Goal: Communication & Community: Answer question/provide support

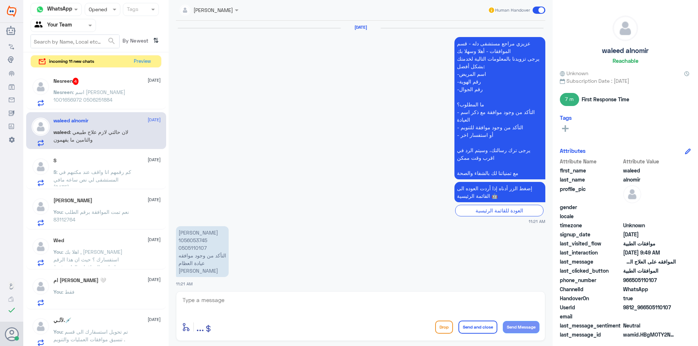
scroll to position [799, 0]
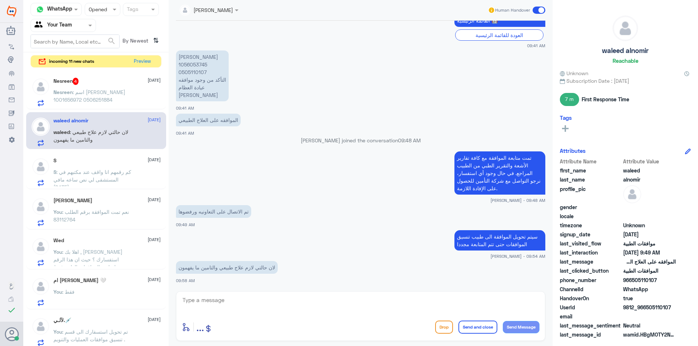
click at [87, 100] on span ": اسم [PERSON_NAME] 1001656972 0506251884" at bounding box center [89, 96] width 72 height 14
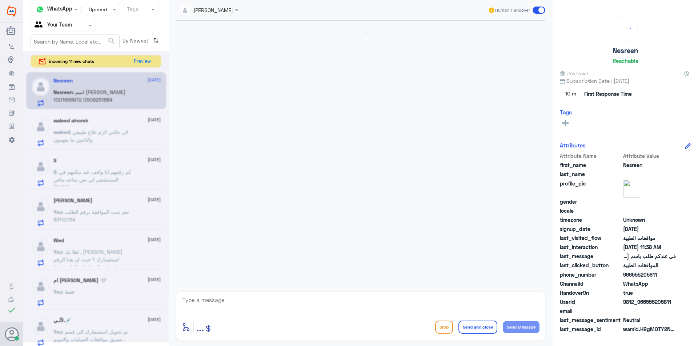
scroll to position [668, 0]
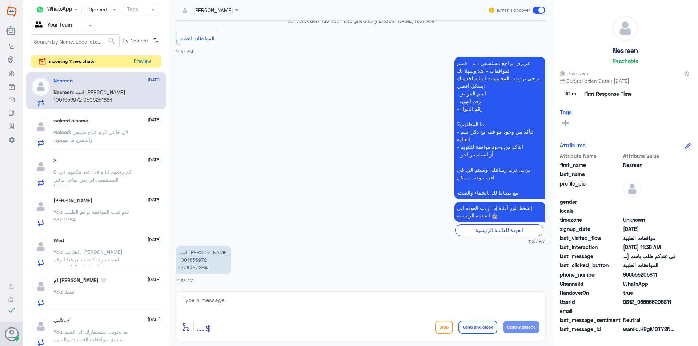
click at [195, 260] on p "اسم [PERSON_NAME] 1001656972 0506251884" at bounding box center [203, 260] width 55 height 28
copy p "1001656972"
click at [189, 261] on p "اسم [PERSON_NAME] 1001656972 0506251884" at bounding box center [203, 260] width 55 height 28
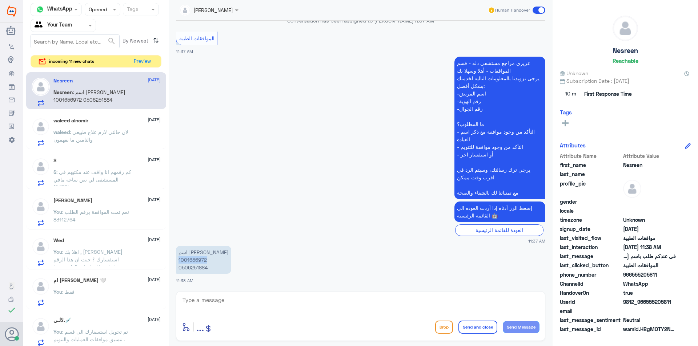
click at [289, 312] on textarea at bounding box center [361, 304] width 358 height 18
type textarea "تم متابعة الموافقة"
click at [202, 262] on p "اسم [PERSON_NAME] 1001656972 0506251884" at bounding box center [203, 260] width 55 height 28
copy p "1001656972"
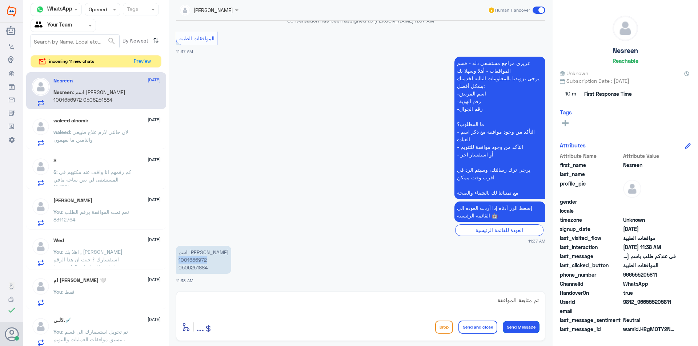
click at [527, 327] on button "Send Message" at bounding box center [521, 327] width 37 height 12
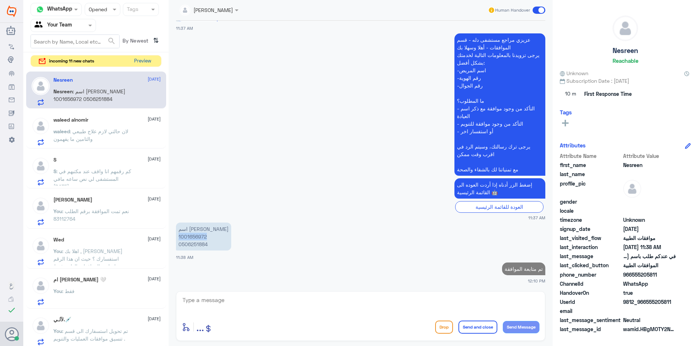
click at [140, 58] on button "Preview" at bounding box center [142, 61] width 23 height 11
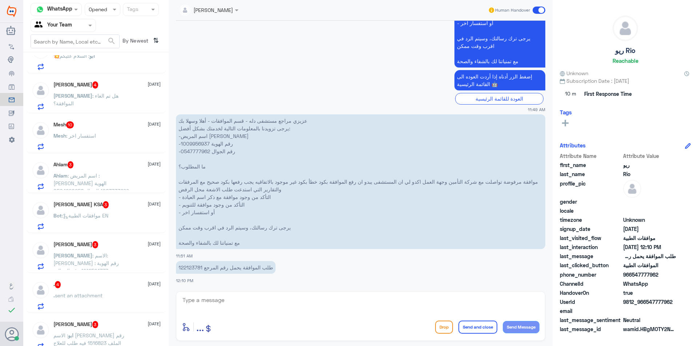
scroll to position [327, 0]
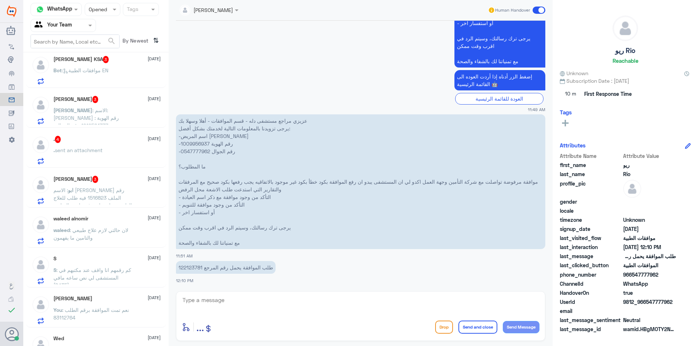
click at [130, 192] on p "ابو : الاسم [PERSON_NAME] رقم الملف 1516823 فيه طلب للعلاج الطبيعي جاي عليه رفض…" at bounding box center [94, 195] width 82 height 18
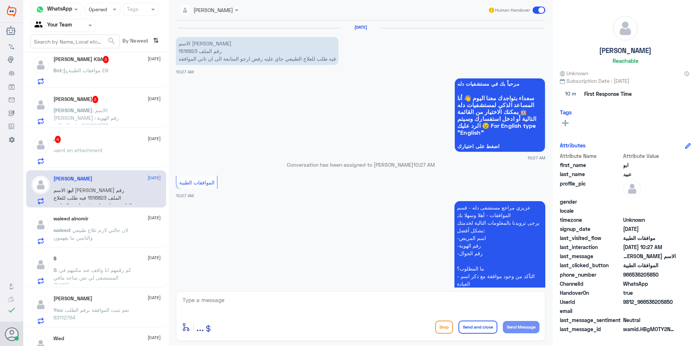
scroll to position [144, 0]
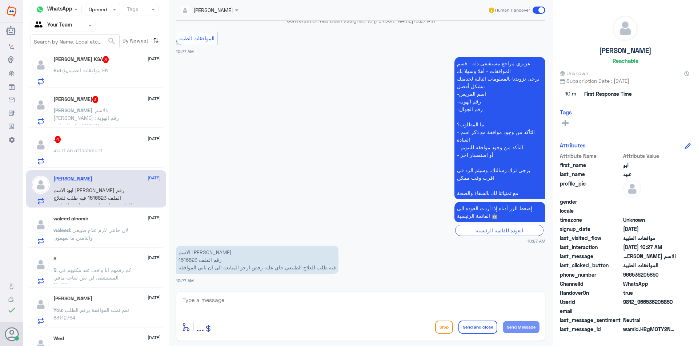
click at [182, 258] on p "الاسم [PERSON_NAME] رقم الملف 1516823 فيه طلب للعلاج الطبيعي جاي عليه رفض ارجو …" at bounding box center [257, 260] width 162 height 28
copy p "1516823"
click at [257, 315] on div "enter flow name ... Drop Send and close Send Message" at bounding box center [360, 316] width 369 height 50
click at [259, 307] on textarea at bounding box center [361, 304] width 358 height 18
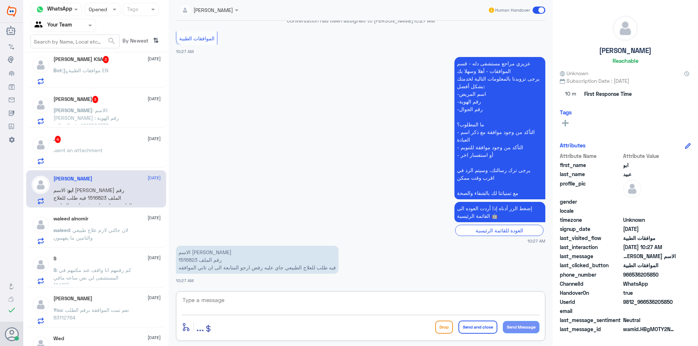
paste textarea "1516823"
click at [395, 320] on div "enter flow name ... Drop Send and close Send Message" at bounding box center [361, 327] width 358 height 16
drag, startPoint x: 298, startPoint y: 307, endPoint x: 120, endPoint y: 166, distance: 227.3
click at [125, 173] on div "Channel WhatsApp Status × Opened Tags Agent Filter Your Team search By Newest ⇅…" at bounding box center [360, 174] width 674 height 348
drag, startPoint x: 230, startPoint y: 301, endPoint x: 40, endPoint y: 281, distance: 190.7
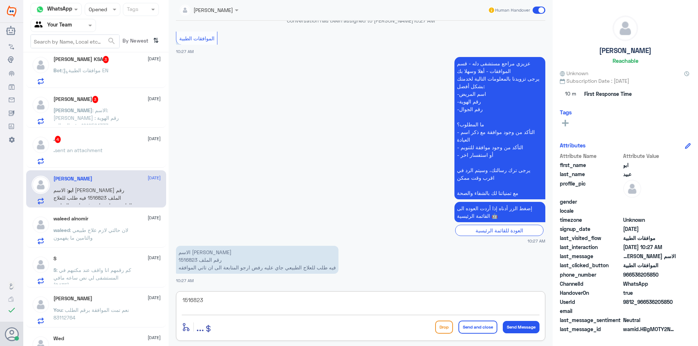
click at [31, 283] on div "Channel WhatsApp Status × Opened Tags Agent Filter Your Team search By Newest ⇅…" at bounding box center [360, 174] width 674 height 348
paste textarea ""تمت متابعة الموافقة مع كافة تقارير الأشعة والتقرير الطبي من الطبيب المراجع. في…"
type textarea "تمت متابعة الموافقة مع كافة تقارير الأشعة والتقرير الطبي من الطبيب المراجع. في …"
click at [511, 321] on div "Drop Send and close Send Message" at bounding box center [487, 327] width 104 height 13
click at [516, 324] on button "Send Message" at bounding box center [521, 327] width 37 height 12
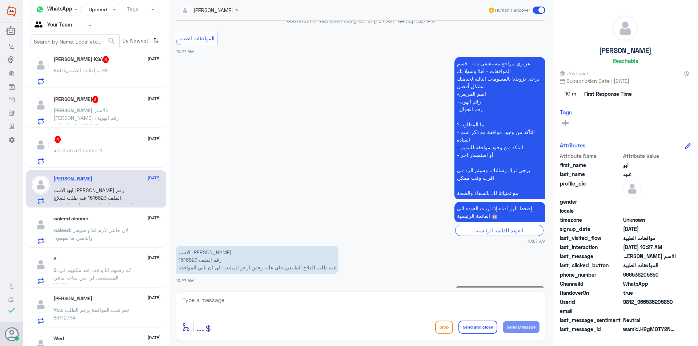
scroll to position [198, 0]
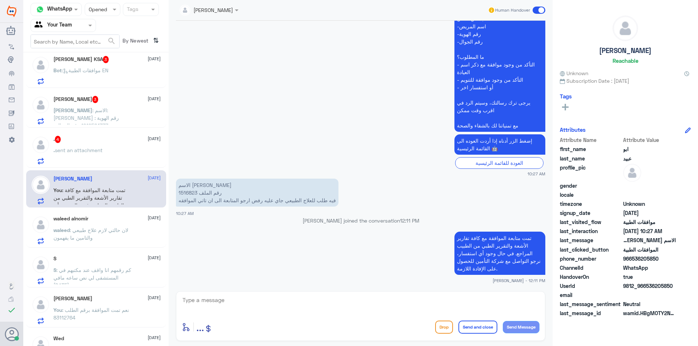
click at [59, 160] on p ". sent an attachment" at bounding box center [77, 155] width 49 height 18
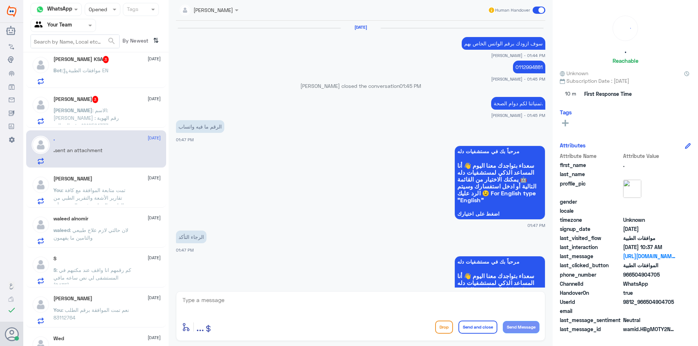
scroll to position [762, 0]
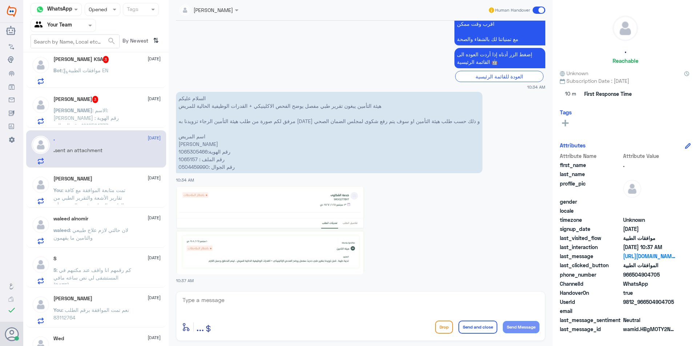
click at [182, 160] on p "السلام عليكم هيئة التأمين يبغون تقرير طبي مفصل يوضح الفحص الاكلينيكي + القدرات …" at bounding box center [329, 132] width 306 height 81
copy p "1065157"
click at [237, 304] on textarea at bounding box center [361, 304] width 358 height 18
paste textarea "تمت متابعة الموافقة مع كافة تقارير الأشعة والتقرير الطبي من الطبيب المراجع. في …"
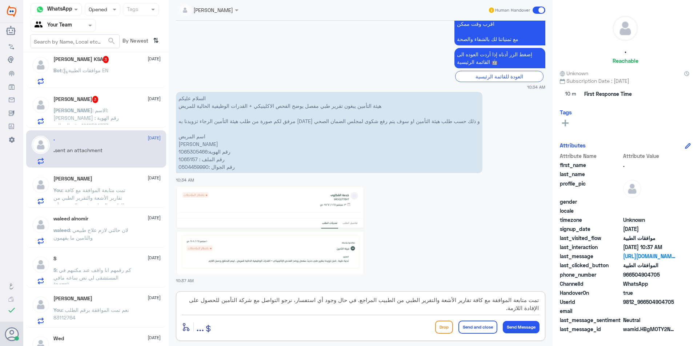
scroll to position [8, 0]
drag, startPoint x: 520, startPoint y: 303, endPoint x: 533, endPoint y: 303, distance: 13.4
click at [533, 303] on textarea "تمت متابعة الموافقة مع كافة تقارير الأشعة والتقرير الطبي من الطبيب المراجع. في …" at bounding box center [361, 304] width 358 height 18
drag, startPoint x: 499, startPoint y: 309, endPoint x: 508, endPoint y: 310, distance: 9.5
click at [508, 310] on textarea "تمت متابعة الموافقة مع كافة تقارير الأشعة والتقرير الطبي من الطبيب المراجع. في …" at bounding box center [361, 304] width 358 height 18
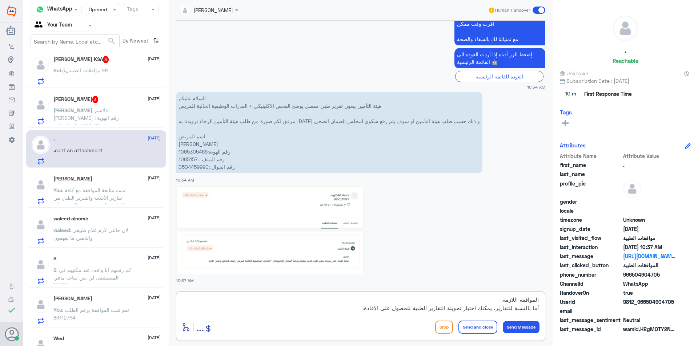
click at [508, 304] on textarea "تمت متابعة الموافقة مع كافة تقارير الأشعة والتقرير الطبي من الطبيب المراجع. في …" at bounding box center [361, 304] width 358 height 18
drag, startPoint x: 513, startPoint y: 300, endPoint x: 509, endPoint y: 301, distance: 4.3
click at [509, 301] on textarea "تمت متابعة الموافقة مع كافة تقارير الأشعة والتقرير الطبي من الطبيب المراجع. في …" at bounding box center [361, 304] width 358 height 18
click at [509, 305] on textarea "تمت متابعة الموافقة مع كافة تقارير الأشعة والتقرير الطبي من الطبيب المراجع. في …" at bounding box center [361, 304] width 358 height 18
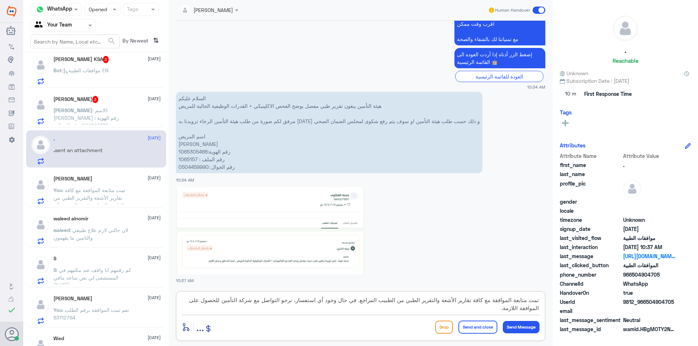
drag, startPoint x: 513, startPoint y: 308, endPoint x: 501, endPoint y: 305, distance: 13.1
click at [501, 305] on textarea "تمت متابعة الموافقة مع كافة تقارير الأشعة والتقرير الطبي من الطبيب المراجع. في …" at bounding box center [361, 304] width 358 height 18
click at [488, 308] on textarea "تمت متابعة الموافقة مع كافة تقارير الأشعة والتقرير الطبي من الطبيب المراجع. في …" at bounding box center [361, 304] width 358 height 18
type textarea "تمت متابعة الموافقة مع كافة تقارير الأشعة والتقرير الطبي من الطبيب المراجع. في …"
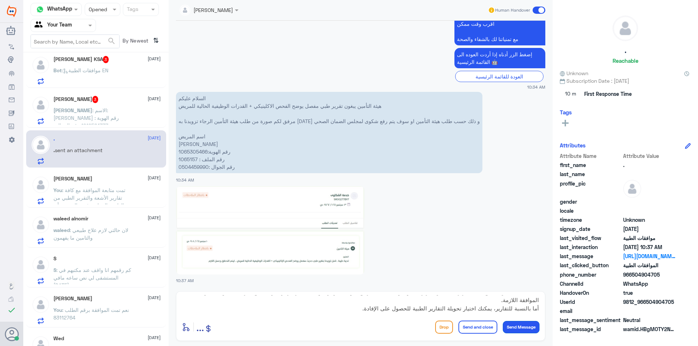
click at [521, 323] on button "Send Message" at bounding box center [521, 327] width 37 height 12
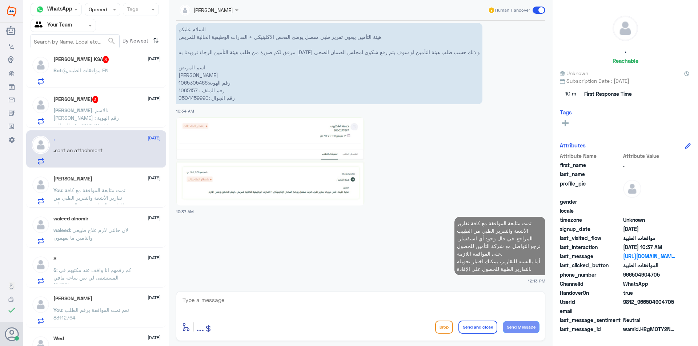
click at [112, 125] on span ": الاسم:[PERSON_NAME] رقم الهوية : 1212501777 رقم الجوال : 0552855713 عيادة الأ…" at bounding box center [93, 140] width 80 height 67
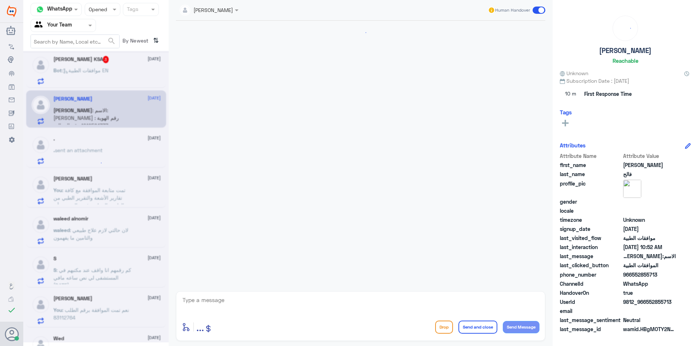
scroll to position [175, 0]
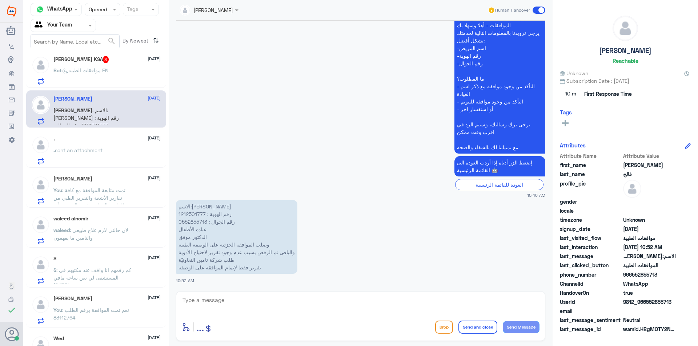
click at [193, 214] on p "الاسم:[PERSON_NAME] رقم الهوية : 1212501777 رقم الجوال : 0552855713 عيادة الأطف…" at bounding box center [236, 237] width 121 height 74
copy p "1212501777"
drag, startPoint x: 277, startPoint y: 303, endPoint x: 273, endPoint y: 303, distance: 3.7
click at [276, 303] on textarea at bounding box center [361, 304] width 358 height 18
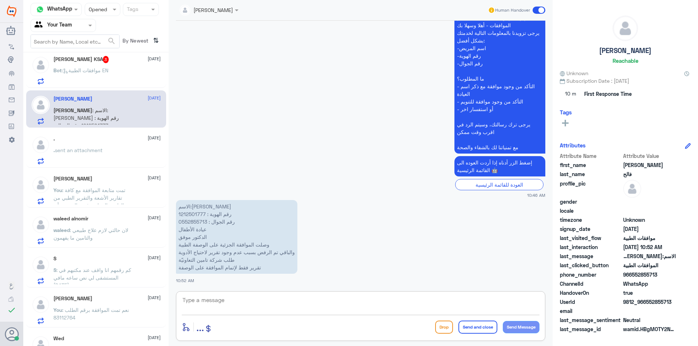
paste textarea "تمت متابعة الموافقة مع كافة تقارير الأشعة والتقرير الطبي من الطبيب المراجع. في …"
type textarea "تمت متابعة الموافقة مع كافة تقارير الأشعة والتقرير الطبي من الطبيب المراجع. في …"
click at [525, 326] on button "Send Message" at bounding box center [521, 327] width 37 height 12
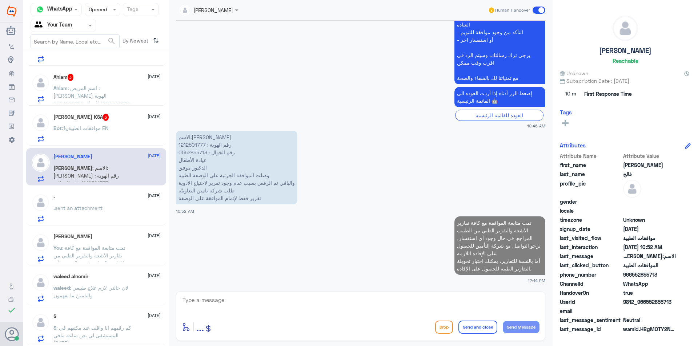
scroll to position [254, 0]
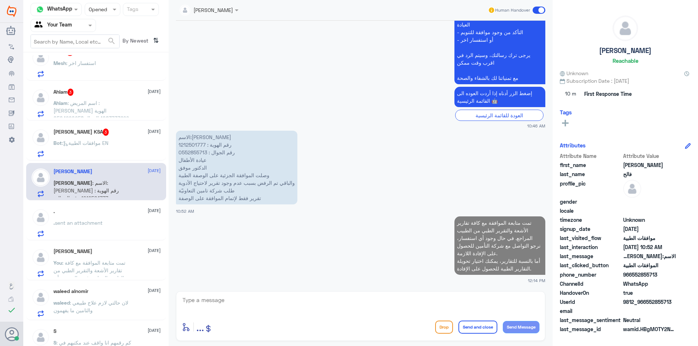
click at [134, 142] on div "Bot : موافقات الطبية EN" at bounding box center [106, 149] width 107 height 16
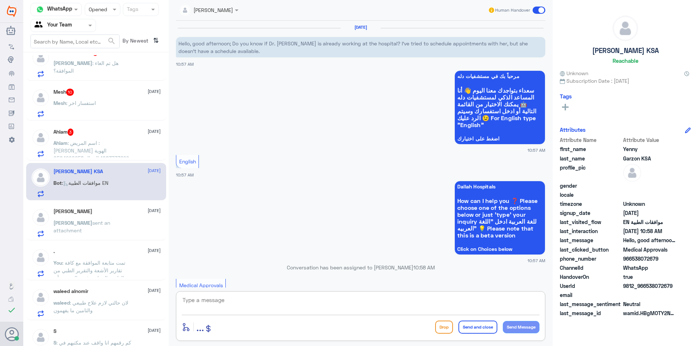
click at [218, 307] on textarea at bounding box center [361, 304] width 358 height 18
paste textarea "This referral is designated for following up on medical approvals only. Please …"
type textarea "This referral is designated for following up on medical approvals only. Please …"
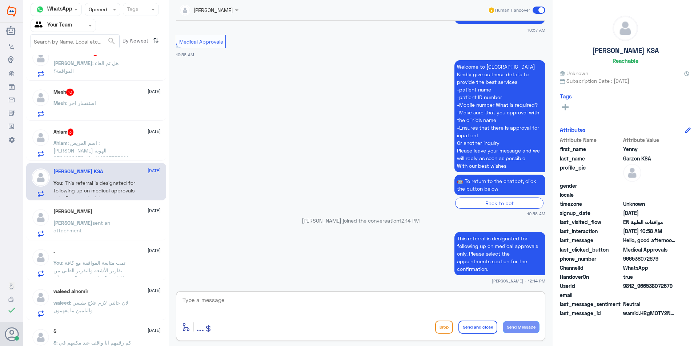
click at [128, 148] on span ": اسم المريض : [PERSON_NAME] الهوية 1083733699 الجوال 0504290258 التاكد من وجود…" at bounding box center [91, 158] width 76 height 37
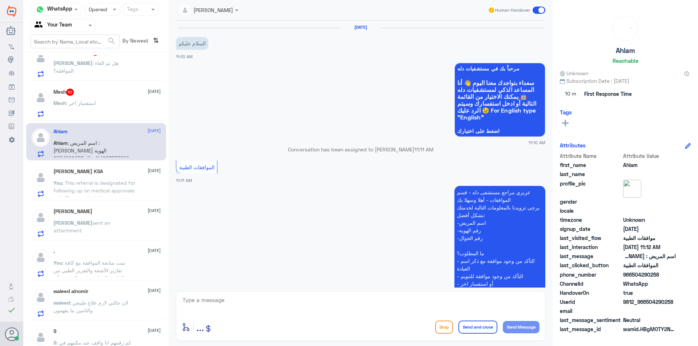
scroll to position [144, 0]
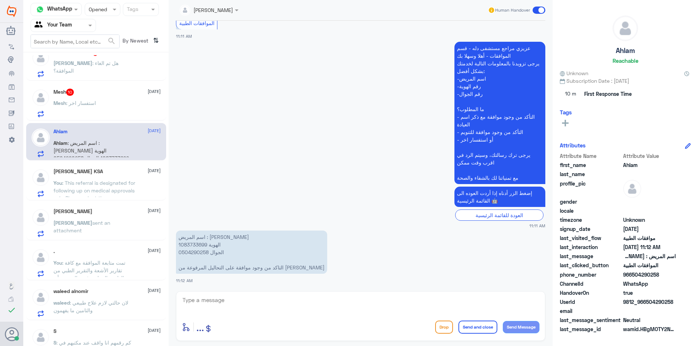
click at [203, 247] on p "اسم المريض : [PERSON_NAME] الهوية 1083733699 الجوال 0504290258 التاكد من وجود م…" at bounding box center [251, 252] width 151 height 43
copy p "1083733699"
drag, startPoint x: 291, startPoint y: 272, endPoint x: 214, endPoint y: 277, distance: 77.2
click at [219, 272] on p "اسم المريض : [PERSON_NAME] الهوية 1083733699 الجوال 0504290258 التاكد من وجود م…" at bounding box center [251, 252] width 151 height 43
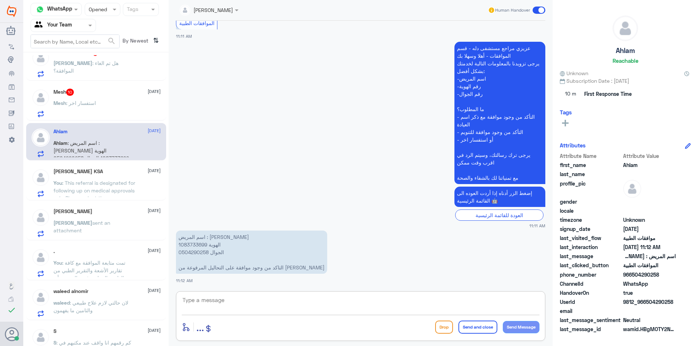
click at [246, 300] on textarea at bounding box center [361, 304] width 358 height 18
paste textarea "تمت متابعة الموافقة مع كافة تقارير الأشعة والتقرير الطبي من الطبيب المراجع. في …"
drag, startPoint x: 438, startPoint y: 306, endPoint x: 436, endPoint y: 291, distance: 15.8
click at [436, 291] on div "SOMYH ALI Human Handover [DATE] السلام عليكم 11:10 AM مرحباً بك في مستشفيات دله…" at bounding box center [361, 174] width 384 height 348
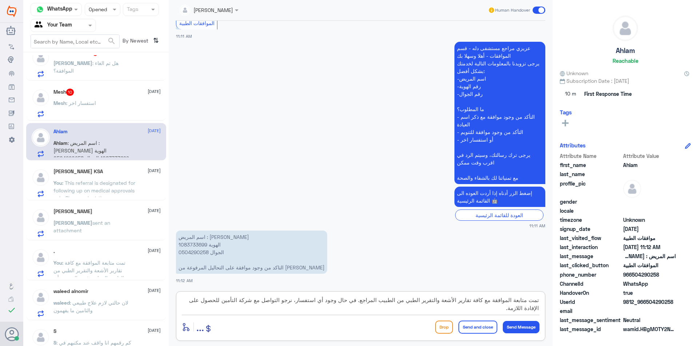
click at [435, 301] on textarea "تمت متابعة الموافقة مع كافة تقارير الأشعة والتقرير الطبي من الطبيب المراجع. في …" at bounding box center [361, 304] width 358 height 18
drag, startPoint x: 450, startPoint y: 300, endPoint x: 417, endPoint y: 303, distance: 33.2
click at [417, 303] on textarea "تمت متابعة الموافقة مع كافة تقارير الأشعة والتقرير الطبي من الطبيب المراجع. في …" at bounding box center [361, 304] width 358 height 18
click at [438, 302] on textarea "تمت متابعة الموافقة مع كافة تقارير الطبي من الطبيب المراجع. في حال وجود أي استف…" at bounding box center [361, 304] width 358 height 18
click at [467, 300] on textarea "تمت متابعة الموافقة مع كافة تقارير الطبية من الطبيب المراجع. في حال وجود أي است…" at bounding box center [361, 304] width 358 height 18
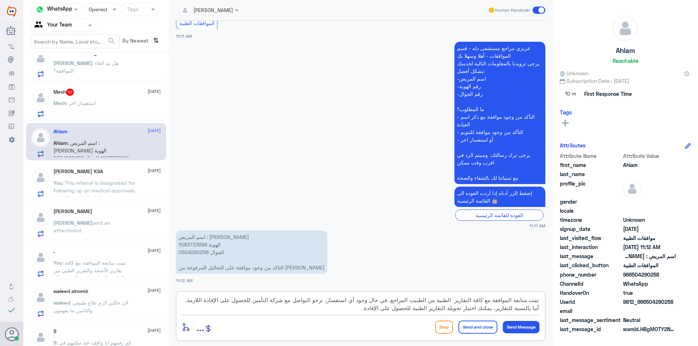
click at [449, 302] on textarea "تمت متابعة الموافقة مع كافة التقارير الطبية من الطبيب المراجع. في حال وجود أي ا…" at bounding box center [361, 304] width 358 height 18
click at [372, 310] on textarea "تمت متابعة الموافقة مع كافة التقارير الطبية من الطبيب المراجع. في حال وجود أي ا…" at bounding box center [361, 304] width 358 height 18
drag, startPoint x: 538, startPoint y: 307, endPoint x: 470, endPoint y: 310, distance: 68.4
click at [470, 310] on div "تمت متابعة الموافقة مع كافة التقارير الطبية من الطبيب المراجع. في حال وجود أي ا…" at bounding box center [360, 316] width 369 height 50
drag, startPoint x: 371, startPoint y: 310, endPoint x: 562, endPoint y: 311, distance: 191.5
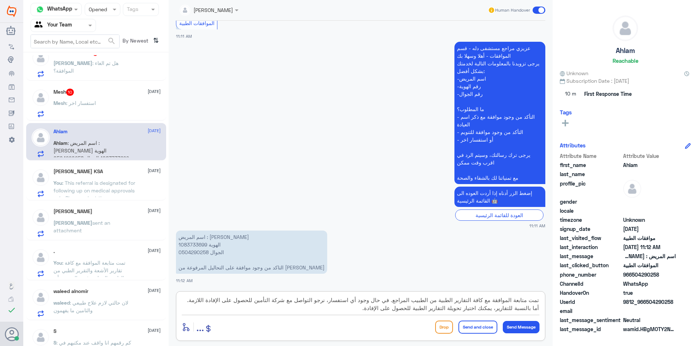
click at [562, 311] on div "Channel WhatsApp Status × Opened Tags Agent Filter Your Team search By Newest ⇅…" at bounding box center [360, 174] width 674 height 348
type textarea "تمت متابعة الموافقة مع كافة التقارير الطبية من الطبيب المراجع. في حال وجود أي ا…"
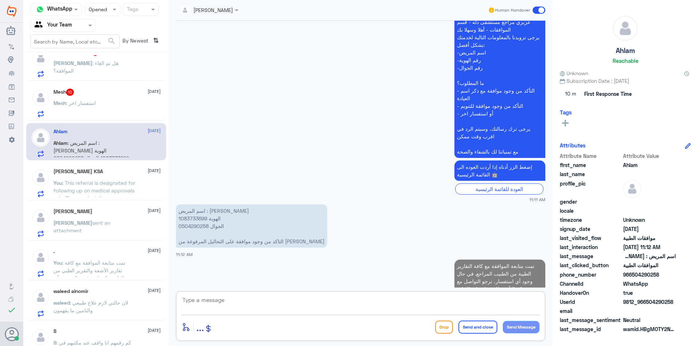
scroll to position [154, 0]
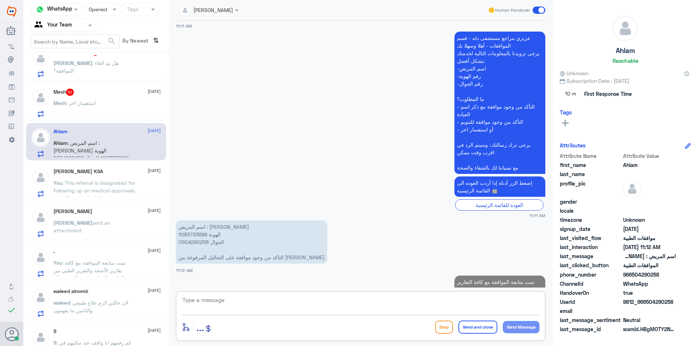
click at [110, 85] on div "Mesh 10 [DATE] Mesh : استفسار اخر" at bounding box center [96, 101] width 140 height 37
click at [112, 90] on div "Mesh 10 [DATE]" at bounding box center [106, 92] width 107 height 7
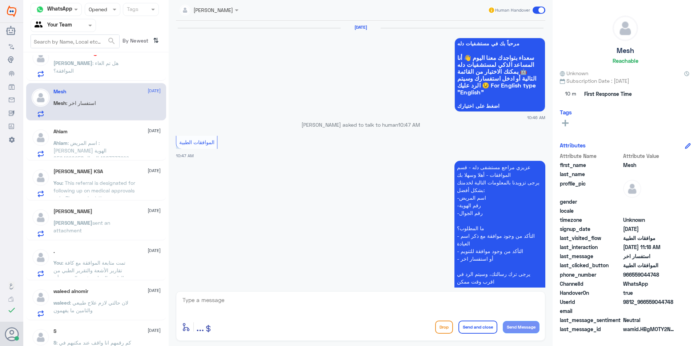
scroll to position [719, 0]
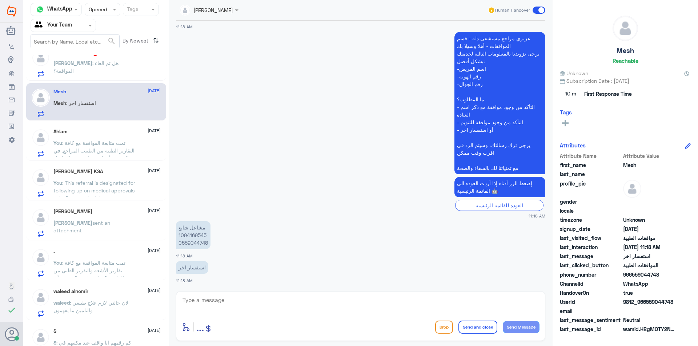
click at [188, 236] on p "[PERSON_NAME] 1094169545 0559044748" at bounding box center [193, 235] width 35 height 28
copy p "1094169545"
click at [211, 297] on textarea at bounding box center [361, 304] width 358 height 18
type textarea "ارجو توضيح استفسارك"
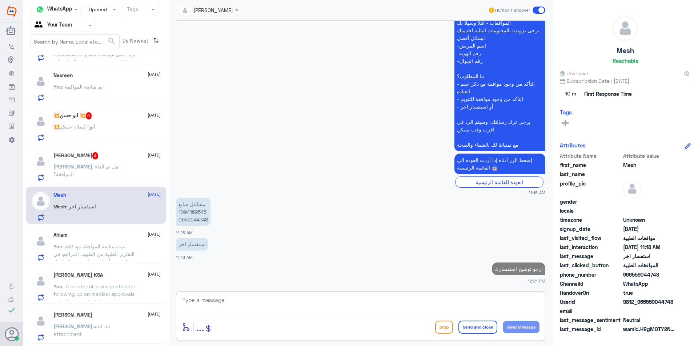
scroll to position [145, 0]
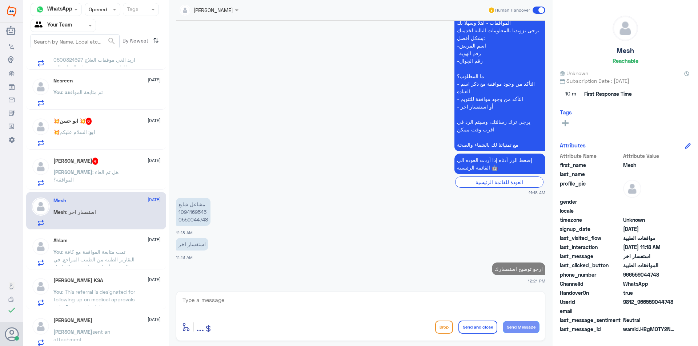
click at [137, 181] on div "[PERSON_NAME] : هل تم الغاء الموافقة؟" at bounding box center [106, 178] width 107 height 16
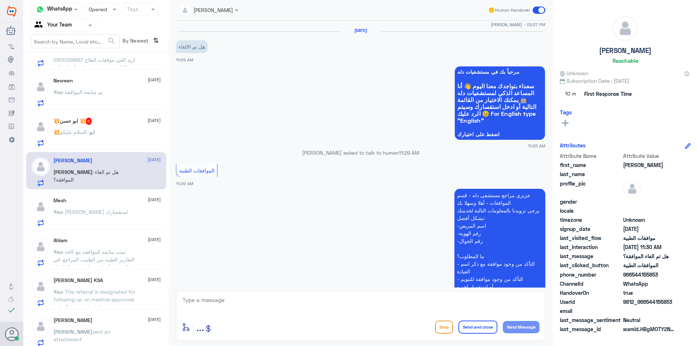
scroll to position [472, 0]
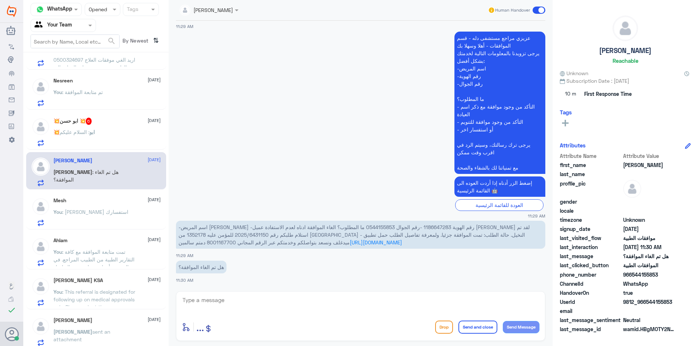
click at [377, 226] on span "-اسم المريض [PERSON_NAME] -رقم الهوية 1186647283 -رقم الجوال 0544155853 ما المط…" at bounding box center [353, 234] width 351 height 21
copy span "0544155853"
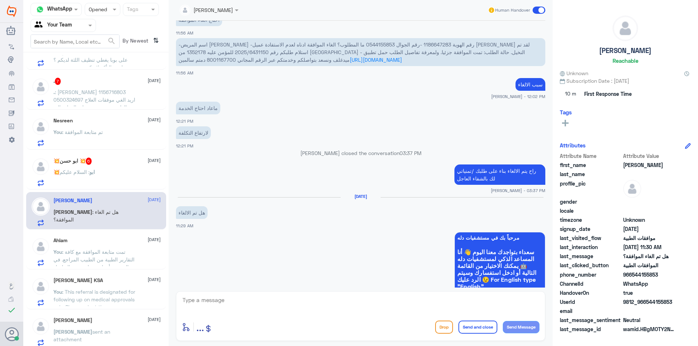
scroll to position [145, 0]
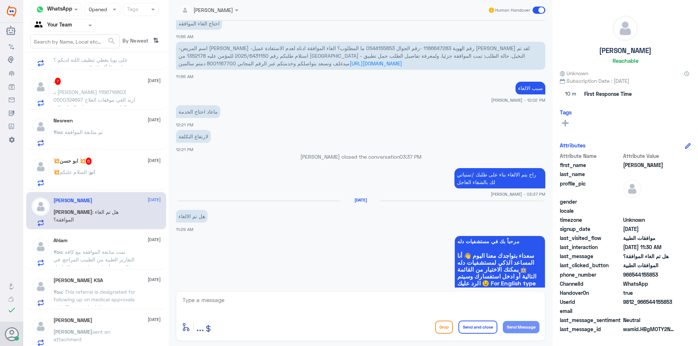
click at [222, 300] on textarea at bounding box center [361, 304] width 358 height 18
type textarea "تم تحويل طلب استفسارك الى قسم موافقات التنويم للاللغاء"
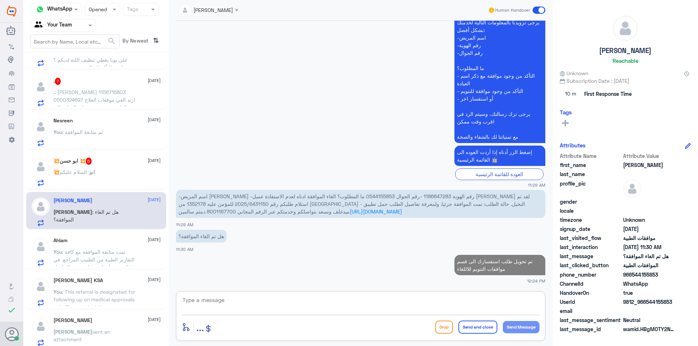
click at [72, 160] on h5 "💥ابو حسن 💥 6" at bounding box center [72, 161] width 39 height 7
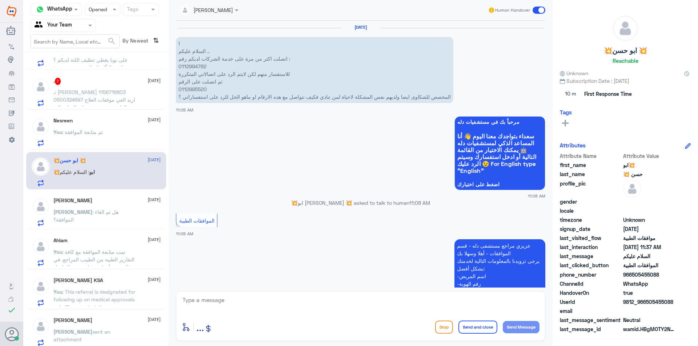
scroll to position [402, 0]
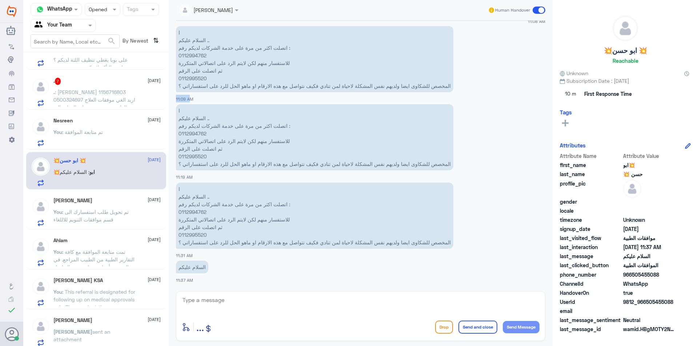
drag, startPoint x: 460, startPoint y: 87, endPoint x: 186, endPoint y: 93, distance: 274.4
click at [186, 93] on div "ا السلام عليكم .. اتصلت اكثر من مرة على خدمة الشركات لديكم رفم : 0112994762 للا…" at bounding box center [360, 63] width 369 height 78
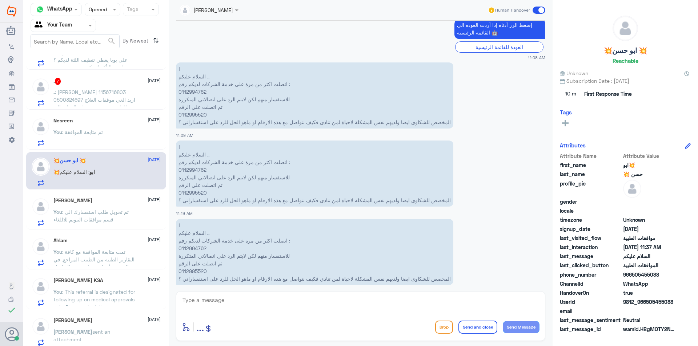
drag, startPoint x: 271, startPoint y: 222, endPoint x: 269, endPoint y: 235, distance: 13.6
click at [269, 233] on p "ا السلام عليكم .. اتصلت اكثر من مرة على خدمة الشركات لديكم رفم : 0112994762 للا…" at bounding box center [314, 252] width 277 height 66
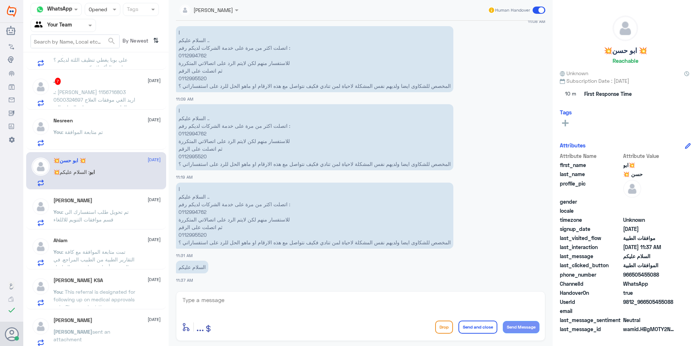
click at [233, 299] on textarea at bounding box center [361, 304] width 358 height 18
type textarea "وعليكم السلام ارجو توضيح استسفارك"
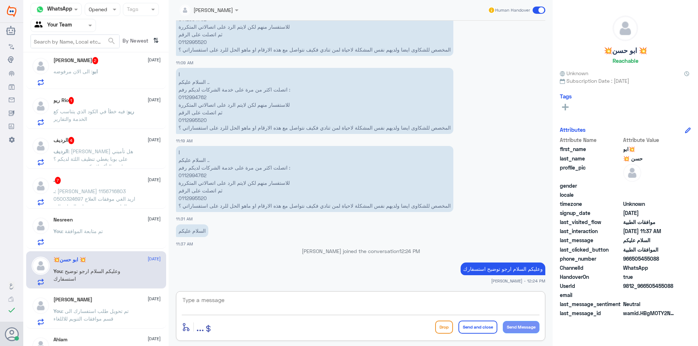
scroll to position [36, 0]
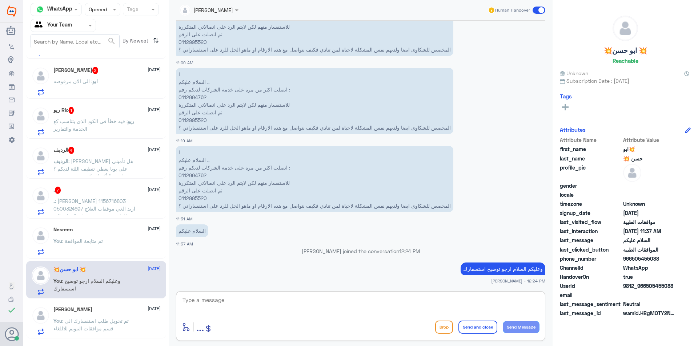
click at [123, 197] on p ". : [PERSON_NAME] 1156716803 0500324697 اريد الغي موفقات العلاج الطبيعي حتى يتس…" at bounding box center [94, 206] width 82 height 18
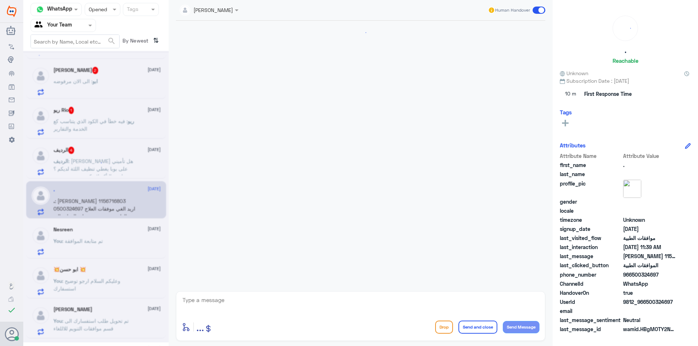
scroll to position [573, 0]
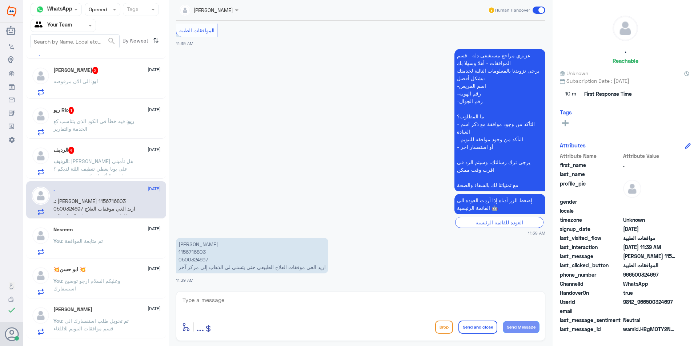
click at [191, 251] on p "[PERSON_NAME] 1156716803 0500324697 اريد الغي موفقات العلاج الطبيعي حتى يتسنى ل…" at bounding box center [252, 256] width 152 height 36
copy p "1156716803"
click at [253, 312] on textarea at bounding box center [361, 304] width 358 height 18
type textarea "لايمكن الغاء الموافقة نظرا لوجود فاتورة على جلسة ."
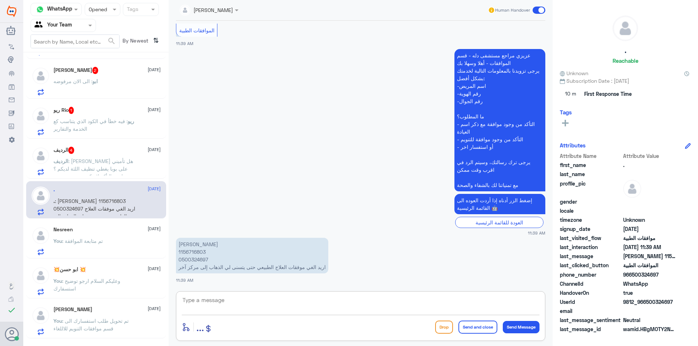
scroll to position [604, 0]
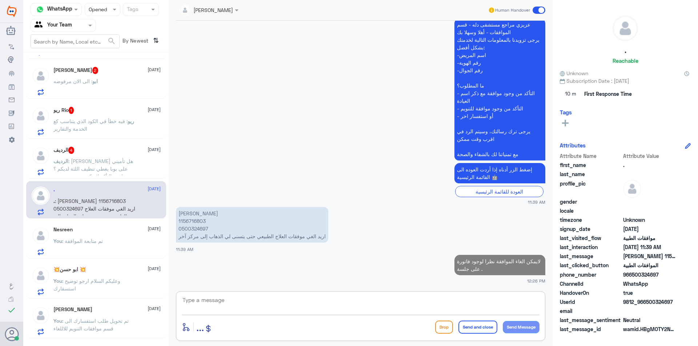
click at [140, 143] on div "الرديف 4 [DATE] الرديف : [PERSON_NAME] هل تأميني على بوبا يغطي تنظيف اللثة لديك…" at bounding box center [96, 159] width 140 height 37
click at [142, 153] on div "الرديف 4 [DATE]" at bounding box center [106, 150] width 107 height 7
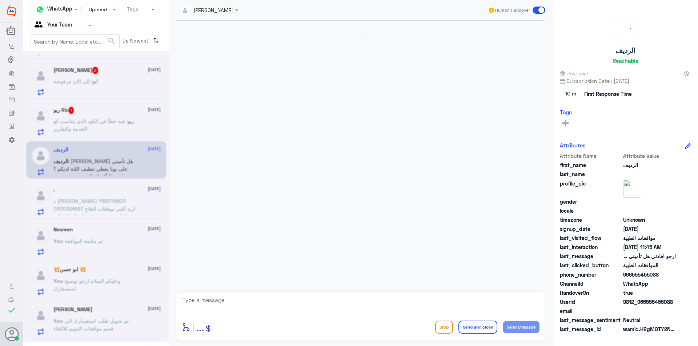
scroll to position [154, 0]
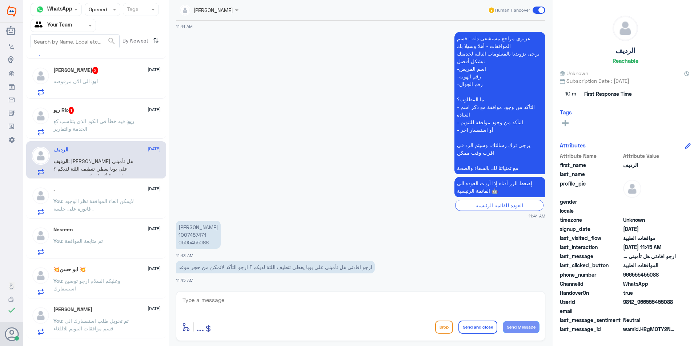
click at [191, 235] on p "[PERSON_NAME] 1007487471 0505455088" at bounding box center [198, 235] width 45 height 28
copy p "1007487471"
click at [201, 301] on textarea at bounding box center [361, 304] width 358 height 18
type textarea "غير مغطى ."
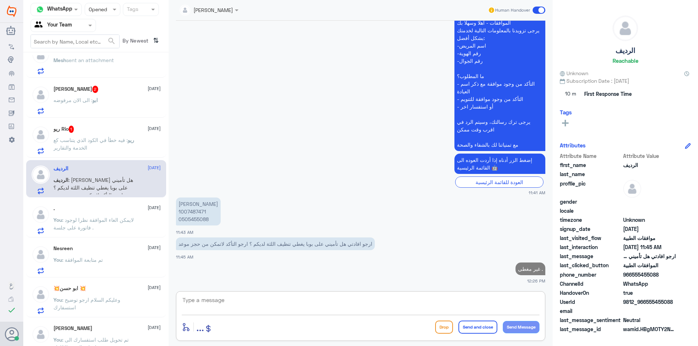
scroll to position [0, 0]
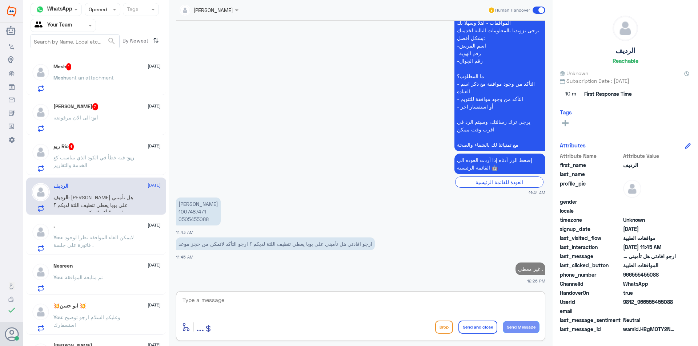
click at [102, 165] on p "ريو : فيه خطأ في الكود الذي يتناسب كع الخدمة والتقارير" at bounding box center [94, 163] width 82 height 18
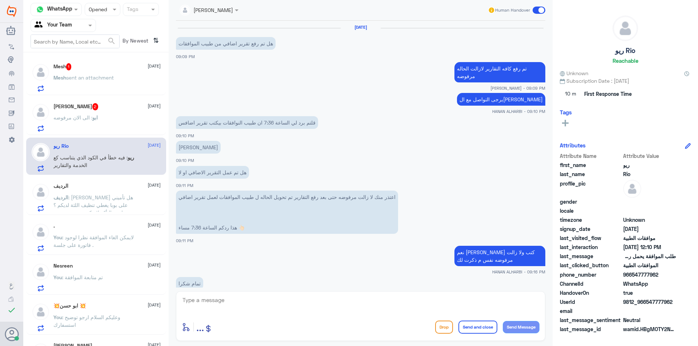
scroll to position [606, 0]
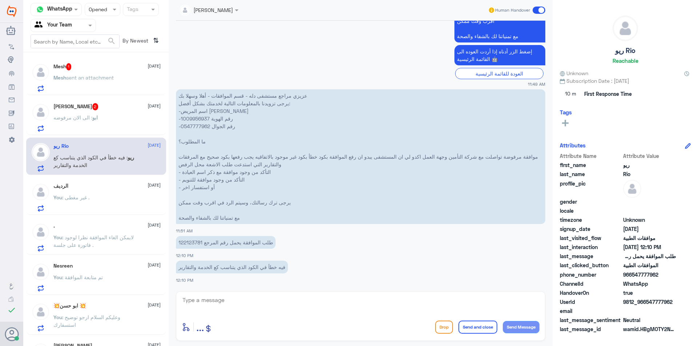
click at [196, 121] on p "عزيزي مراجع مستشفى دله - قسم الموافقات - أهلا وسهلا بك يرجى تزويدنا بالمعلومات …" at bounding box center [360, 156] width 369 height 135
click at [109, 196] on div "You : غير مغطى ." at bounding box center [106, 203] width 107 height 16
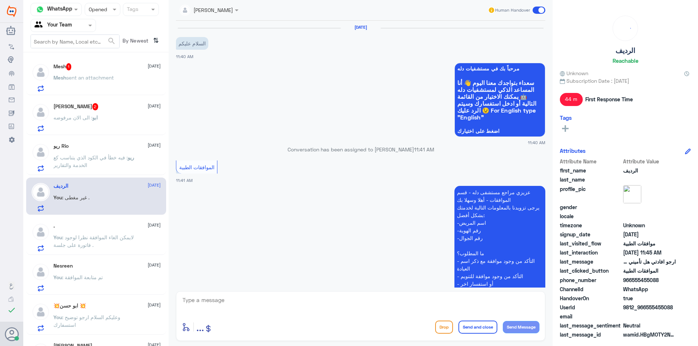
scroll to position [190, 0]
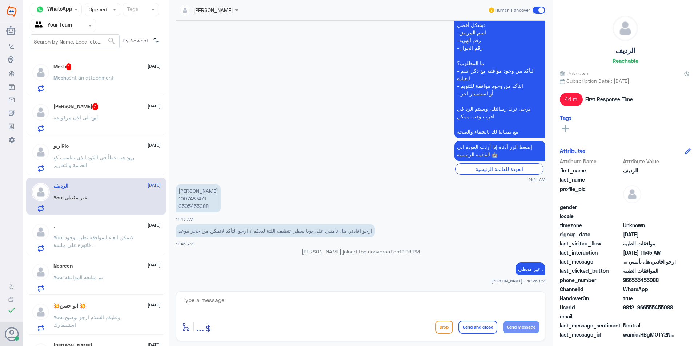
click at [187, 195] on p "[PERSON_NAME] 1007487471 0505455088" at bounding box center [198, 199] width 45 height 28
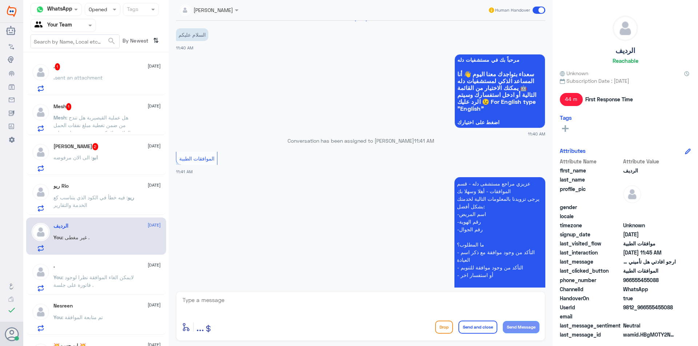
scroll to position [0, 0]
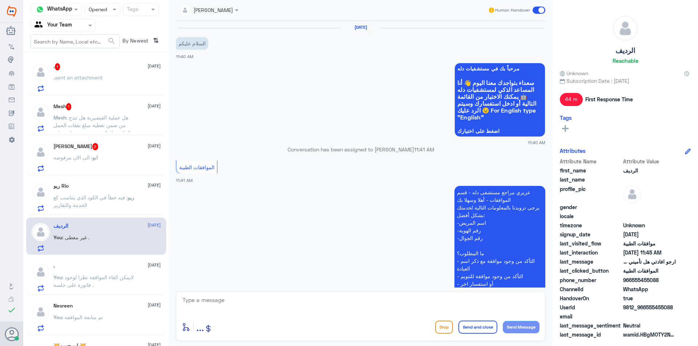
click at [134, 153] on div "[PERSON_NAME] 2 [DATE] ابو : الى الان مرفوضه" at bounding box center [106, 157] width 107 height 29
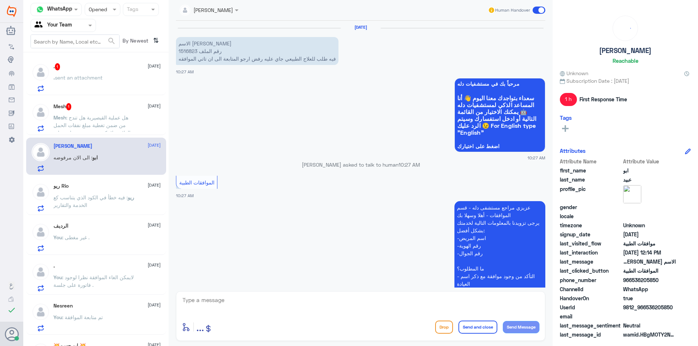
scroll to position [337, 0]
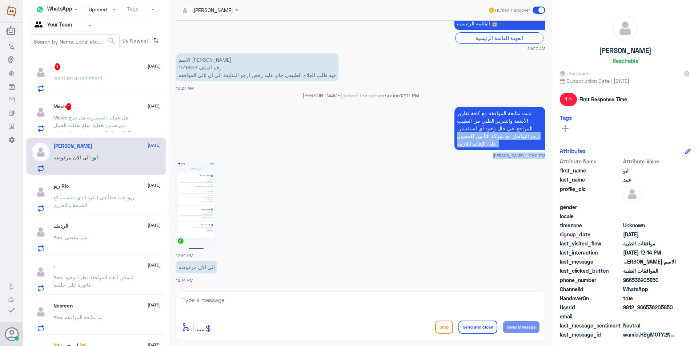
drag, startPoint x: 464, startPoint y: 130, endPoint x: 463, endPoint y: 159, distance: 29.5
click at [463, 159] on div "[DATE] الاسم [PERSON_NAME] رقم الملف 1516823 فيه طلب للعلاج الطبيعي جاي عليه رف…" at bounding box center [360, 154] width 376 height 267
click at [335, 305] on textarea at bounding box center [361, 304] width 358 height 18
paste textarea "نرجو التواصل مع شركة التأمين للحصول على الإفادة اللازمة. [PERSON_NAME] - 12:11 …"
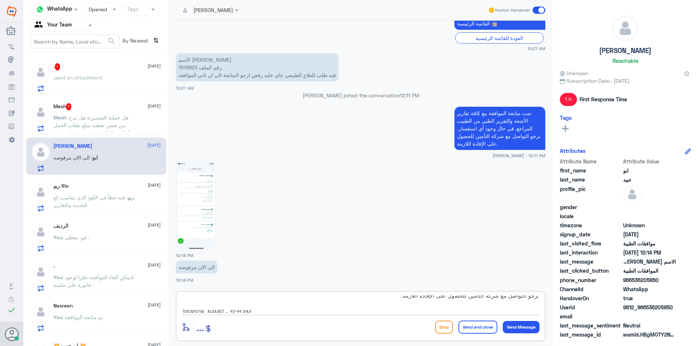
scroll to position [0, 0]
drag, startPoint x: 270, startPoint y: 306, endPoint x: 158, endPoint y: 302, distance: 112.0
click at [158, 302] on div "Channel WhatsApp Status × Opened Tags Agent Filter Your Team search By Newest ⇅…" at bounding box center [360, 174] width 674 height 348
type textarea "نرجو التواصل مع شركة التأمين للحصول على الإفادة اللازمة."
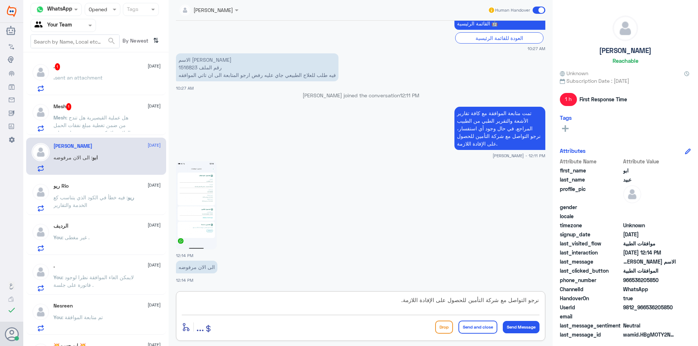
scroll to position [0, 0]
drag, startPoint x: 257, startPoint y: 301, endPoint x: 263, endPoint y: 327, distance: 27.2
click at [263, 327] on div "نرجو التواصل مع شركة التأمين للحصول على الإفادة اللازمة. enter flow name ... Dr…" at bounding box center [360, 316] width 369 height 50
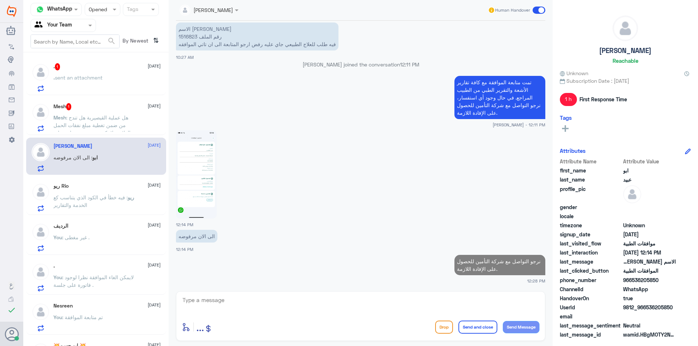
click at [108, 123] on span ": هل عملية القيصيرية هل تندج من ضمن تغطية مبلغ نفقات الحمل الولاده ولا تكون من …" at bounding box center [91, 128] width 77 height 29
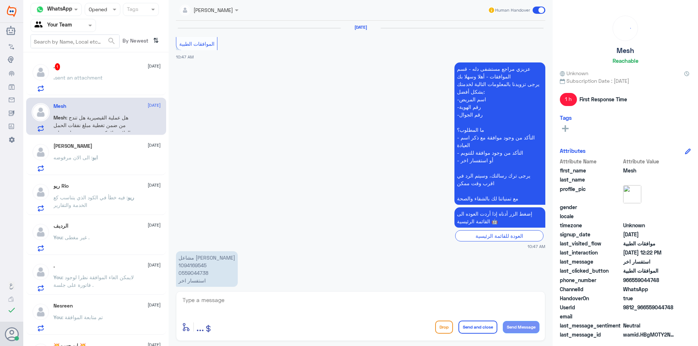
scroll to position [682, 0]
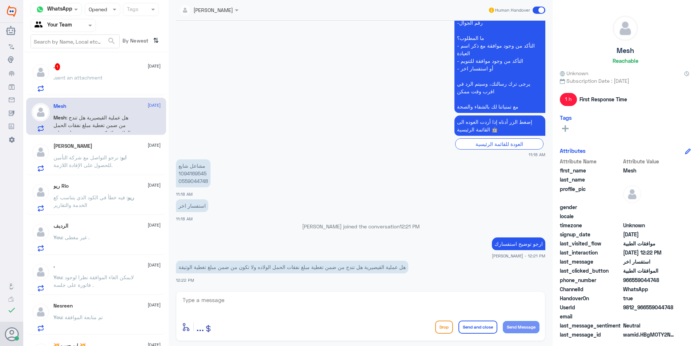
click at [219, 302] on textarea at bounding box center [361, 304] width 358 height 18
type textarea "Y"
type textarea "غير واضح, يجب ان تتواصلي مع ركة التامين للتوضيح ."
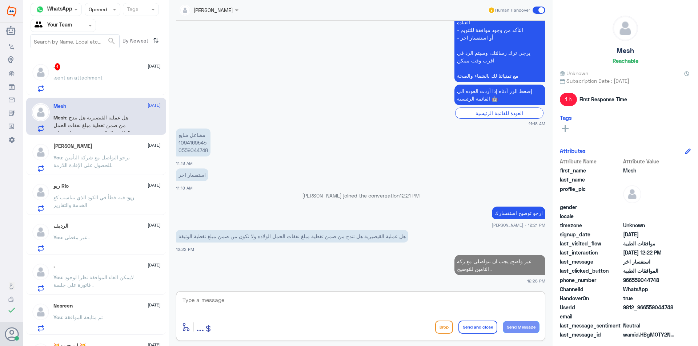
click at [121, 81] on div ". sent an attachment" at bounding box center [106, 84] width 107 height 16
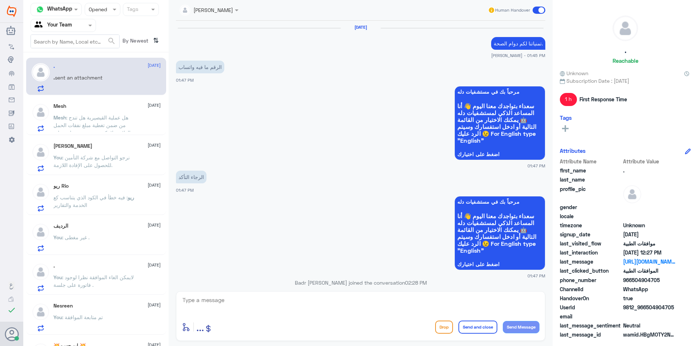
scroll to position [810, 0]
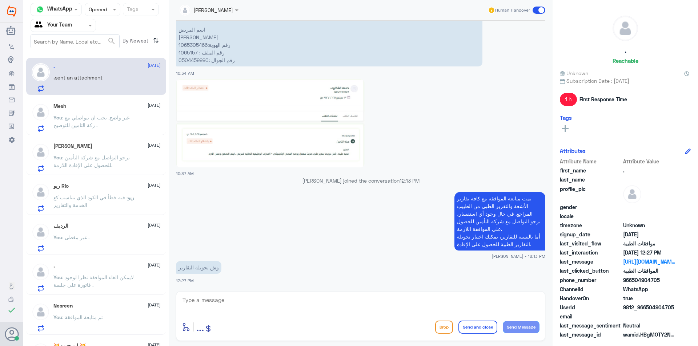
click at [221, 299] on textarea at bounding box center [361, 304] width 358 height 18
type textarea "نفس رقم خدمة عملاء دلة يجب اختيار التقارير ."
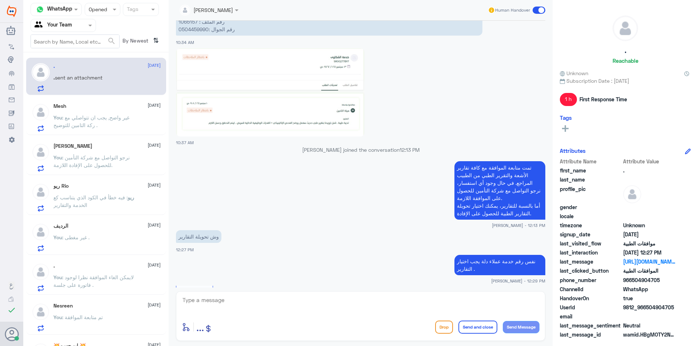
scroll to position [966, 0]
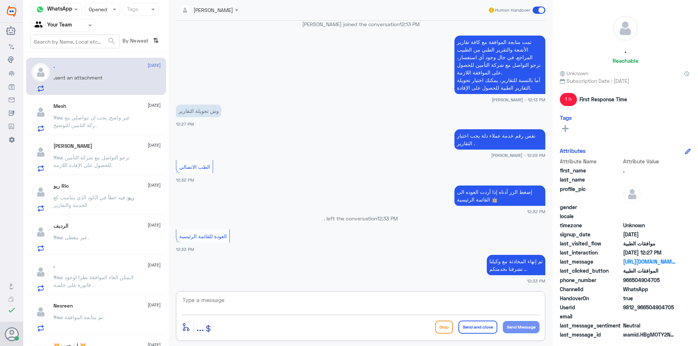
click at [113, 230] on div "الرديف [DATE] You : غير مغطى ." at bounding box center [106, 237] width 107 height 29
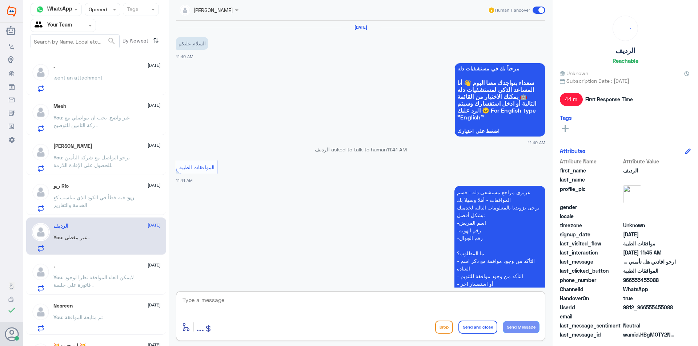
scroll to position [190, 0]
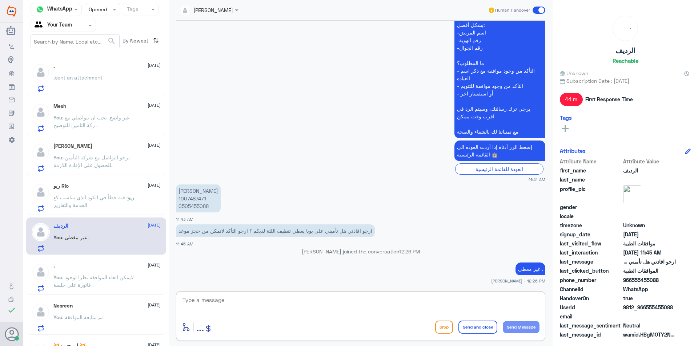
click at [214, 302] on textarea at bounding box center [361, 304] width 358 height 18
type textarea "H"
paste textarea "نعم، مرة وحده في [DEMOGRAPHIC_DATA]"
type textarea "اعتذر ... نعم، مرة وحده في السنة مغطى لك تنظيف اللثه ."
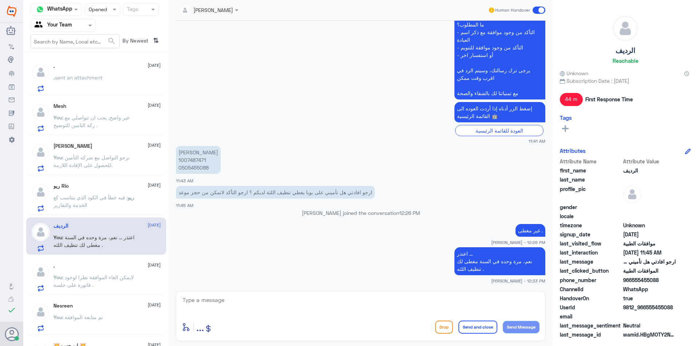
click at [134, 114] on p "You : غير واضح, يجب ان تتواصلي مع ركة التامين للتوضيح ." at bounding box center [94, 123] width 82 height 18
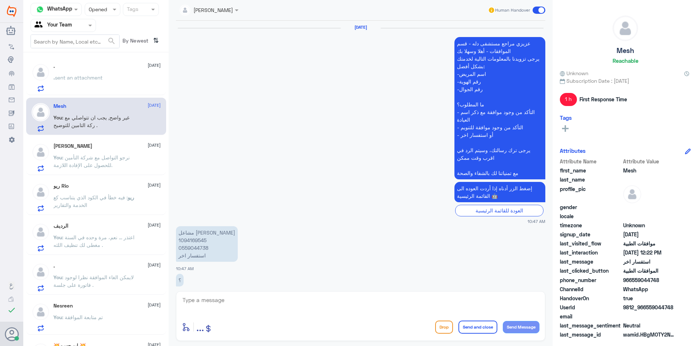
scroll to position [687, 0]
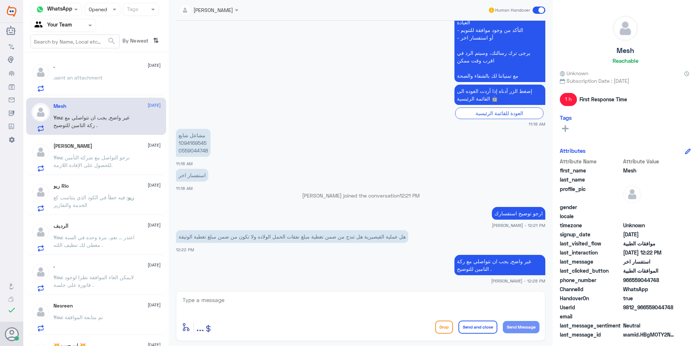
click at [269, 304] on textarea at bounding box center [361, 304] width 358 height 18
type textarea "شركة*"
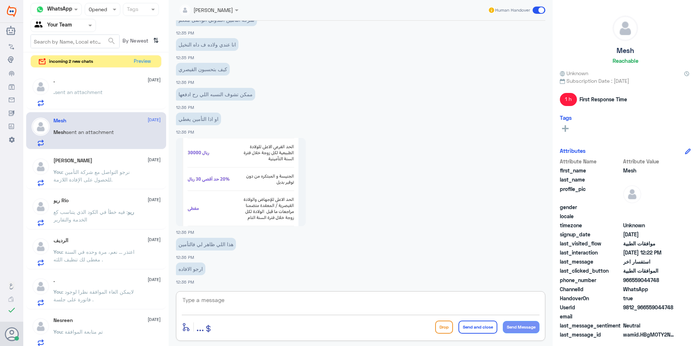
scroll to position [985, 0]
click at [223, 302] on textarea at bounding box center [361, 304] width 358 height 18
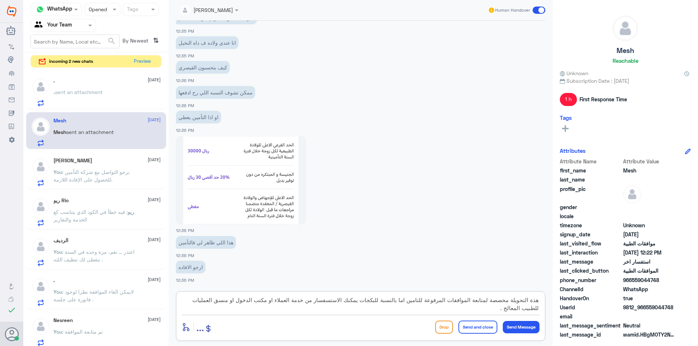
click at [240, 301] on textarea "هذة التحويلة مخصصة لمتابعة الموافقات المرفوعة للتامين اما بالنسبة للبكجات يمكنك…" at bounding box center [361, 304] width 358 height 18
paste textarea "ه التحويلة مخصصة لمتابعة الموافقات المرفوعة للتأمين. أما بالنسبة للبكجات، يمكنك…"
type textarea "هذه التحويلة مخصصة لمتابعة الموافقات المرفوعة للتأمين. أما بالنسبة للبكجات، يمك…"
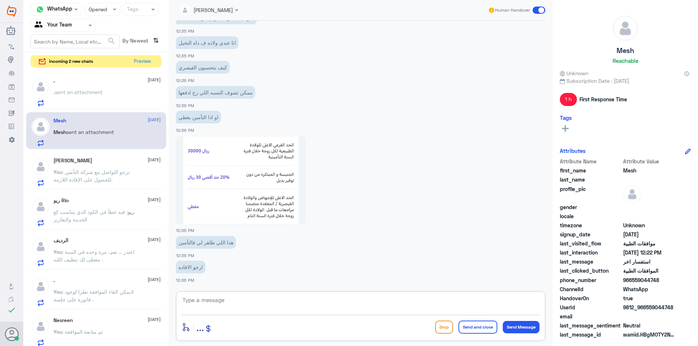
scroll to position [1039, 0]
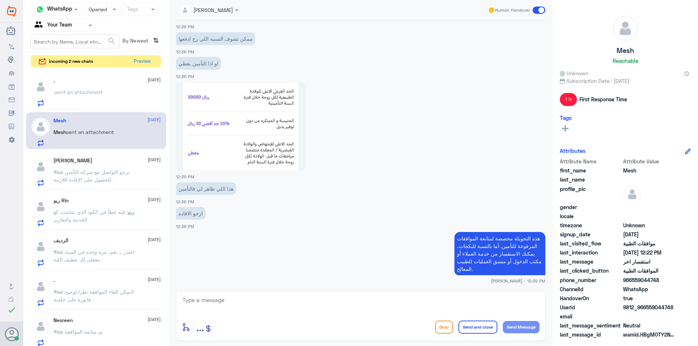
click at [307, 329] on div "enter flow name ... Drop Send and close Send Message" at bounding box center [361, 327] width 358 height 16
click at [112, 102] on div ". sent an attachment" at bounding box center [106, 98] width 107 height 16
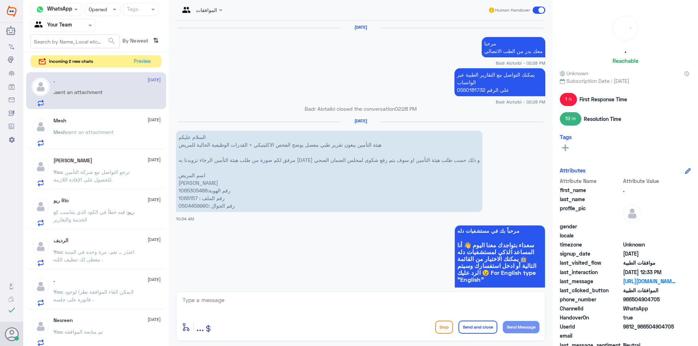
scroll to position [709, 0]
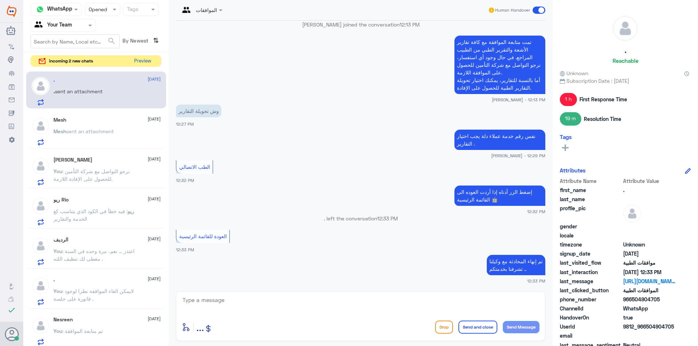
click at [136, 65] on button "Preview" at bounding box center [142, 61] width 23 height 11
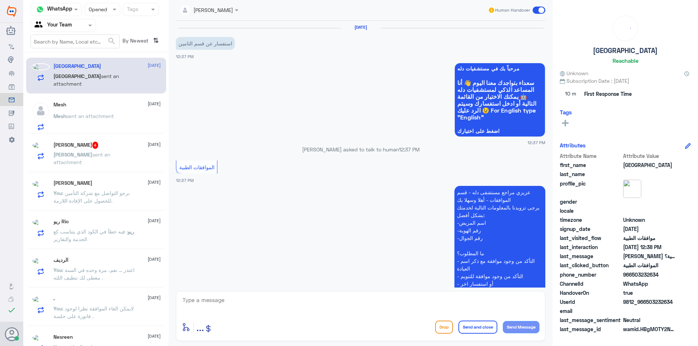
scroll to position [137, 0]
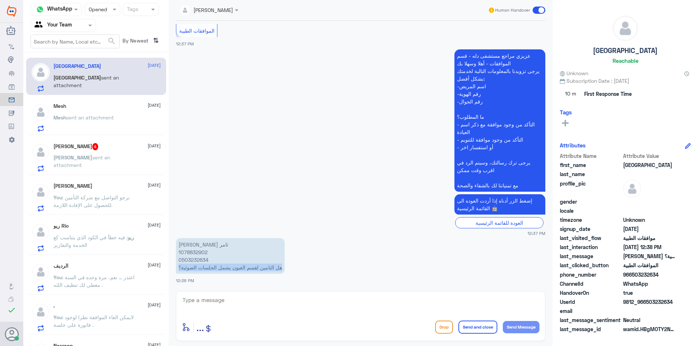
drag, startPoint x: 285, startPoint y: 265, endPoint x: 176, endPoint y: 265, distance: 109.0
click at [176, 265] on p "[PERSON_NAME] ثامر 1078832902 0503232634 هل التامين لقسم العيون يشمل الجلسات ال…" at bounding box center [230, 256] width 109 height 36
click at [185, 251] on p "[PERSON_NAME] ثامر 1078832902 0503232634 هل التامين لقسم العيون يشمل الجلسات ال…" at bounding box center [230, 256] width 109 height 36
click at [122, 124] on div "Mesh sent an attachment" at bounding box center [106, 124] width 107 height 16
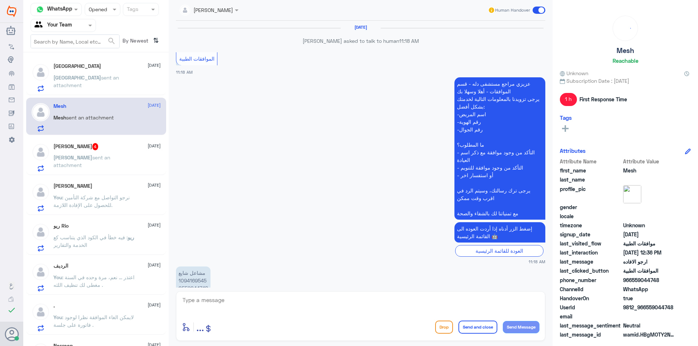
scroll to position [489, 0]
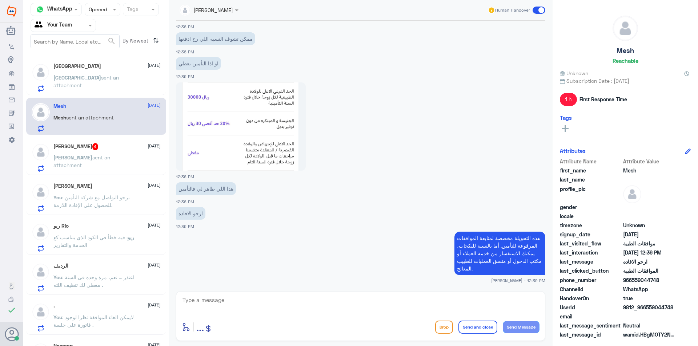
click at [108, 84] on p "Turki sent an attachment" at bounding box center [94, 83] width 82 height 18
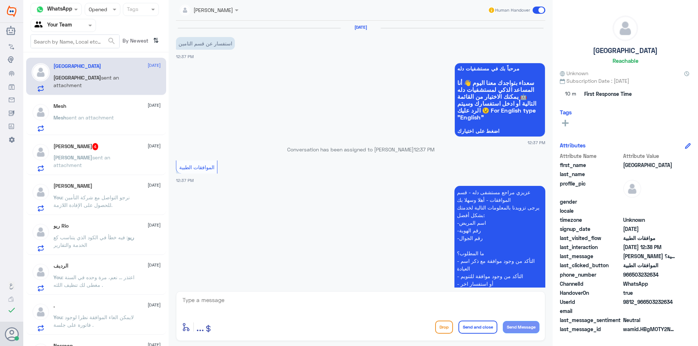
scroll to position [137, 0]
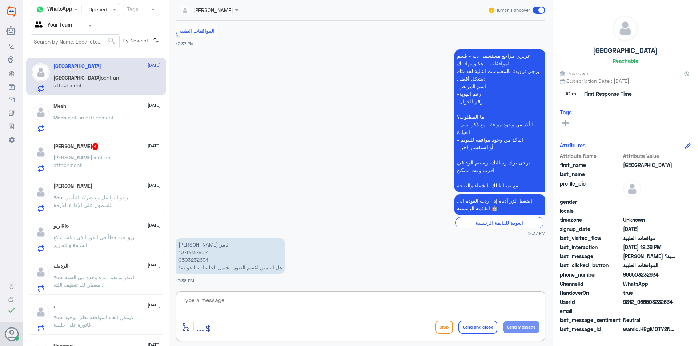
click at [203, 305] on textarea at bounding box center [361, 304] width 358 height 18
click at [214, 303] on textarea "هذا الرقم مخصص لمتابعة الموافقات الطبية المرفوعة للتامين , اما بالنسبة للتغطيات…" at bounding box center [361, 304] width 358 height 18
click at [213, 303] on textarea "هذا الرقم مخصص لمتابعة الموافقات الطبية المرفوعة للتامين , اما بالنسبة للتغطيات…" at bounding box center [361, 304] width 358 height 18
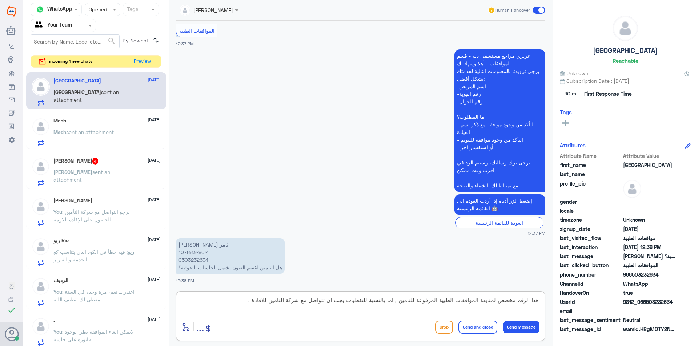
paste textarea "شركة التأمين فقط. أما بالنسبة للاستفسارات المتعلقة بالتغطيات، يُرجى التواصل مبا…"
type textarea "هذا الرقم مخصص لمتابعة الموافقات الطبية المرفوعة لشركة التأمين فقط. أما بالنسبة…"
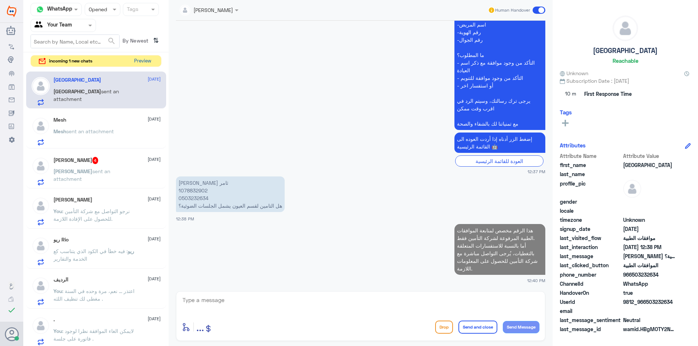
click at [136, 63] on button "Preview" at bounding box center [142, 61] width 23 height 11
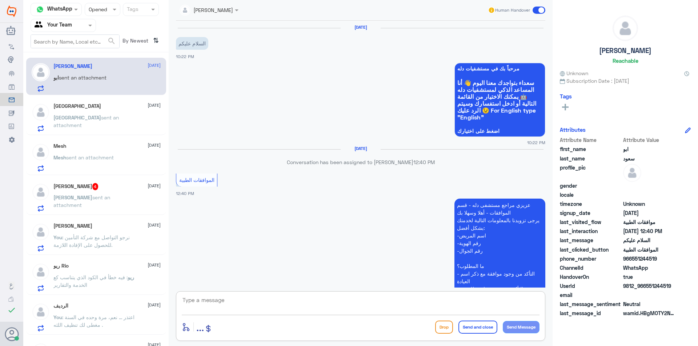
click at [202, 301] on textarea at bounding box center [361, 304] width 358 height 18
type textarea "وعليكم السلام ارجو توضيح استفسارك"
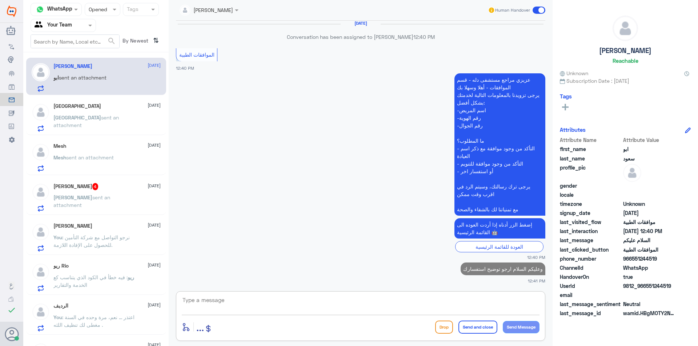
click at [88, 212] on p "[PERSON_NAME] sent an attachment" at bounding box center [94, 203] width 82 height 18
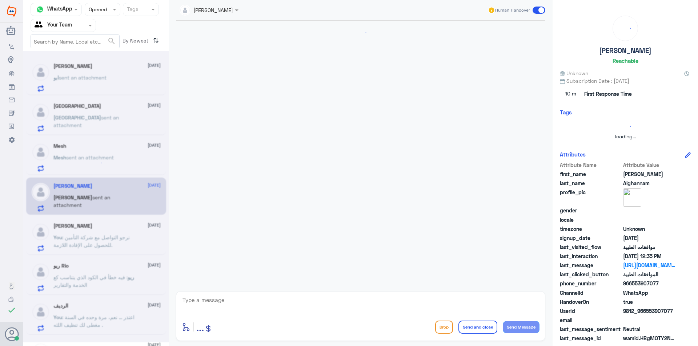
click at [92, 205] on div at bounding box center [95, 197] width 145 height 292
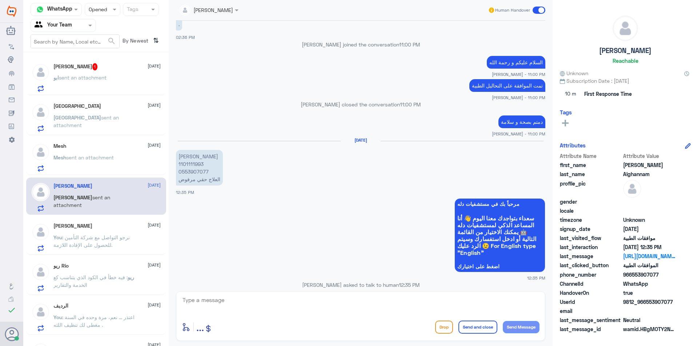
scroll to position [344, 0]
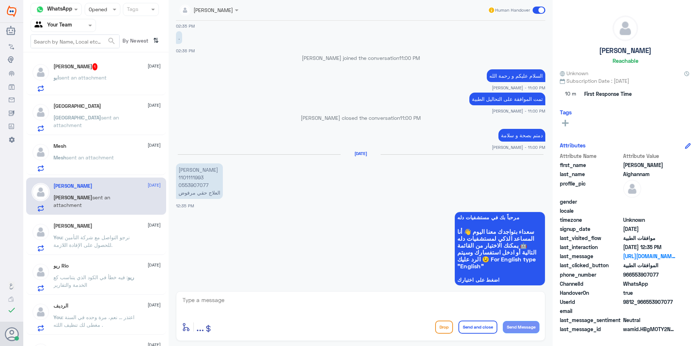
click at [197, 179] on p "[PERSON_NAME] 1101111993 0553907077 العلاج حقي مرفوض" at bounding box center [199, 182] width 47 height 36
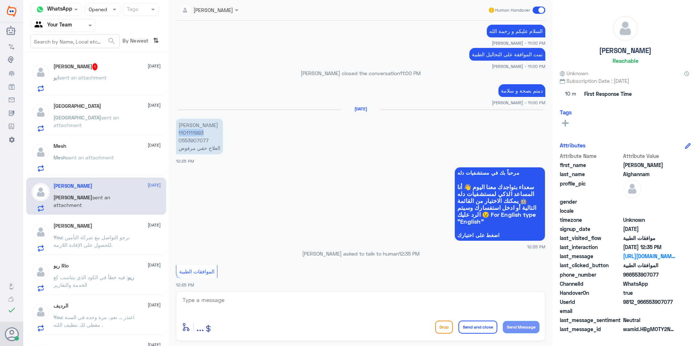
scroll to position [489, 0]
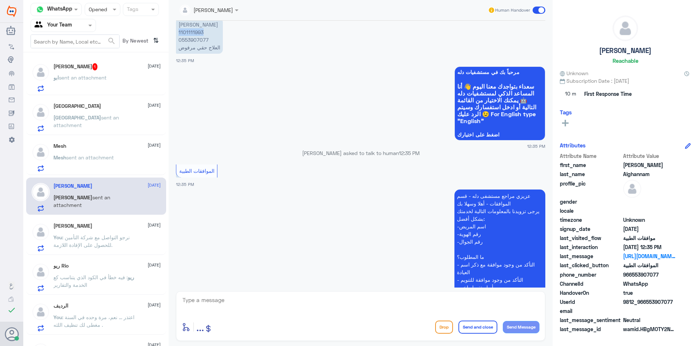
drag, startPoint x: 545, startPoint y: 171, endPoint x: 548, endPoint y: 210, distance: 38.6
click at [548, 210] on div "[DATE] مرحباً بك في مستشفيات دله سعداء بتواجدك معنا [DATE] 👋 أنا المساعد الذكي …" at bounding box center [360, 154] width 376 height 267
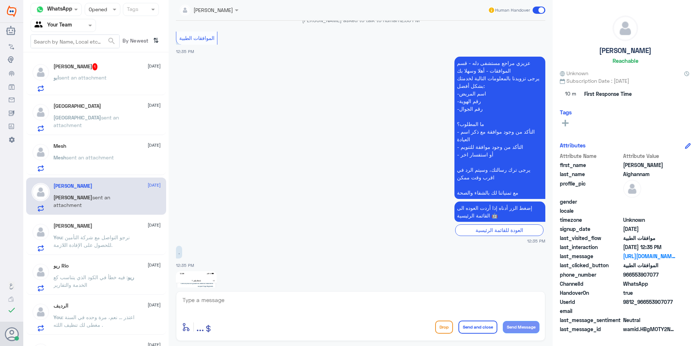
scroll to position [707, 0]
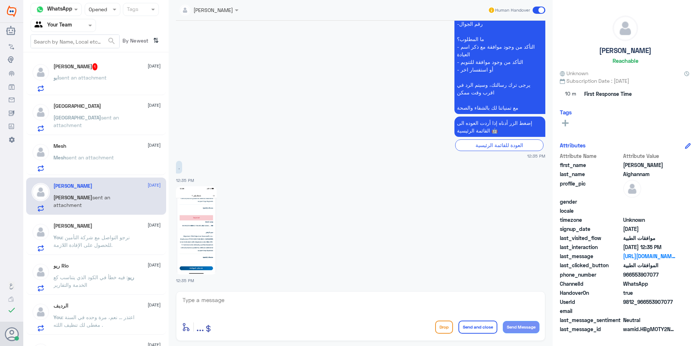
click at [207, 253] on img at bounding box center [196, 230] width 41 height 88
click at [227, 298] on textarea at bounding box center [361, 304] width 358 height 18
type textarea "تم متابعة الموافقة"
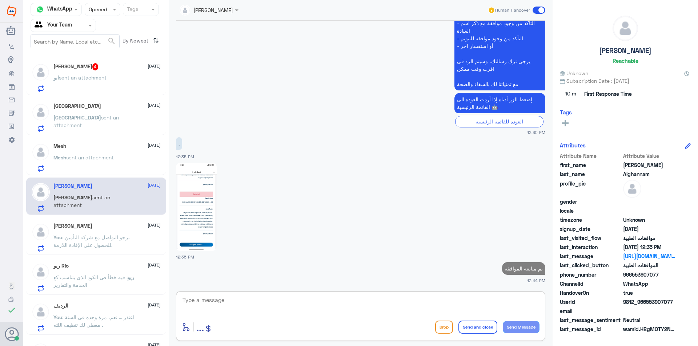
click at [82, 67] on div "[PERSON_NAME] 4 [DATE]" at bounding box center [106, 66] width 107 height 7
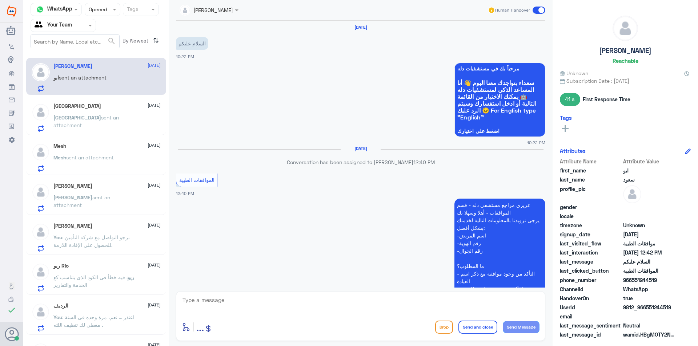
scroll to position [328, 0]
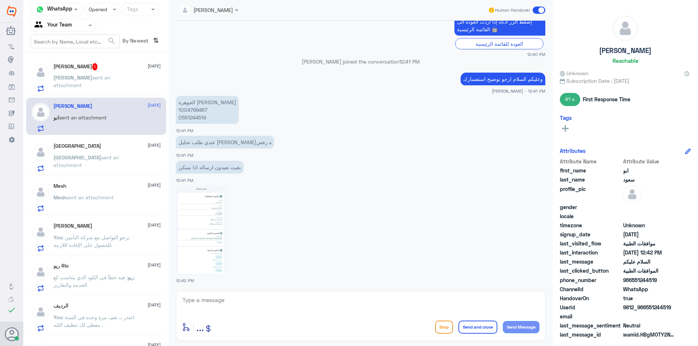
click at [119, 196] on div "Mesh sent an attachment" at bounding box center [106, 203] width 107 height 16
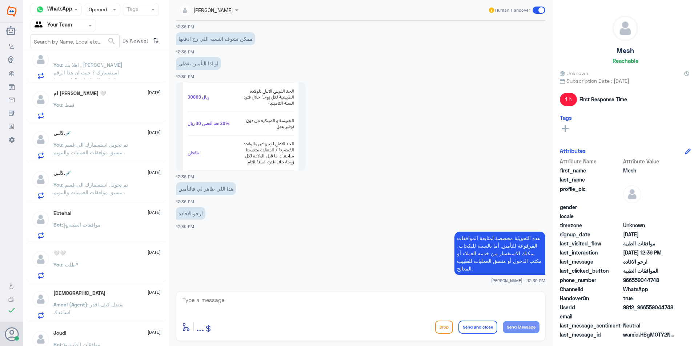
scroll to position [767, 0]
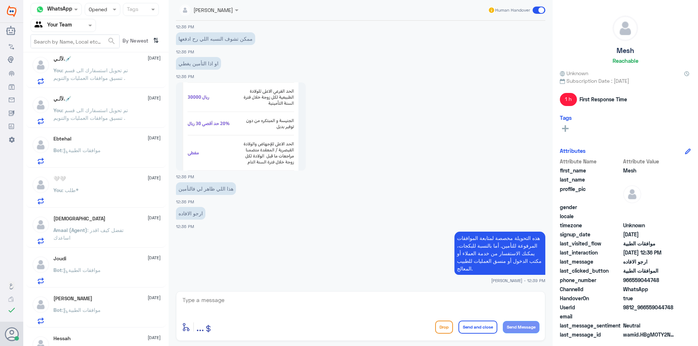
click at [121, 191] on div "You : طلب*" at bounding box center [106, 196] width 107 height 16
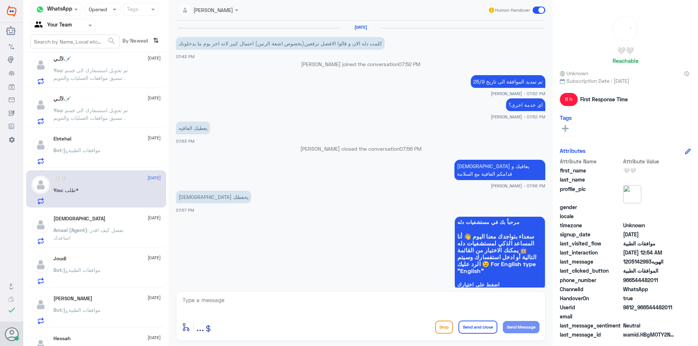
scroll to position [603, 0]
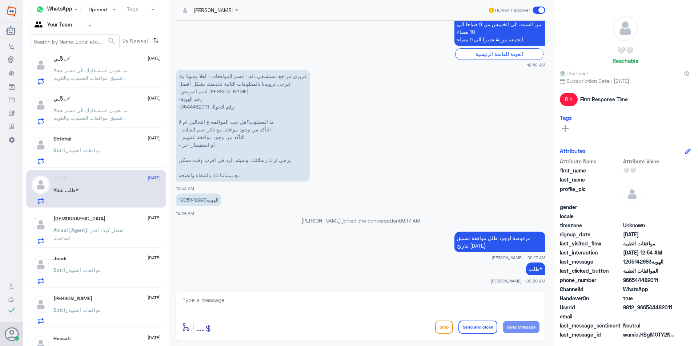
click at [117, 158] on div "Bot : موافقات الطبية" at bounding box center [106, 156] width 107 height 16
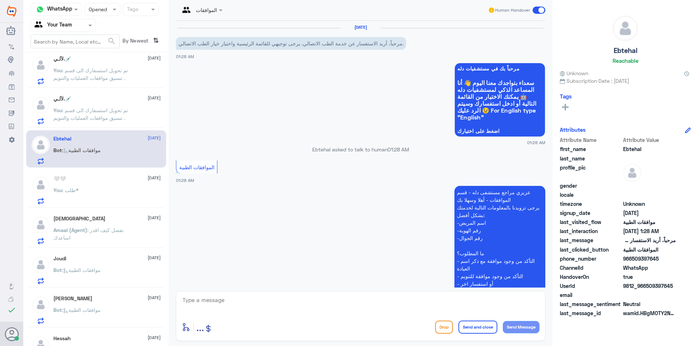
click at [63, 115] on span ": تم تحويل استسفارك الى قسم تنسيق موافقات العمليات والتنويم ." at bounding box center [90, 114] width 74 height 14
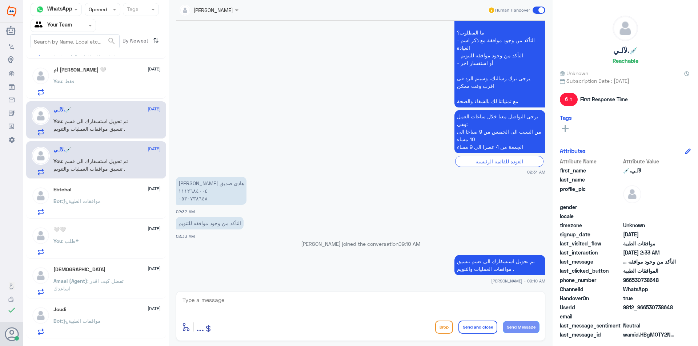
scroll to position [694, 0]
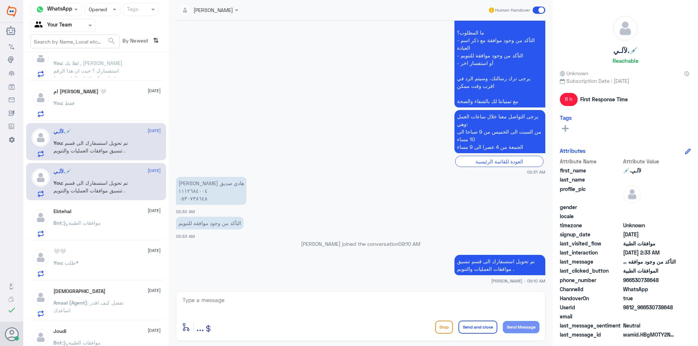
click at [114, 106] on div "You : فقط" at bounding box center [106, 109] width 107 height 16
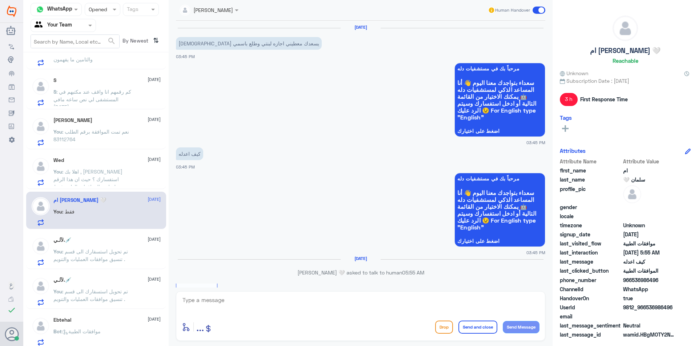
scroll to position [585, 0]
click at [116, 164] on div "[DATE] You : اهلا بك , [PERSON_NAME] استفسارك ؟ حيث ان هذا الرقم مخصص لمتابعة ا…" at bounding box center [106, 172] width 107 height 29
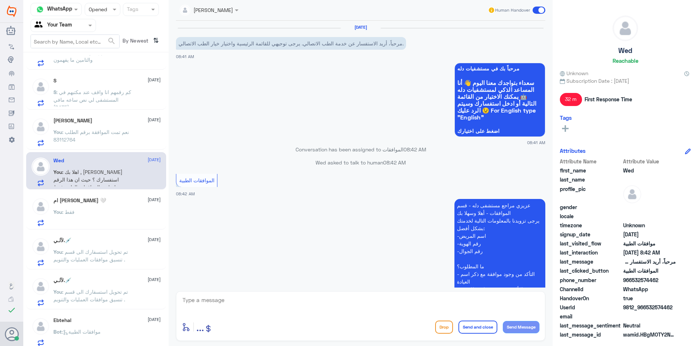
click at [127, 141] on p "You : نعم تمت الموافقة برقم الطلب 83112764" at bounding box center [94, 137] width 82 height 18
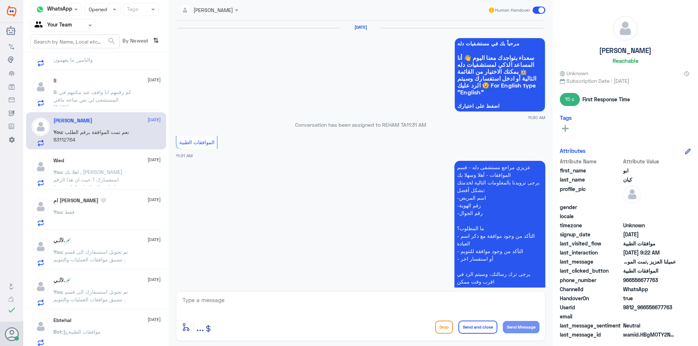
scroll to position [596, 0]
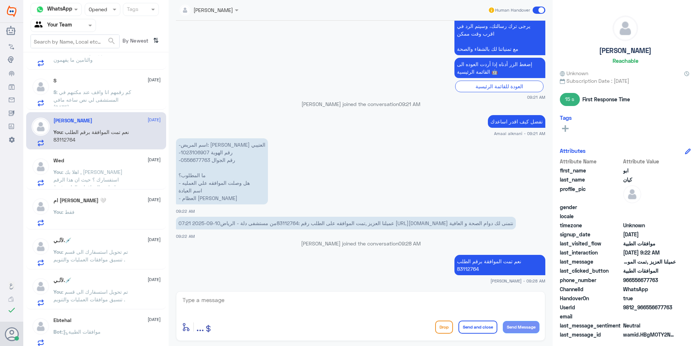
click at [158, 101] on div "S : كم رقمهم انا واقف عند مكتبهم في المستشفى لي نص ساعه مافي [DATE]" at bounding box center [106, 98] width 107 height 16
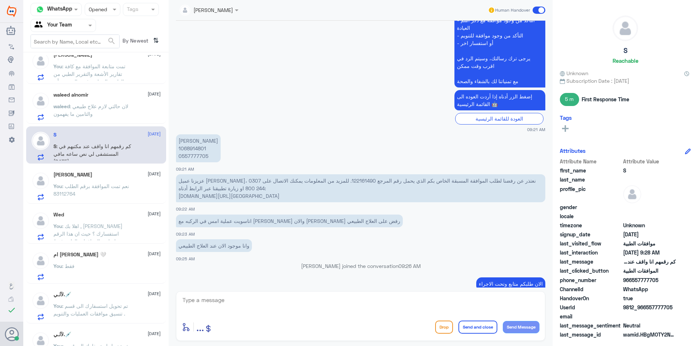
scroll to position [512, 0]
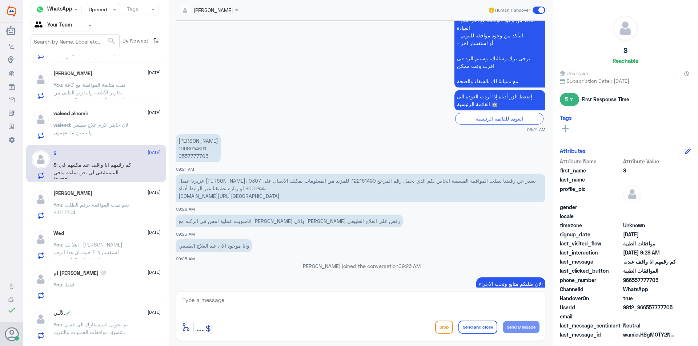
click at [95, 134] on span ": لان حالتي لازم علاج طبيعي والتامين ما يفهمون" at bounding box center [90, 129] width 75 height 14
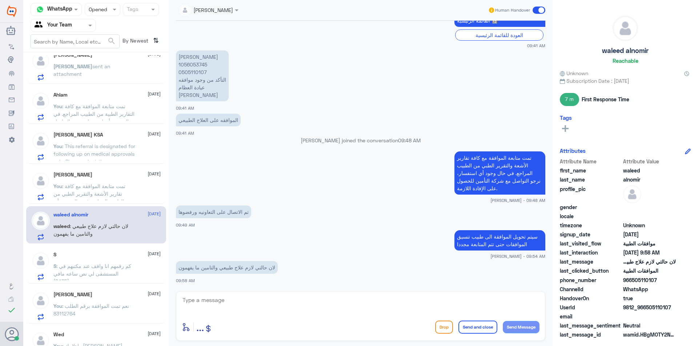
scroll to position [403, 0]
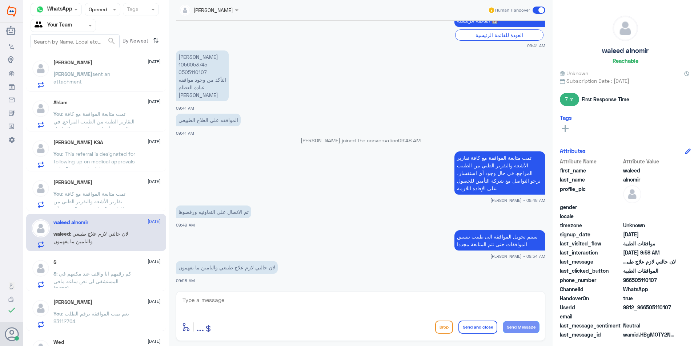
click at [148, 184] on span "[DATE]" at bounding box center [154, 181] width 13 height 7
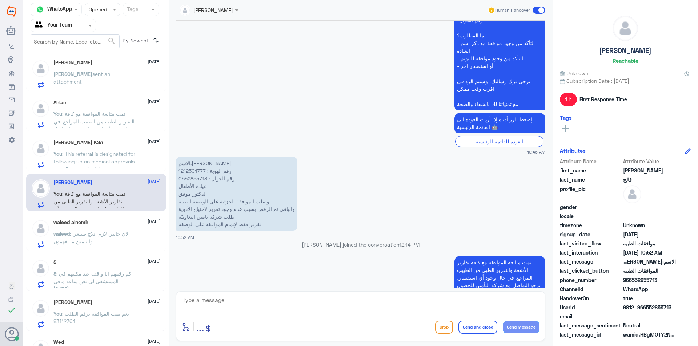
scroll to position [367, 0]
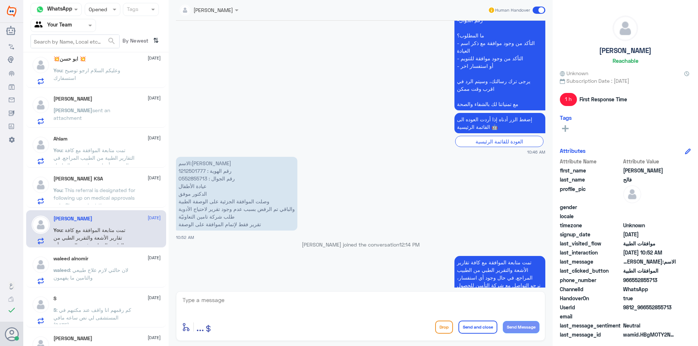
click at [96, 191] on span ": This referral is designated for following up on medical approvals only. Pleas…" at bounding box center [94, 205] width 82 height 37
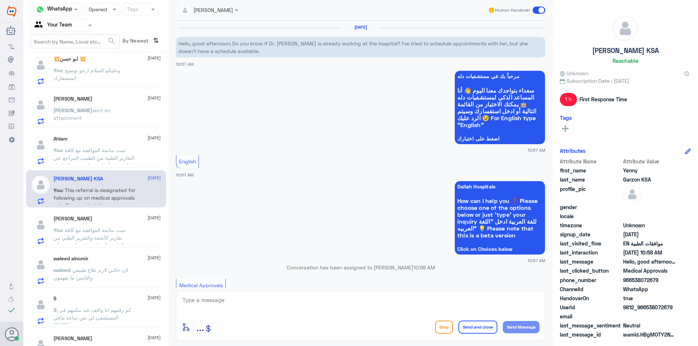
click at [113, 147] on span ": تمت متابعة الموافقة مع كافة التقارير الطبية من الطبيب المراجع. في حال وجود أي…" at bounding box center [93, 165] width 81 height 37
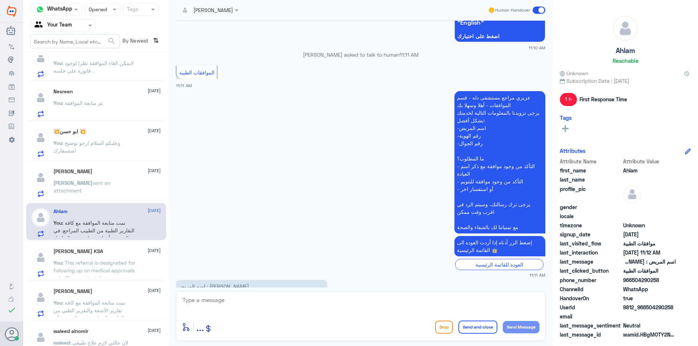
click at [71, 187] on p "[PERSON_NAME] sent an attachment" at bounding box center [94, 188] width 82 height 18
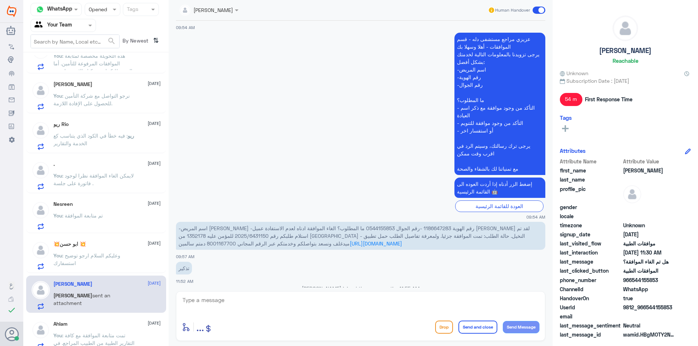
click at [103, 135] on span ": فيه خطأ في الكود الذي يتناسب كع الخدمة والتقارير" at bounding box center [90, 140] width 74 height 14
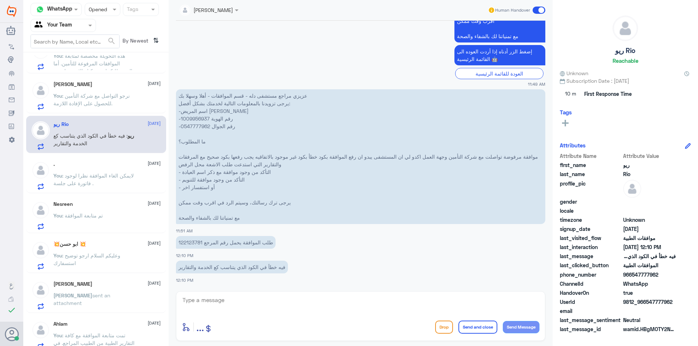
click at [104, 98] on span ": نرجو التواصل مع شركة التأمين للحصول على الإفادة اللازمة." at bounding box center [91, 100] width 76 height 14
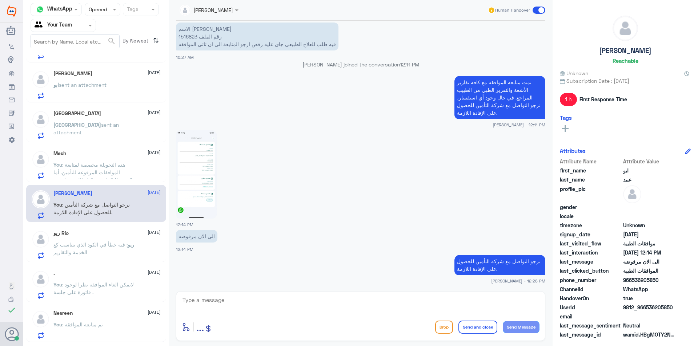
click at [84, 170] on span ": هذه التحويلة مخصصة لمتابعة الموافقات المرفوعة للتأمين. أما بالنسبة للبكجات، ي…" at bounding box center [93, 180] width 80 height 37
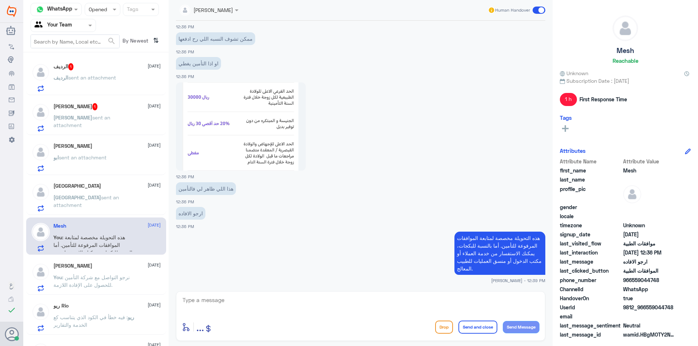
click at [107, 186] on div "Turki [DATE]" at bounding box center [106, 186] width 107 height 6
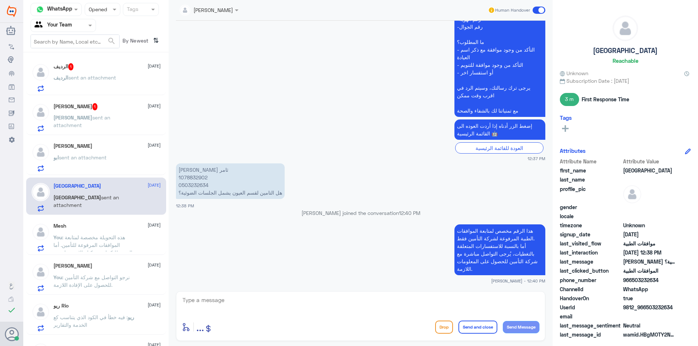
click at [83, 169] on p "ابو sent an attachment" at bounding box center [79, 163] width 53 height 18
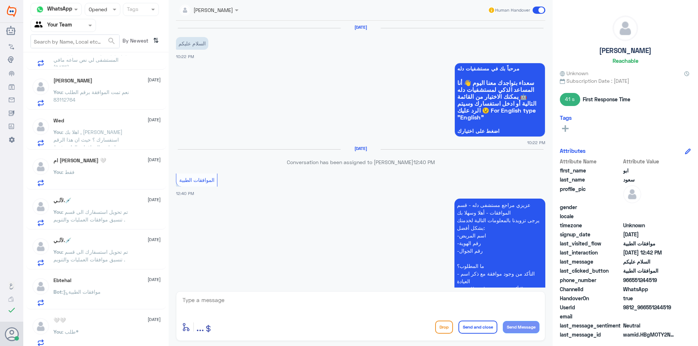
scroll to position [799, 0]
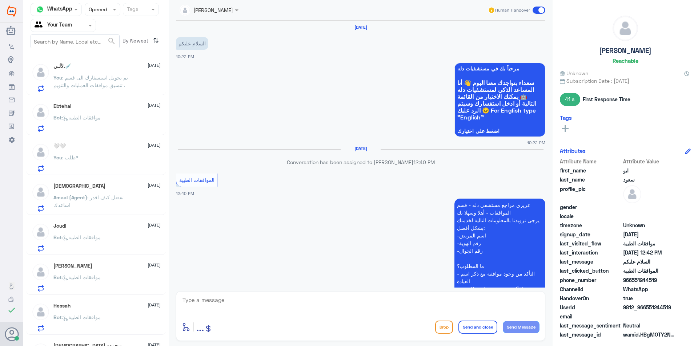
click at [98, 154] on div "🤍🤍 [DATE] You : طلب*" at bounding box center [106, 157] width 107 height 29
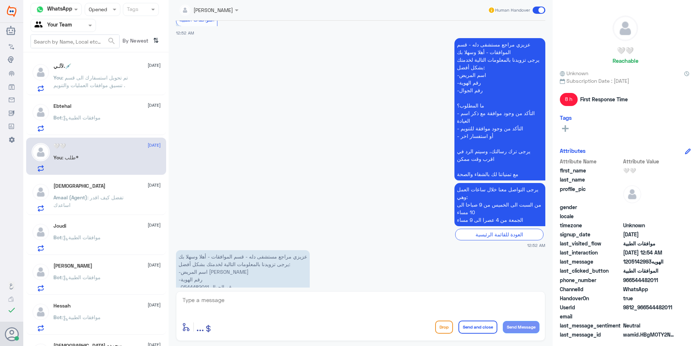
scroll to position [421, 0]
click at [106, 200] on span ": تفضل كيف اقدر اساعدك" at bounding box center [88, 201] width 70 height 14
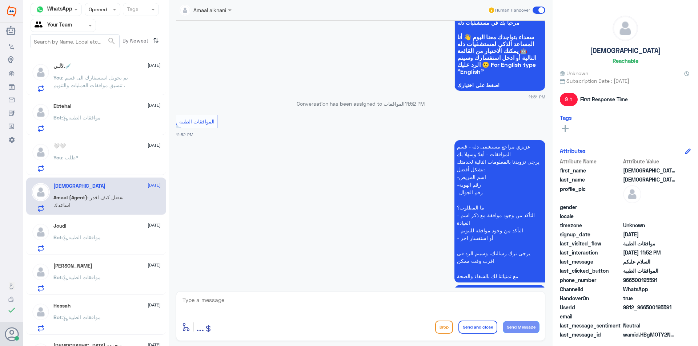
scroll to position [16, 0]
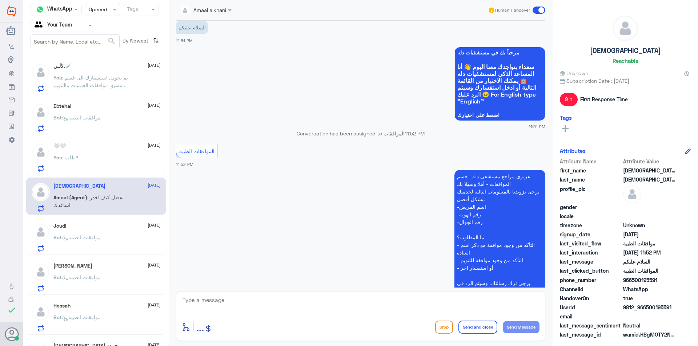
click at [116, 238] on div "Bot : موافقات الطبية" at bounding box center [106, 243] width 107 height 16
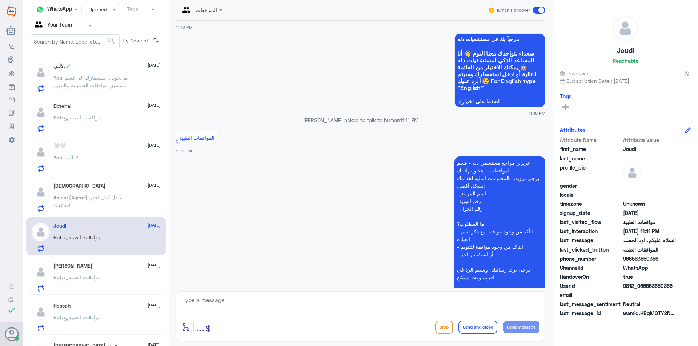
scroll to position [3, 0]
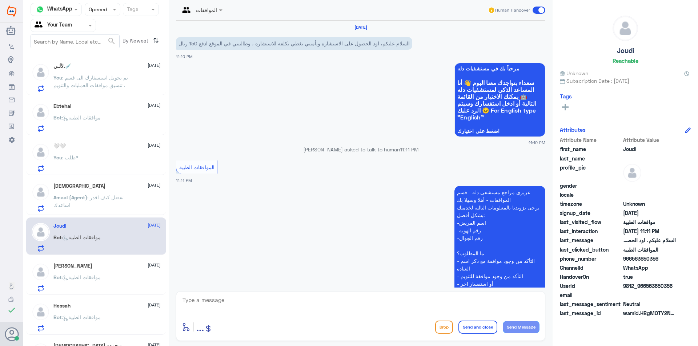
click at [103, 269] on div "[PERSON_NAME] [DATE]" at bounding box center [106, 266] width 107 height 6
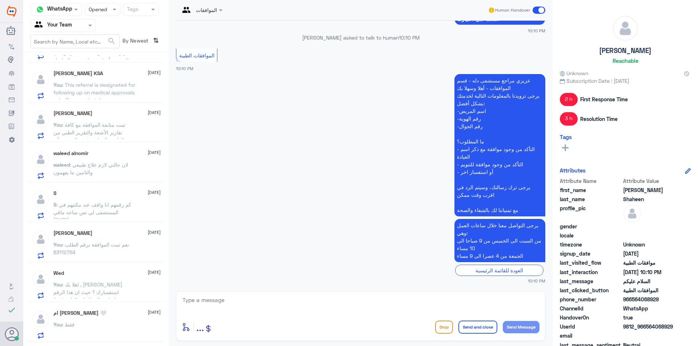
click at [127, 265] on div "[DATE] You : اهلا بك , [PERSON_NAME] استفسارك ؟ حيث ان هذا الرقم مخصص لمتابعة ا…" at bounding box center [96, 283] width 140 height 37
click at [127, 271] on div "[DATE]" at bounding box center [106, 273] width 107 height 6
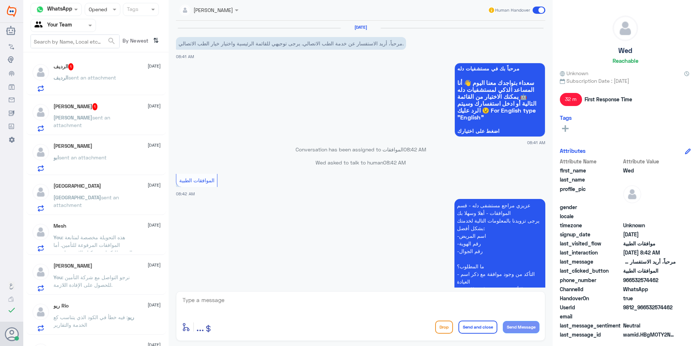
click at [129, 170] on div "ابو sent an attachment" at bounding box center [106, 164] width 107 height 16
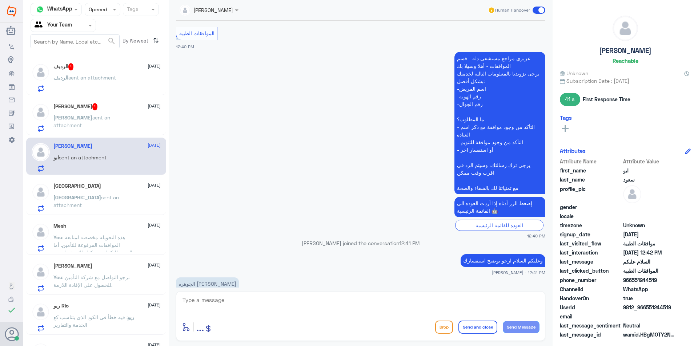
click at [132, 198] on div "Turki sent an attachment" at bounding box center [106, 203] width 107 height 16
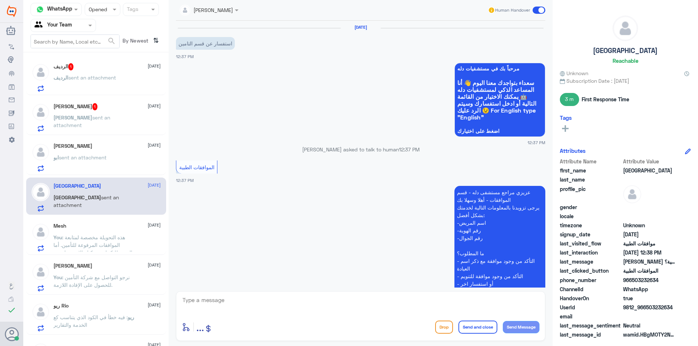
click at [101, 230] on div "Mesh [DATE] You : هذه التحويلة مخصصة لمتابعة الموافقات المرفوعة للتأمين. أما با…" at bounding box center [106, 237] width 107 height 29
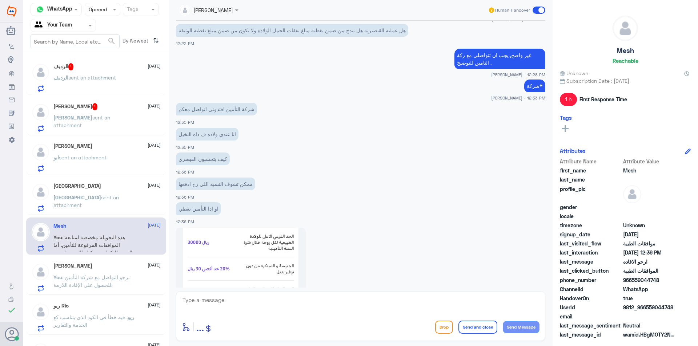
click at [106, 267] on div "[PERSON_NAME] [DATE]" at bounding box center [106, 266] width 107 height 6
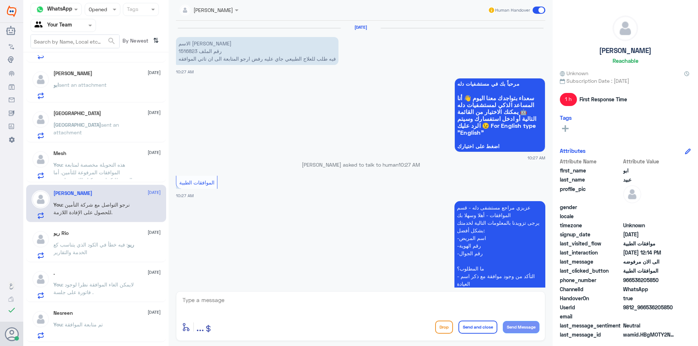
click at [129, 255] on p "ريو : فيه خطأ في الكود الذي يتناسب كع الخدمة والتقارير" at bounding box center [94, 250] width 82 height 18
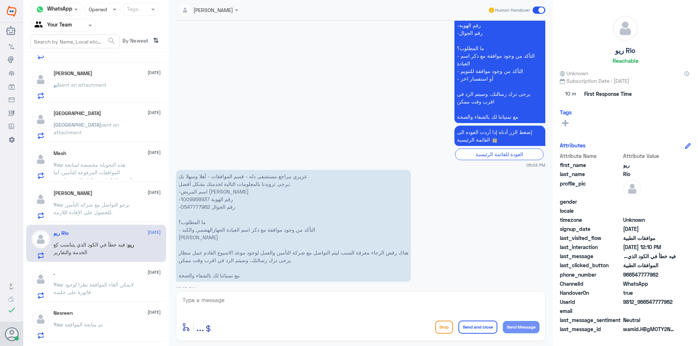
click at [124, 282] on p "You : لايمكن الغاء الموافقة نظرا لوجود فاتورة على جلسة ." at bounding box center [94, 290] width 82 height 18
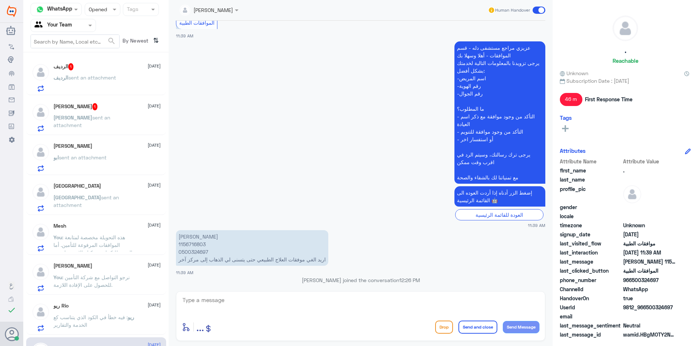
click at [118, 156] on div "ابو sent an attachment" at bounding box center [106, 164] width 107 height 16
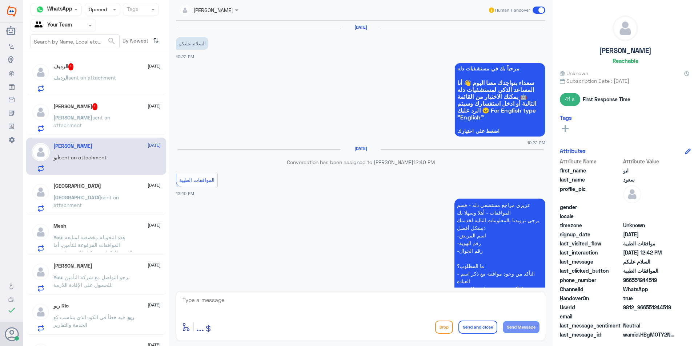
scroll to position [328, 0]
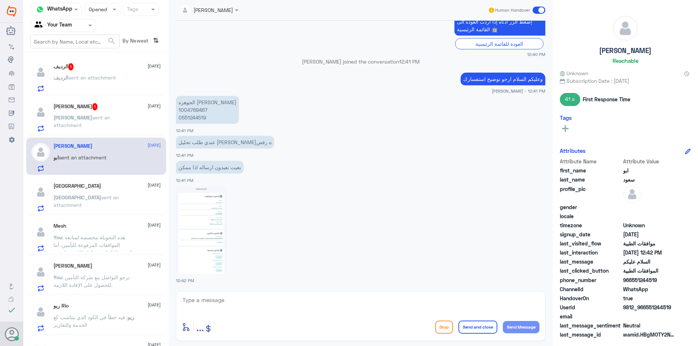
click at [148, 185] on span "[DATE]" at bounding box center [154, 185] width 13 height 7
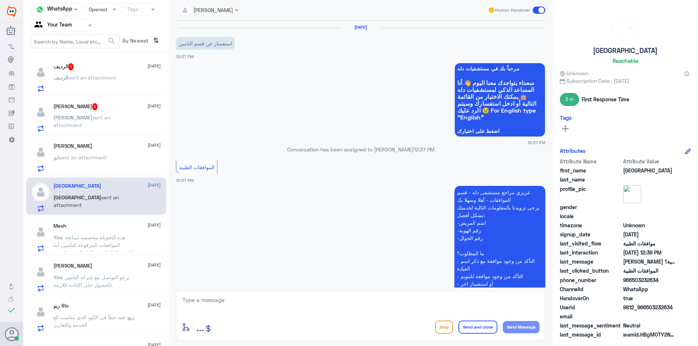
scroll to position [211, 0]
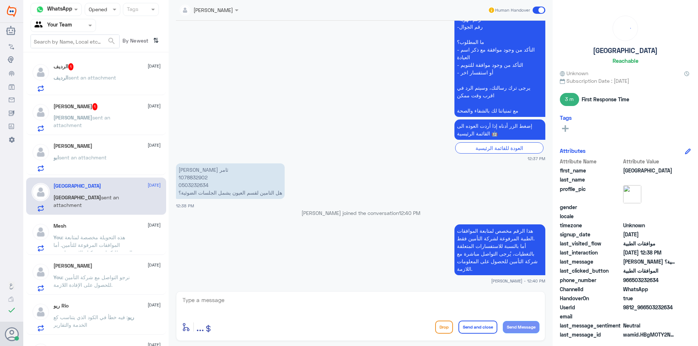
click at [134, 167] on div "ابو sent an attachment" at bounding box center [106, 164] width 107 height 16
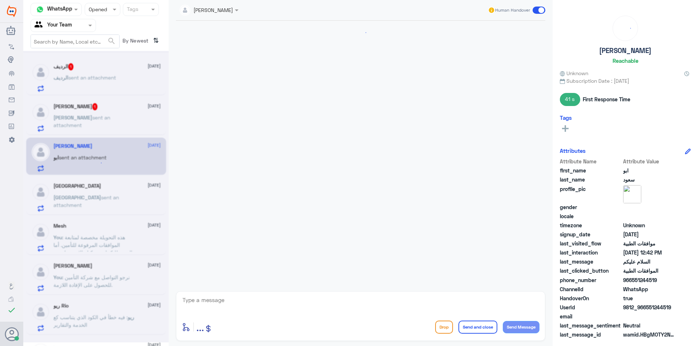
scroll to position [328, 0]
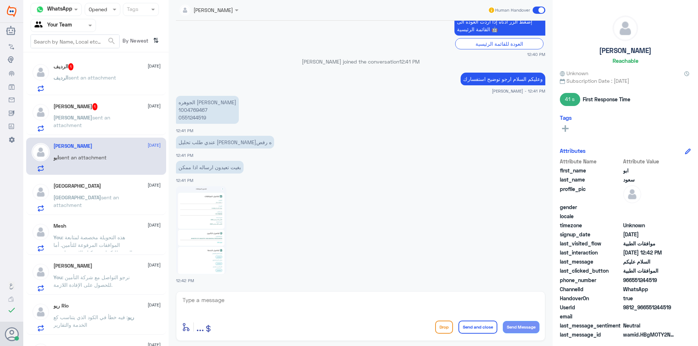
click at [194, 107] on p "الجوهره [PERSON_NAME] 1004769467 0551244519" at bounding box center [207, 110] width 63 height 28
click at [215, 304] on textarea at bounding box center [361, 304] width 358 height 18
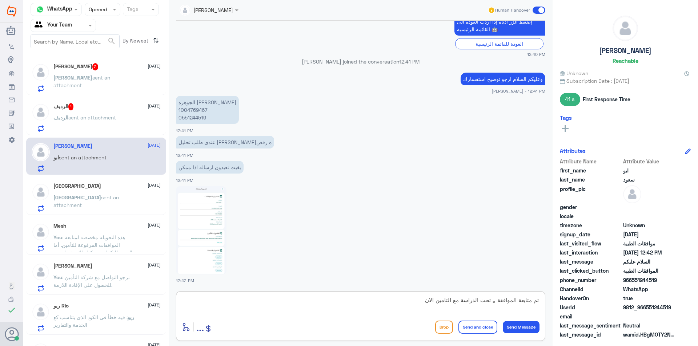
type textarea "تم متابعة الموافقة ,, تحت الدراسة مع التامين الان ."
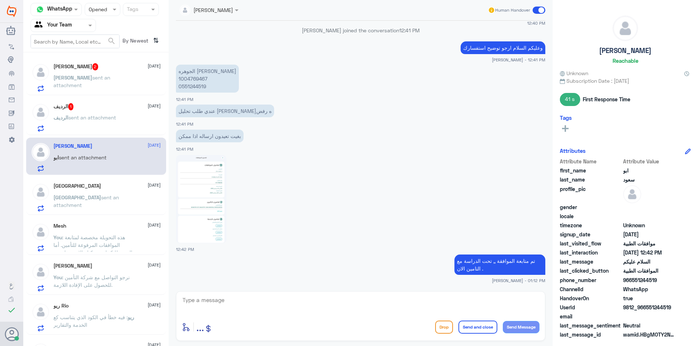
click at [100, 127] on p "الرديف sent an attachment" at bounding box center [84, 123] width 62 height 18
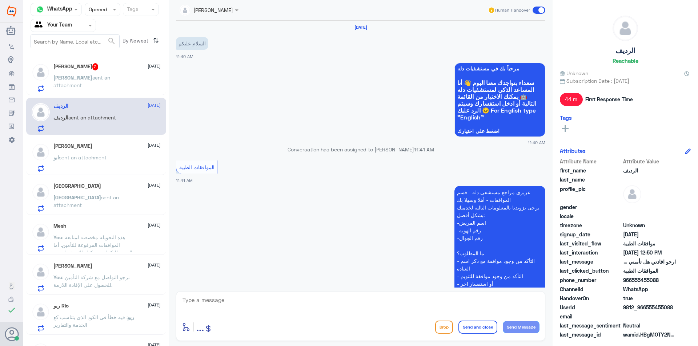
scroll to position [254, 0]
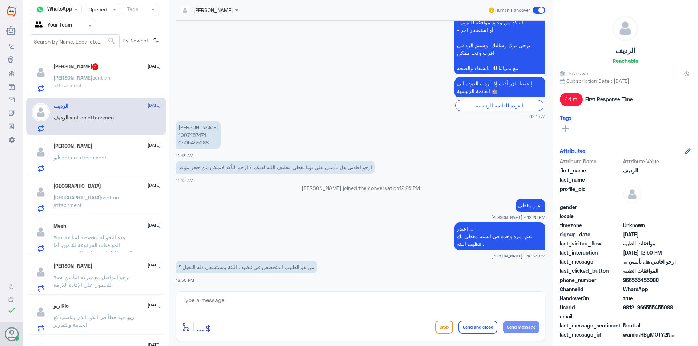
click at [314, 266] on p "من هو الطبيب المتخصص في تنظيف اللثة بمستشفى دله النخبل ؟" at bounding box center [246, 267] width 141 height 13
click at [217, 297] on textarea at bounding box center [361, 304] width 358 height 18
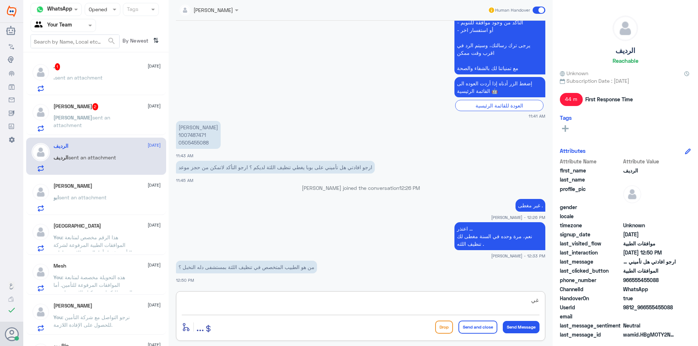
type textarea "غ"
click at [529, 302] on textarea "مضوح لك بتطبيق مستشفى دلة" at bounding box center [361, 304] width 358 height 18
click at [532, 301] on textarea "موح لك بتطبيق [GEOGRAPHIC_DATA]" at bounding box center [361, 304] width 358 height 18
type textarea "موضح لك بتطبيق مستشفى دلة"
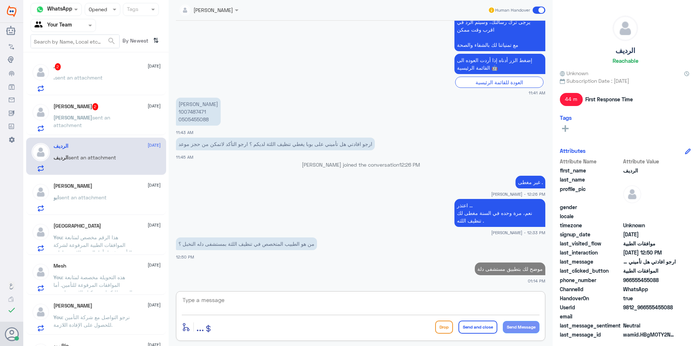
click at [98, 98] on div "[PERSON_NAME] 2 [DATE] [PERSON_NAME] sent an attachment" at bounding box center [96, 116] width 140 height 37
click at [98, 109] on span "2" at bounding box center [95, 106] width 6 height 7
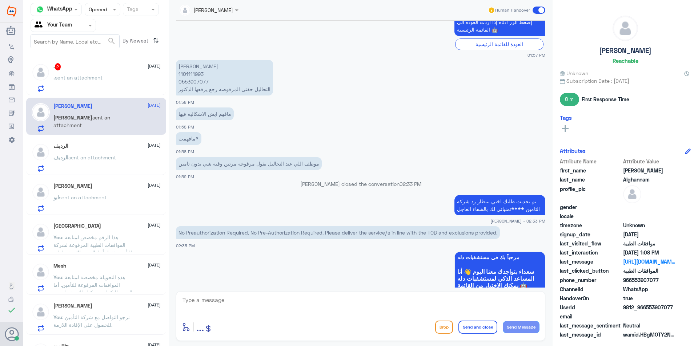
scroll to position [309, 0]
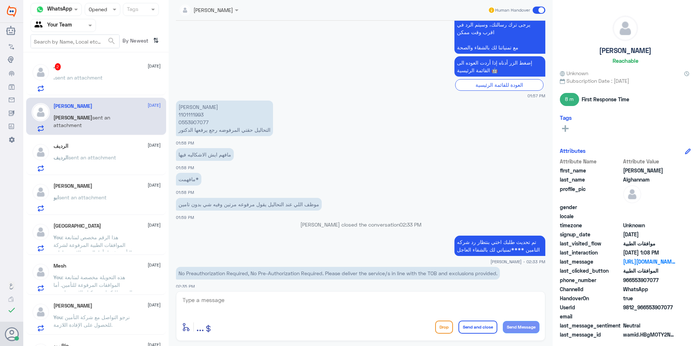
click at [102, 143] on div "الرديف [DATE] الرديف sent an attachment" at bounding box center [96, 156] width 140 height 37
click at [102, 148] on div "الرديف [DATE]" at bounding box center [106, 146] width 107 height 6
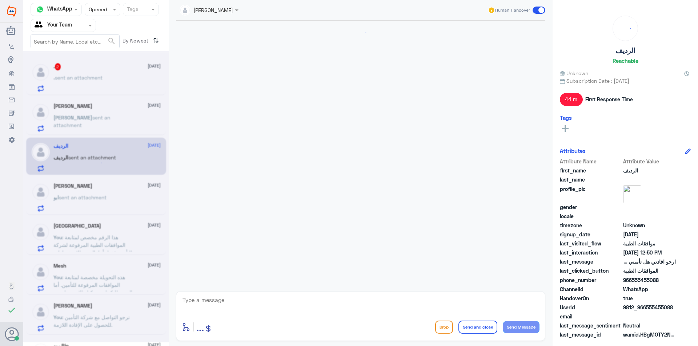
scroll to position [277, 0]
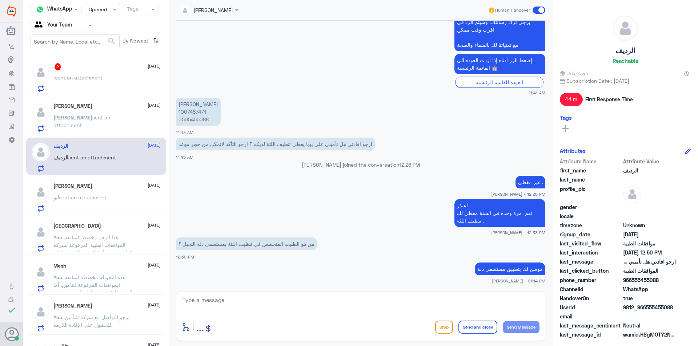
click at [126, 97] on div ". 2 [DATE] . sent an attachment [PERSON_NAME] [DATE] [PERSON_NAME] sent an atta…" at bounding box center [95, 202] width 145 height 294
click at [133, 87] on div ". sent an attachment" at bounding box center [106, 84] width 107 height 16
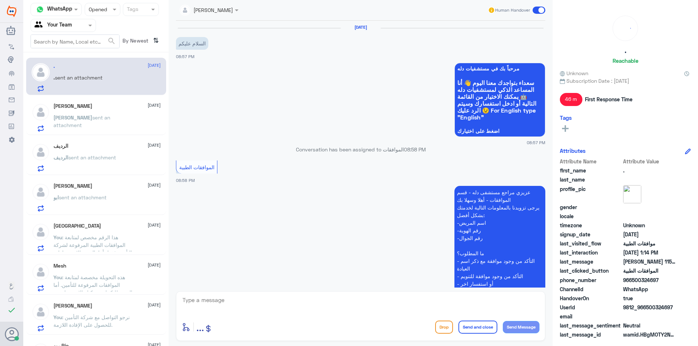
scroll to position [667, 0]
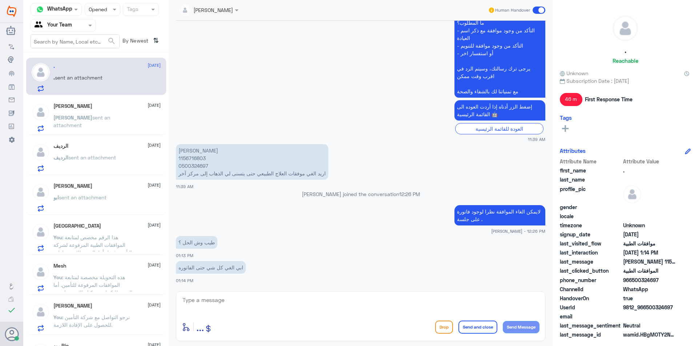
click at [234, 306] on textarea at bounding box center [361, 304] width 358 height 18
click at [195, 160] on p "[PERSON_NAME] 1156716803 0500324697 اريد الغي موفقات العلاج الطبيعي حتى يتسنى ل…" at bounding box center [252, 162] width 152 height 36
click at [200, 304] on textarea at bounding box center [361, 304] width 358 height 18
type textarea "الغاء الفاتورة من استقبال العيادة ."
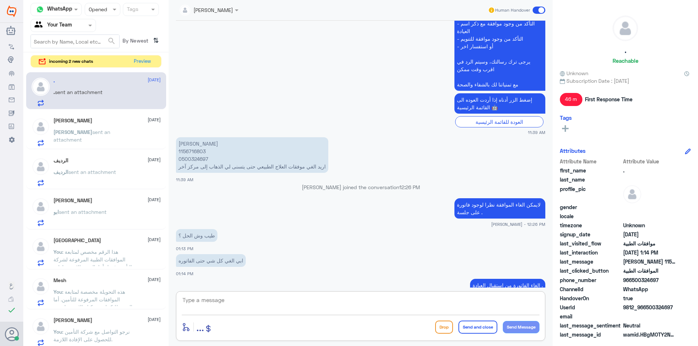
scroll to position [667, 0]
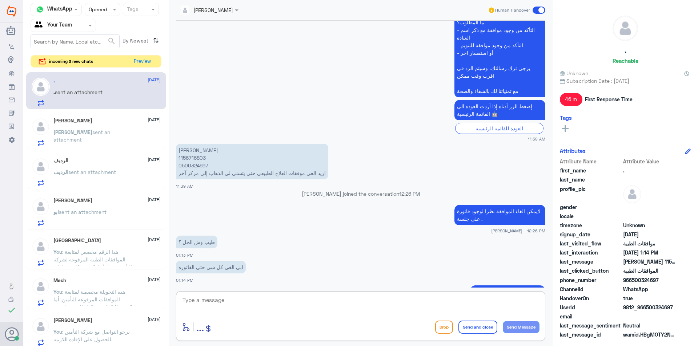
click at [186, 157] on p "[PERSON_NAME] 1156716803 0500324697 اريد الغي موفقات العلاج الطبيعي حتى يتسنى ل…" at bounding box center [252, 162] width 152 height 36
click at [201, 158] on p "[PERSON_NAME] 1156716803 0500324697 اريد الغي موفقات العلاج الطبيعي حتى يتسنى ل…" at bounding box center [252, 162] width 152 height 36
click at [218, 345] on div "SOMYH ALI Human Handover [DATE] السلام عليكم 08:57 PM مرحباً بك في مستشفيات دله…" at bounding box center [361, 174] width 384 height 348
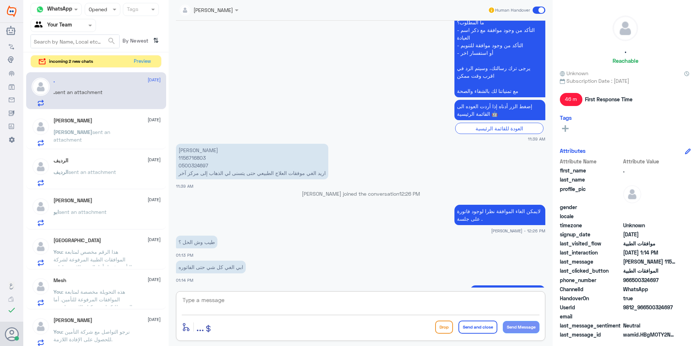
drag, startPoint x: 231, startPoint y: 307, endPoint x: 217, endPoint y: 299, distance: 16.3
click at [229, 307] on textarea at bounding box center [361, 304] width 358 height 18
type textarea "سيتم المتابعة مع قسم العلاج الطبيبعي"
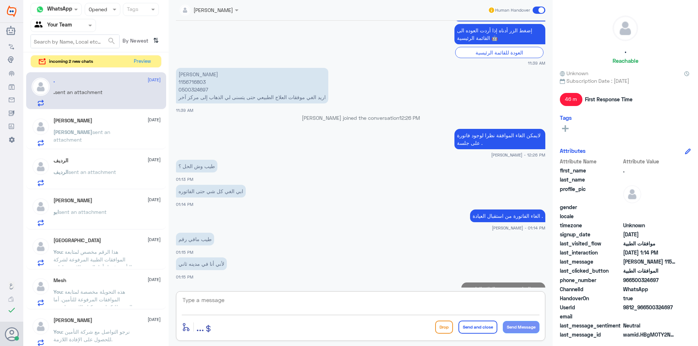
scroll to position [727, 0]
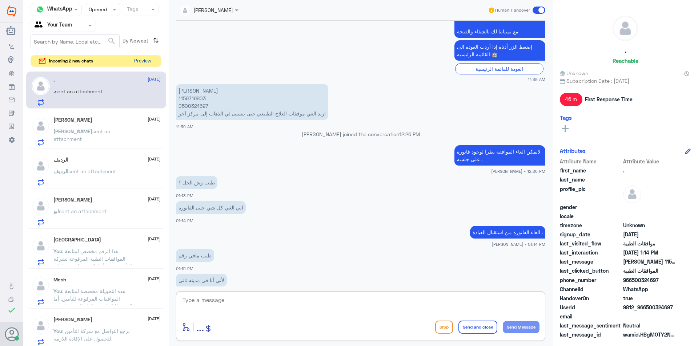
click at [147, 61] on button "Preview" at bounding box center [142, 61] width 23 height 11
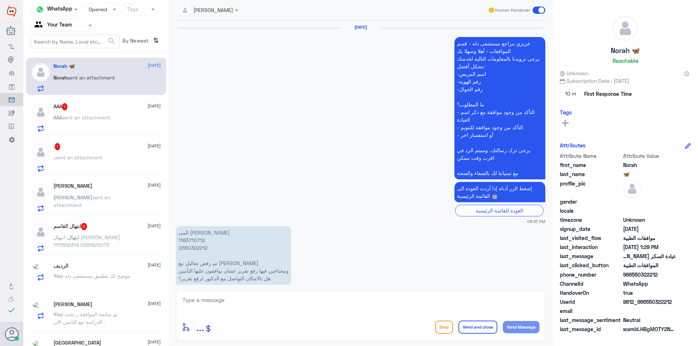
scroll to position [697, 0]
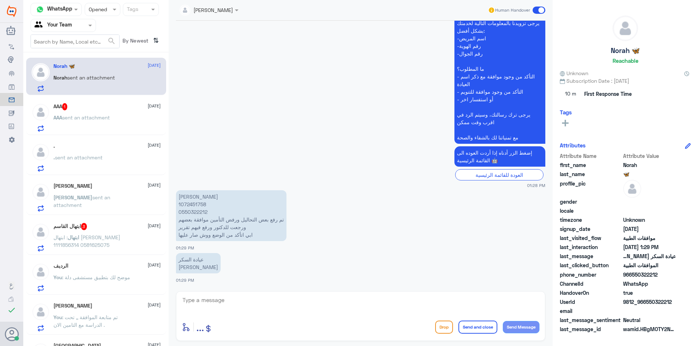
click at [193, 203] on p "[PERSON_NAME] 1072451758 0550322212 تم رفع بعض التحاليل ورفض التأمين موافقة بعض…" at bounding box center [231, 215] width 110 height 51
click at [264, 303] on textarea at bounding box center [361, 304] width 358 height 18
type textarea "م"
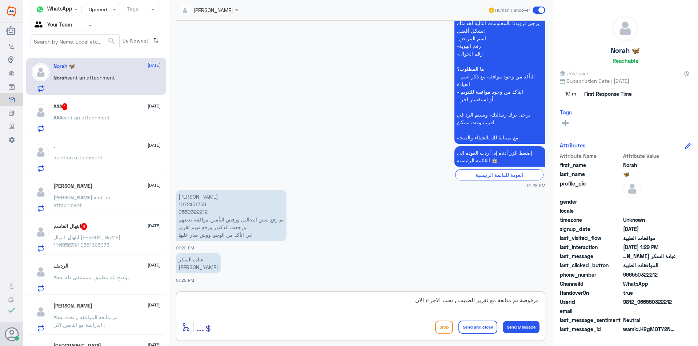
type textarea "مرفوضة تم متابعة مع تقرير الطبيب , تحت الاجراء الان ."
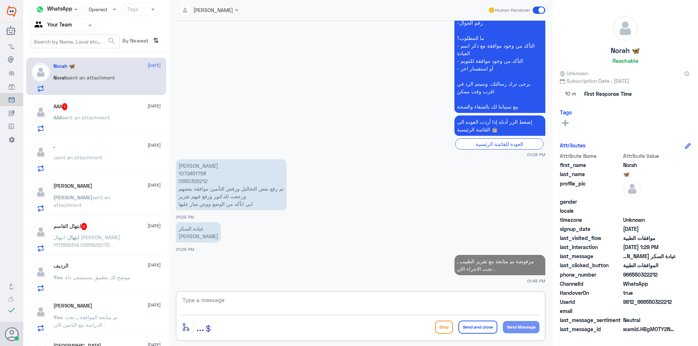
click at [135, 234] on div "ابتهال القاسم 3 [DATE] ابتهال : ابتهال [PERSON_NAME] 1111856314 0581625075" at bounding box center [106, 237] width 107 height 29
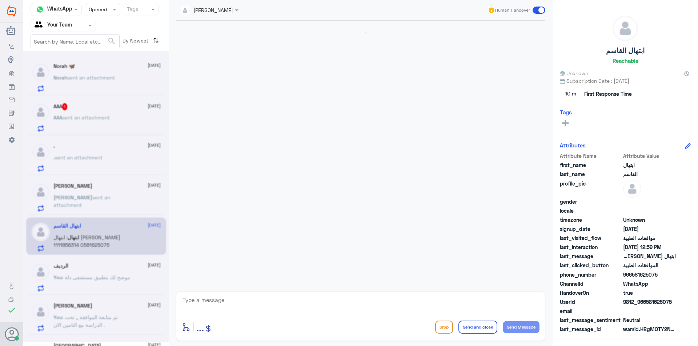
scroll to position [129, 0]
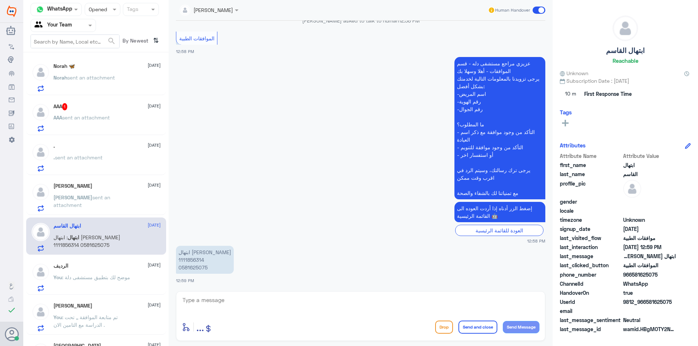
click at [181, 263] on p "ابتهال [PERSON_NAME] 1111856314 0581625075" at bounding box center [205, 260] width 58 height 28
click at [183, 259] on p "ابتهال [PERSON_NAME] 1111856314 0581625075" at bounding box center [205, 260] width 58 height 28
click at [222, 305] on textarea at bounding box center [361, 304] width 358 height 18
type textarea "ارجو توضيح استفسارك ."
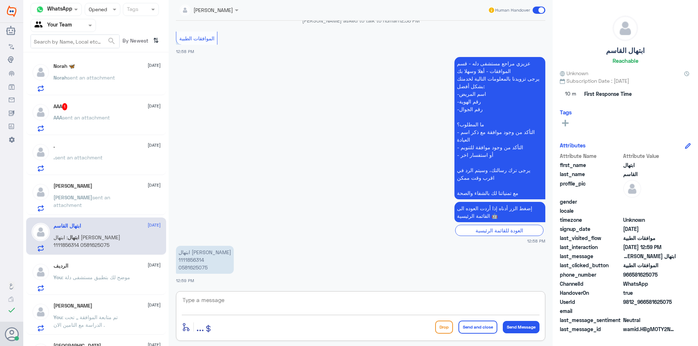
scroll to position [153, 0]
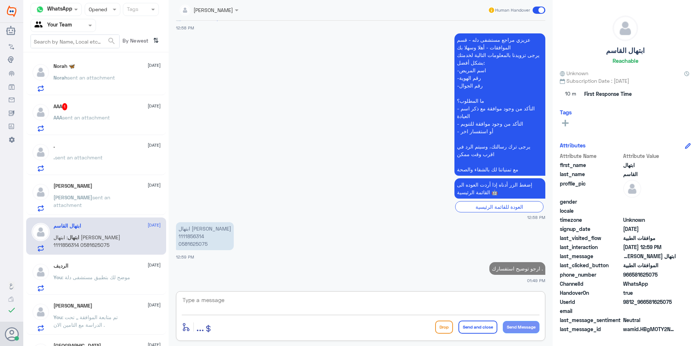
click at [110, 101] on div "AAA 1 [DATE] AAA sent an attachment" at bounding box center [96, 116] width 140 height 37
click at [110, 103] on div "AAA 1 [DATE]" at bounding box center [106, 106] width 107 height 7
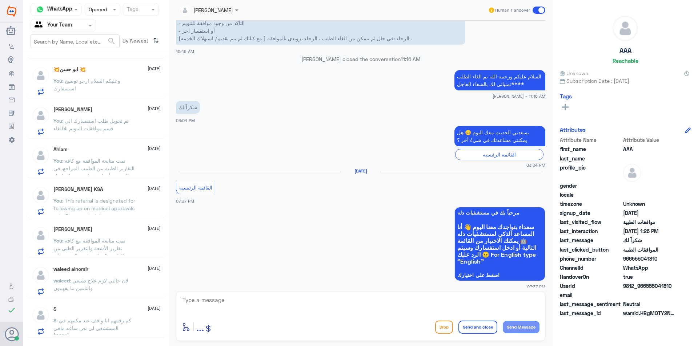
scroll to position [509, 0]
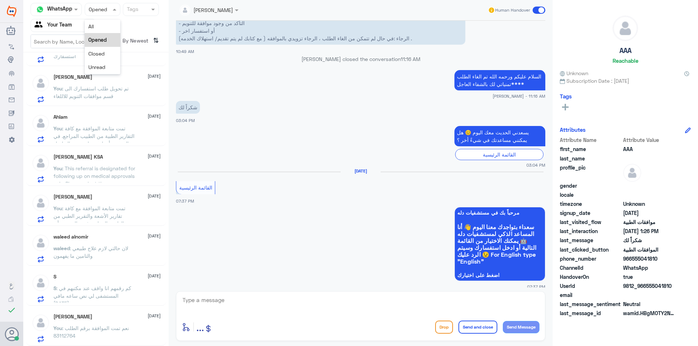
click at [102, 12] on div at bounding box center [102, 9] width 35 height 8
click at [113, 67] on div "Unread" at bounding box center [103, 66] width 36 height 13
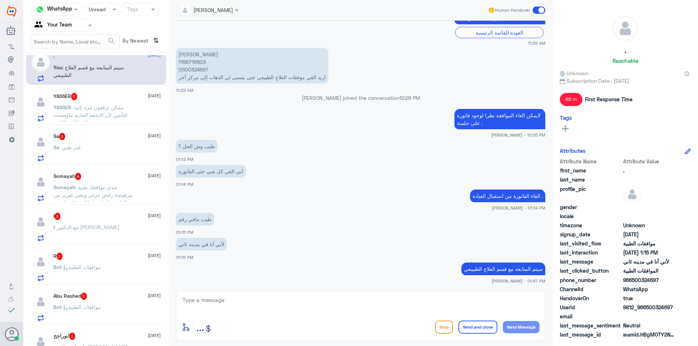
scroll to position [0, 0]
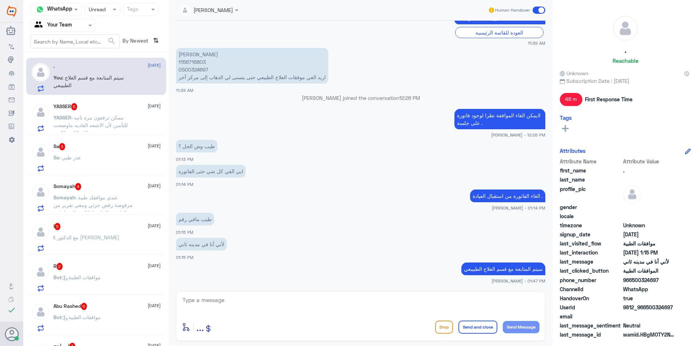
click at [121, 79] on span ": سيتم المتابعة مع قسم العلاج الطبيبعي" at bounding box center [88, 81] width 70 height 14
click at [106, 4] on div "Status × Unread" at bounding box center [103, 9] width 36 height 13
click at [102, 42] on span "Opened" at bounding box center [97, 40] width 19 height 6
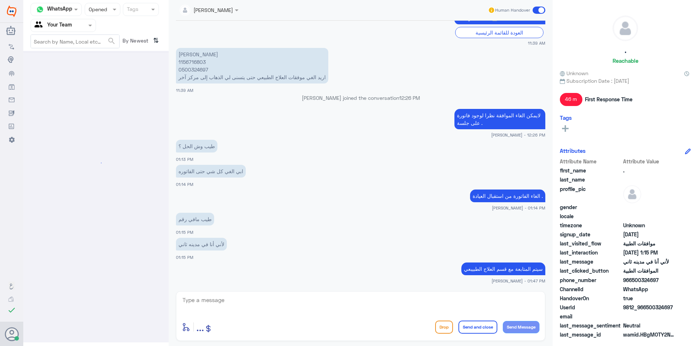
click at [105, 13] on div at bounding box center [102, 9] width 35 height 8
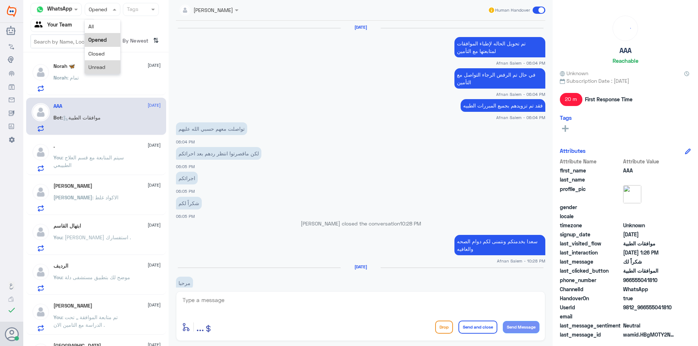
scroll to position [493, 0]
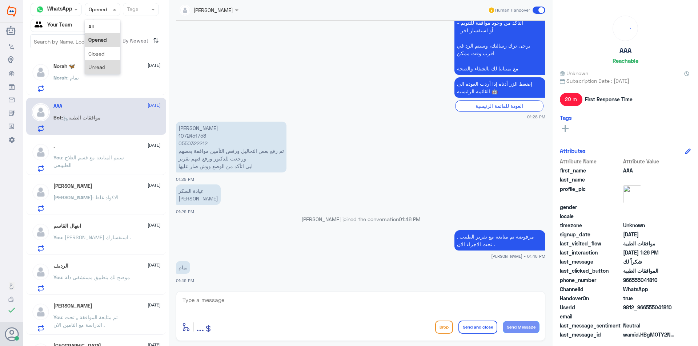
click at [111, 71] on div "Unread" at bounding box center [103, 66] width 36 height 13
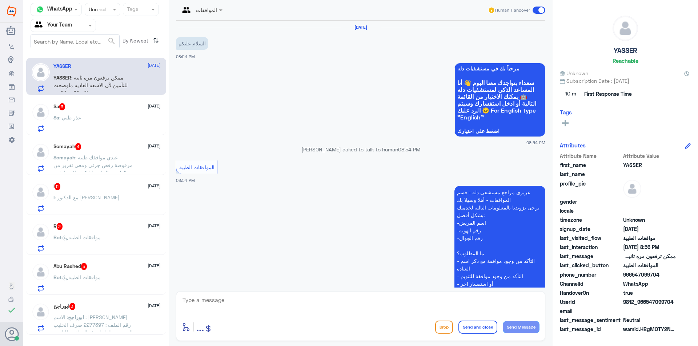
scroll to position [240, 0]
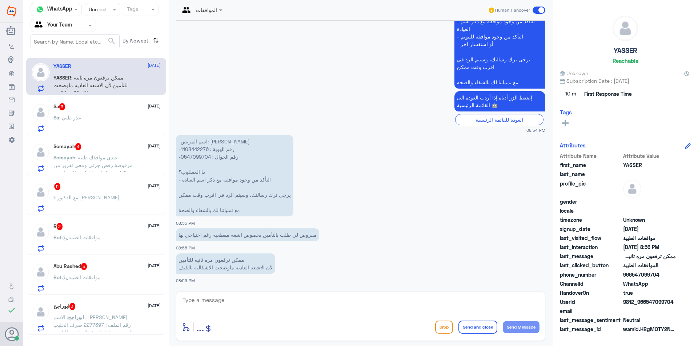
click at [148, 224] on span "[DATE]" at bounding box center [154, 226] width 13 height 7
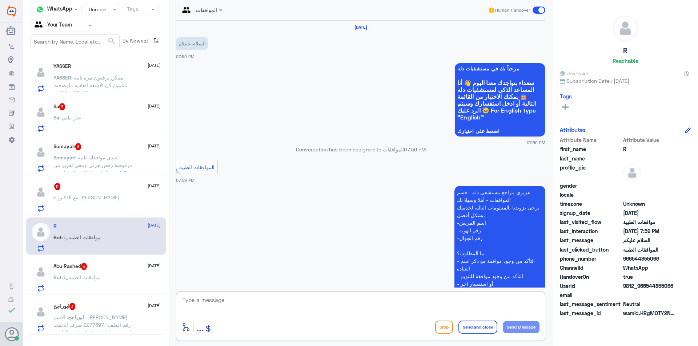
click at [211, 300] on textarea at bounding box center [361, 304] width 358 height 18
type textarea "وعليكم السلام ارجو توضيح استفسارك"
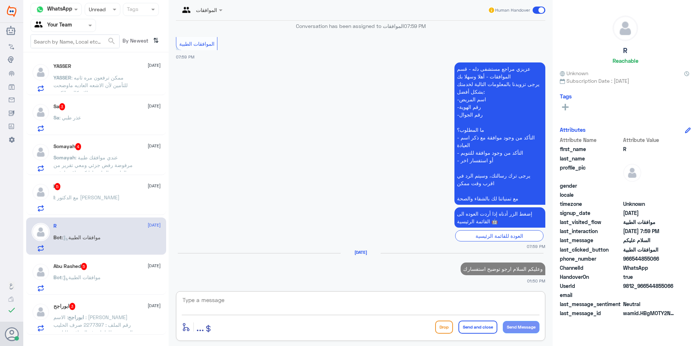
click at [499, 272] on p "وعليكم السلام ارجو توضيح استفسارك" at bounding box center [502, 269] width 85 height 13
click at [136, 311] on div "ابوراجح 3 [DATE] ابوراجح : الاسم : [PERSON_NAME] رقم الملف : 2277397 صرف الحليب…" at bounding box center [106, 317] width 107 height 29
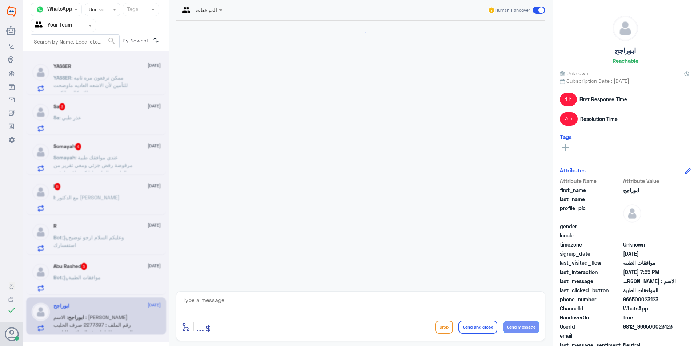
scroll to position [777, 0]
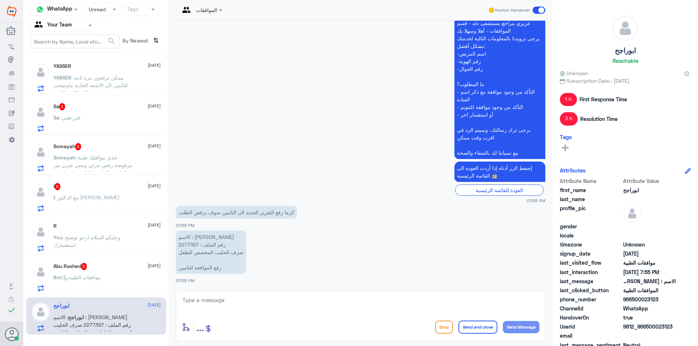
click at [216, 295] on textarea at bounding box center [361, 304] width 358 height 18
click at [193, 244] on p "الاسم : [PERSON_NAME] رقم الملف : 2277397 صرف الحليب المخصص للطفل رفع الموافقة …" at bounding box center [211, 252] width 70 height 43
click at [231, 305] on textarea at bounding box center [361, 304] width 358 height 18
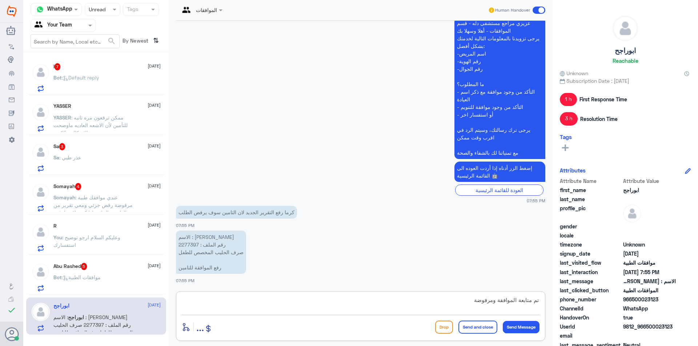
type textarea "تم متابعة الموافقة ومرفوض"
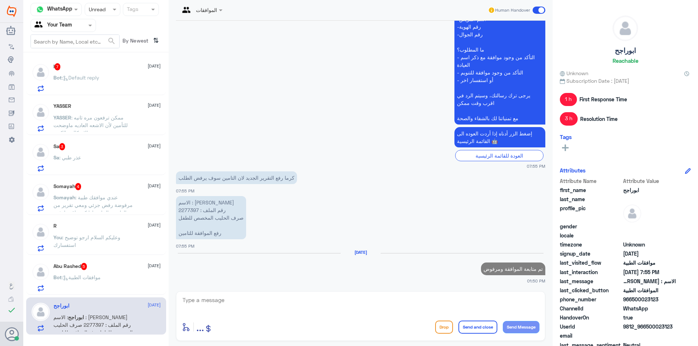
click at [107, 261] on div "Abu Rashed 5 [DATE] Bot : موافقات الطبية" at bounding box center [96, 276] width 140 height 37
click at [107, 280] on div "Bot : موافقات الطبية" at bounding box center [106, 283] width 107 height 16
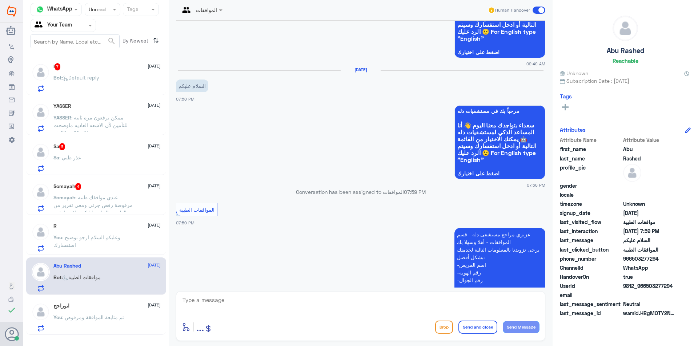
scroll to position [257, 0]
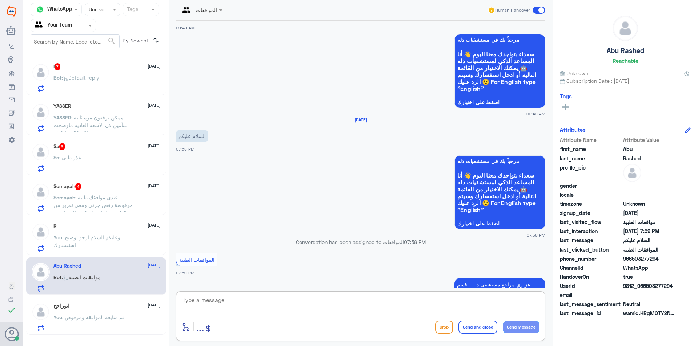
click at [264, 305] on textarea at bounding box center [361, 304] width 358 height 18
paste textarea "2277397"
drag, startPoint x: 271, startPoint y: 306, endPoint x: 110, endPoint y: 287, distance: 161.8
click at [108, 289] on div "Channel WhatsApp Status × Unread Tags Agent Filter Your Team search By Newest ⇅…" at bounding box center [360, 174] width 674 height 348
paste textarea "وعليكم السلام ارجو توضيح استفسارك"
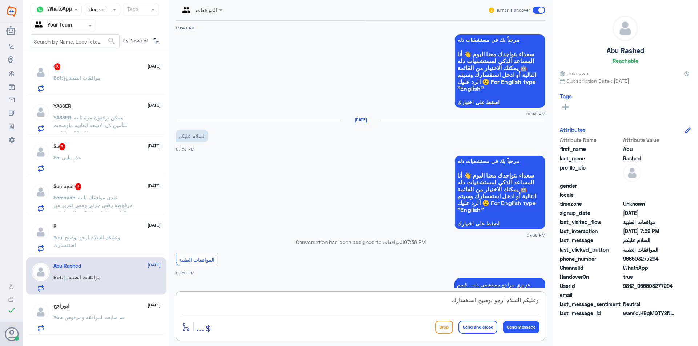
scroll to position [7, 0]
type textarea "وعليكم السلام ارجو توضيح استفسارك"
click at [531, 328] on button "Send Message" at bounding box center [521, 327] width 37 height 12
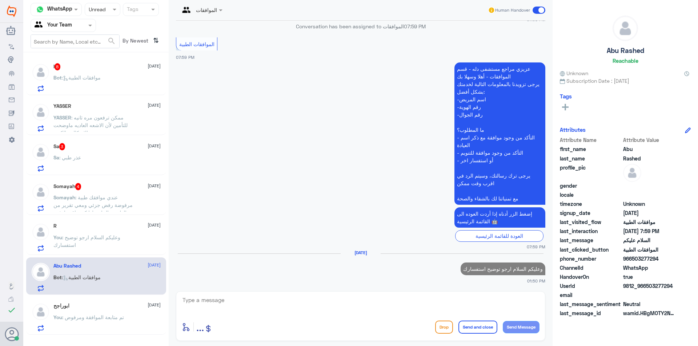
click at [120, 206] on span ": عندي موافقك طبية مرفوضة رفض جزئي ومعي تقرير من الطبيب بالحاجة لها كيف اقدر ار…" at bounding box center [92, 208] width 79 height 29
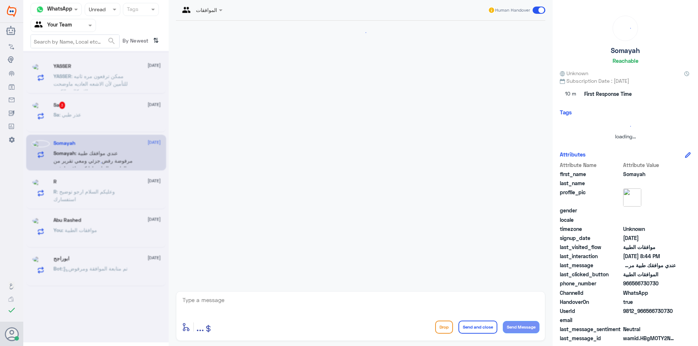
scroll to position [162, 0]
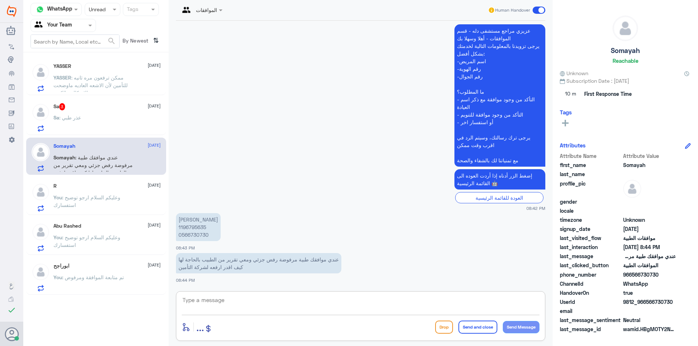
click at [228, 302] on textarea at bounding box center [361, 304] width 358 height 18
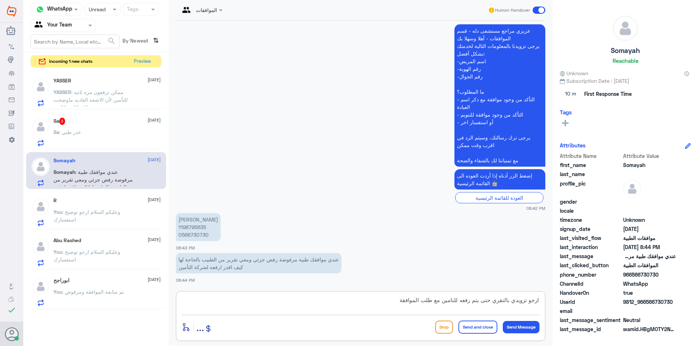
type textarea "ارجو تزويدي بالتقري حتى يتم رفعه للتامين مع طلب الموافقة"
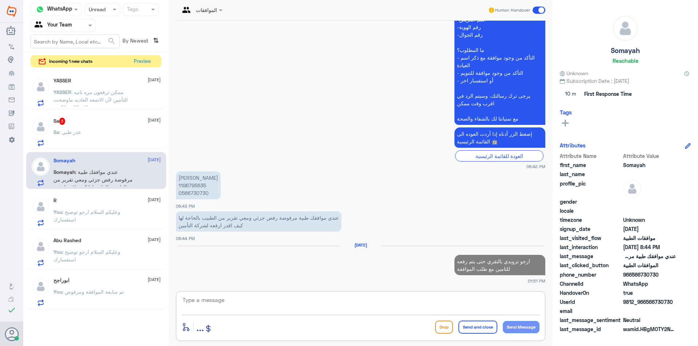
click at [223, 303] on textarea at bounding box center [361, 304] width 358 height 18
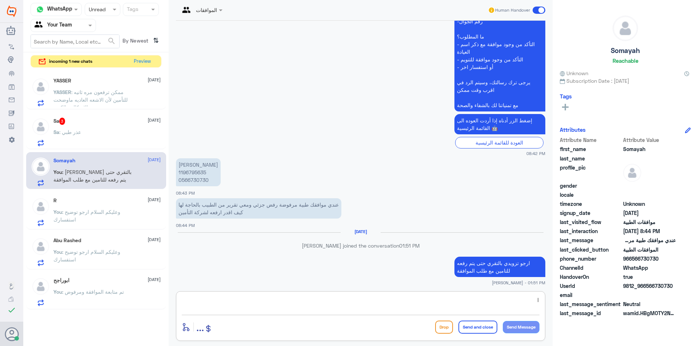
scroll to position [205, 0]
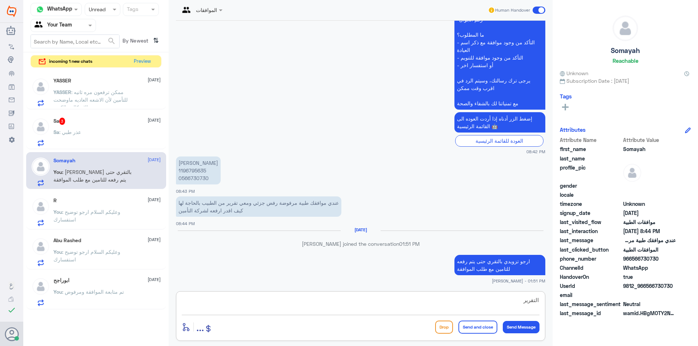
type textarea "التقرير *"
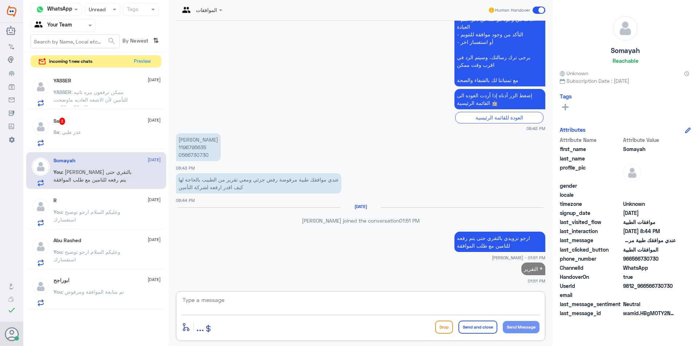
click at [68, 137] on p "Sa : عذر طبي" at bounding box center [67, 137] width 28 height 18
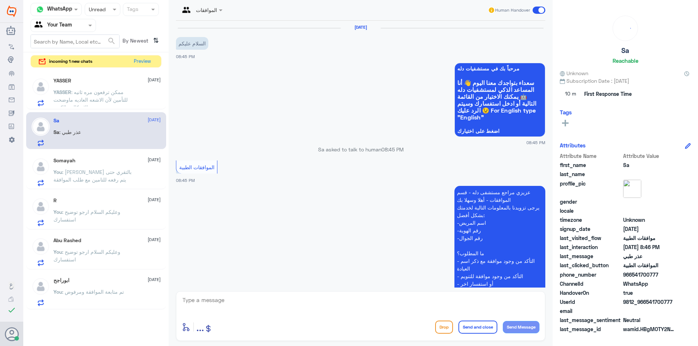
scroll to position [114, 0]
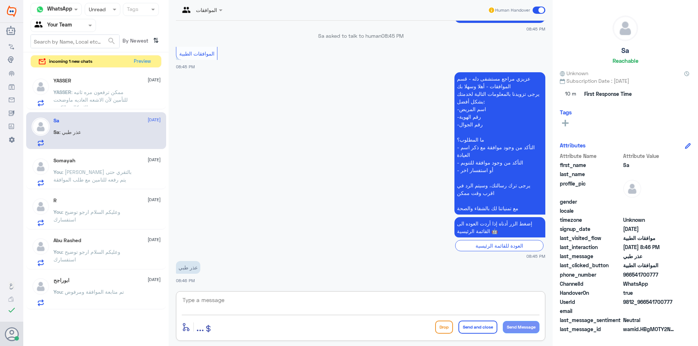
click at [245, 302] on textarea at bounding box center [361, 304] width 358 height 18
type textarea "هذة التحويلة مخصصه لمتابعة الموافقات الطبية فقط ."
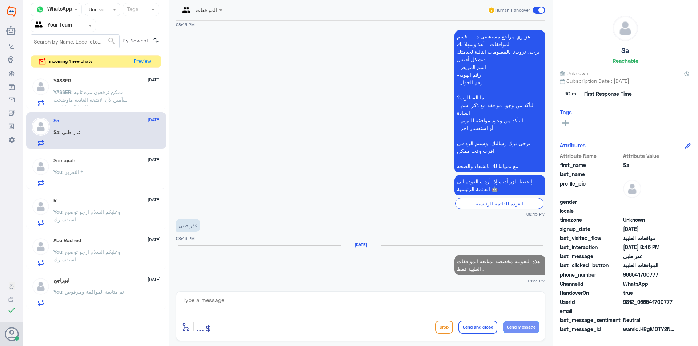
click at [128, 97] on span ": ممكن ترفعون مره ثانيه للتأمين لأن الاشعه العاديه ماوضحت الاشكاليه بالكتف" at bounding box center [90, 99] width 74 height 21
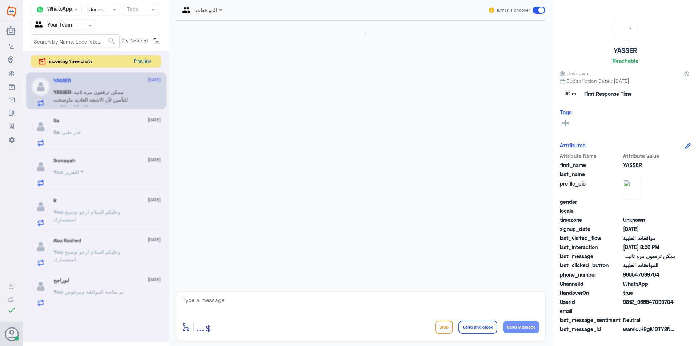
scroll to position [240, 0]
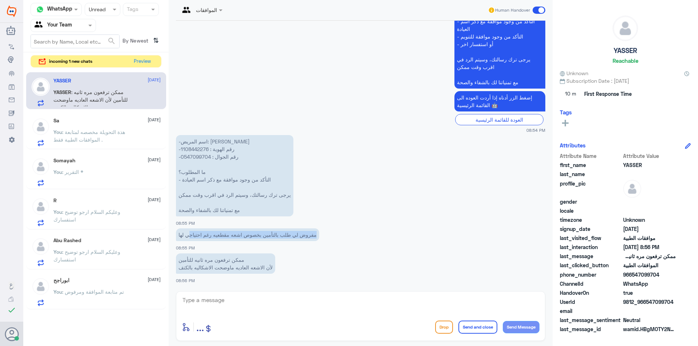
drag, startPoint x: 329, startPoint y: 237, endPoint x: 175, endPoint y: 243, distance: 153.8
click at [177, 242] on app-msgs-text "مفروض لي طلب بالتأمين بخصوص اشعه مقطعيه رغم احتياجي لها" at bounding box center [360, 235] width 369 height 13
click at [193, 268] on p "ممكن ترفعون مره ثانيه للتأمين لأن الاشعه العاديه ماوضحت الاشكاليه بالكتف" at bounding box center [225, 264] width 99 height 20
click at [191, 146] on p "-اسم المريض: [PERSON_NAME] -رقم الهوية : 1108442276 -رقم الجوال : 0547099704 ما…" at bounding box center [234, 175] width 117 height 81
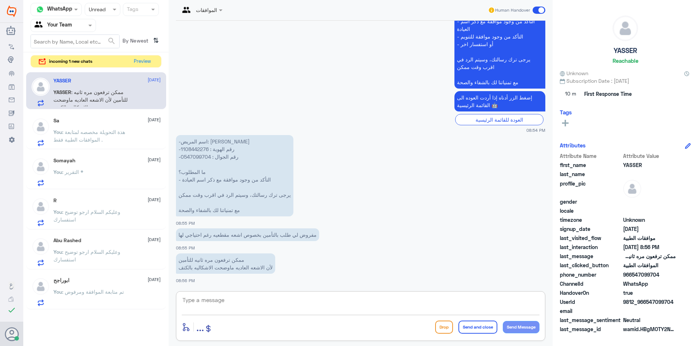
click at [262, 309] on textarea at bounding box center [361, 304] width 358 height 18
type textarea "تم متابعة الموافقة ."
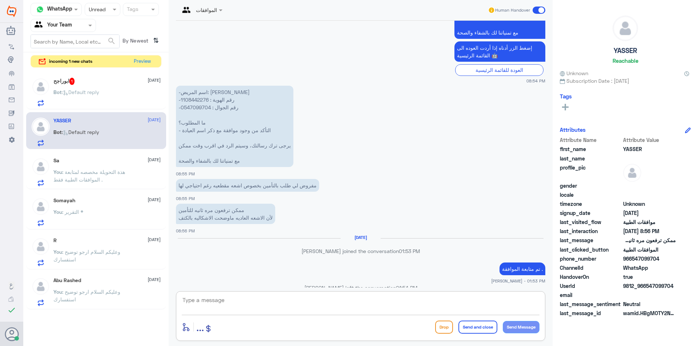
scroll to position [400, 0]
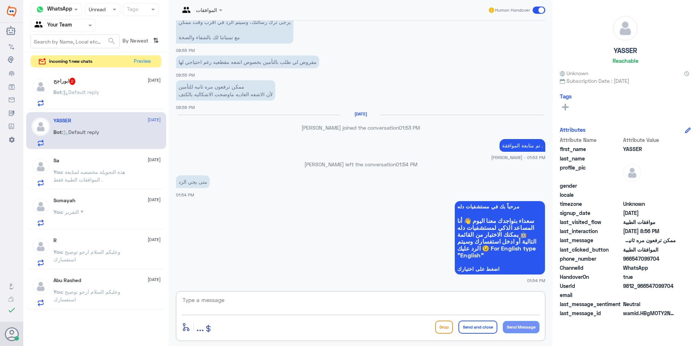
click at [226, 302] on textarea at bounding box center [361, 304] width 358 height 18
type textarea "خلال 10 دقايق"
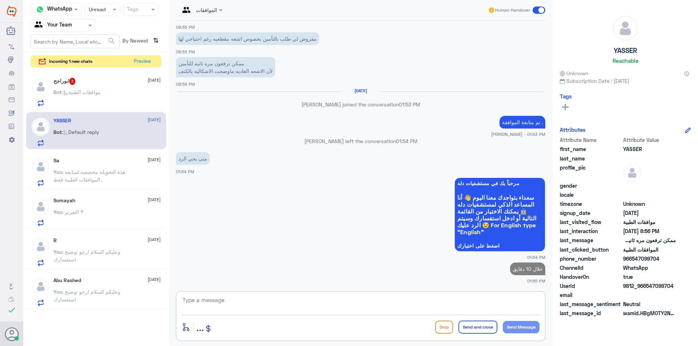
click at [110, 101] on div "Bot : موافقات الطبية" at bounding box center [106, 98] width 107 height 16
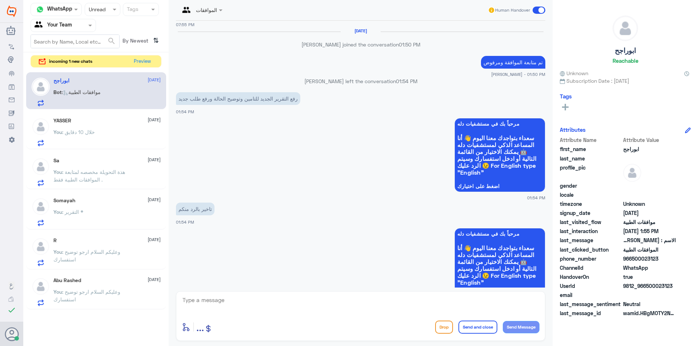
scroll to position [790, 0]
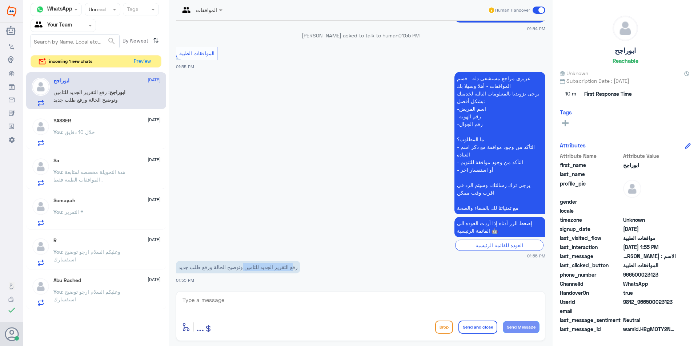
drag, startPoint x: 291, startPoint y: 265, endPoint x: 241, endPoint y: 265, distance: 49.8
click at [241, 265] on p "رفع التقرير الجديد للتامين وتوضيح الحالة ورفع طلب جديد" at bounding box center [238, 267] width 124 height 13
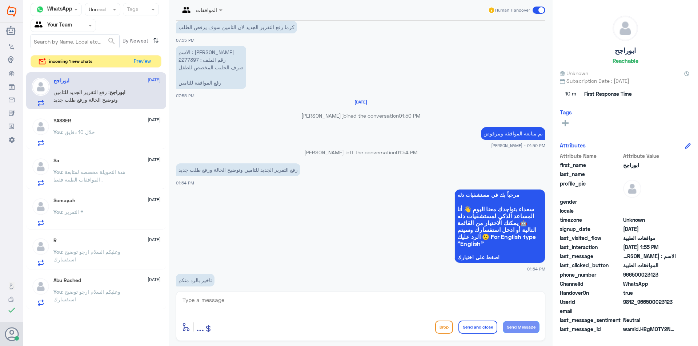
scroll to position [427, 0]
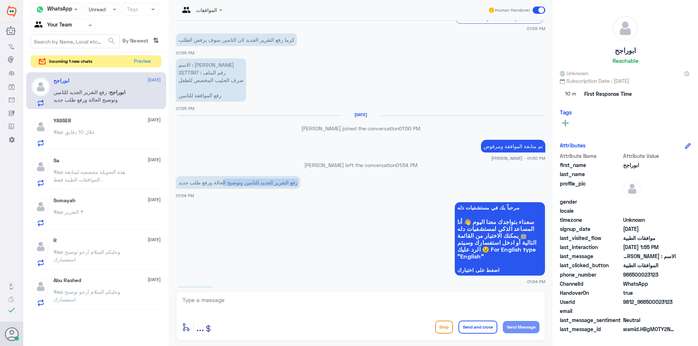
drag, startPoint x: 298, startPoint y: 182, endPoint x: 207, endPoint y: 171, distance: 91.2
click at [219, 178] on p "رفع التقرير الجديد للتامين وتوضيح الحالة ورفع طلب جديد" at bounding box center [238, 182] width 124 height 13
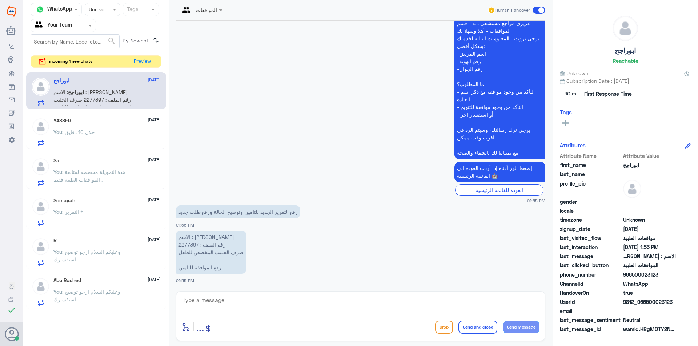
click at [189, 247] on p "الاسم : [PERSON_NAME] رقم الملف : 2277397 صرف الحليب المخصص للطفل رفع الموافقة …" at bounding box center [211, 252] width 70 height 43
click at [189, 243] on p "الاسم : [PERSON_NAME] رقم الملف : 2277397 صرف الحليب المخصص للطفل رفع الموافقة …" at bounding box center [211, 252] width 70 height 43
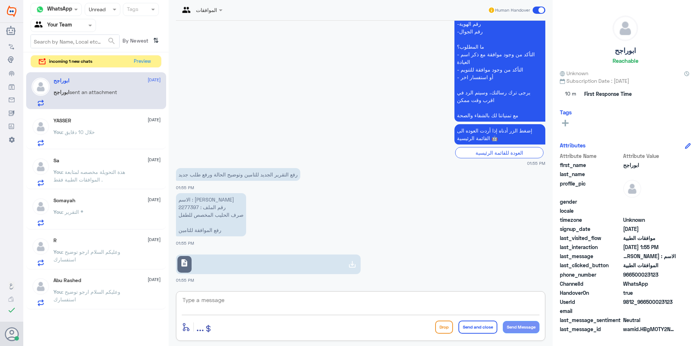
click at [241, 306] on textarea at bounding box center [361, 304] width 358 height 18
click at [325, 271] on link "description" at bounding box center [268, 265] width 185 height 20
click at [236, 311] on textarea at bounding box center [361, 304] width 358 height 18
type textarea "j"
type textarea "تم متابعة الموافقة تحت الاجراء"
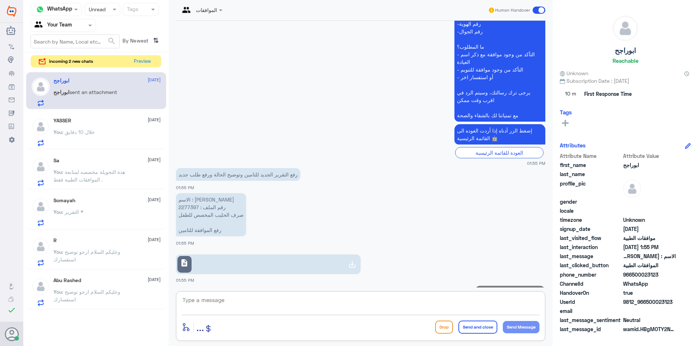
scroll to position [906, 0]
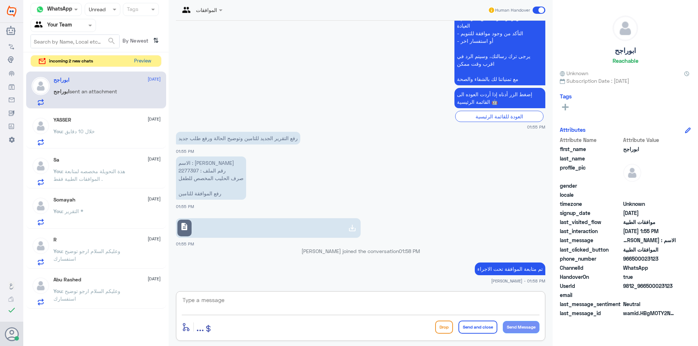
click at [140, 61] on button "Preview" at bounding box center [142, 61] width 23 height 11
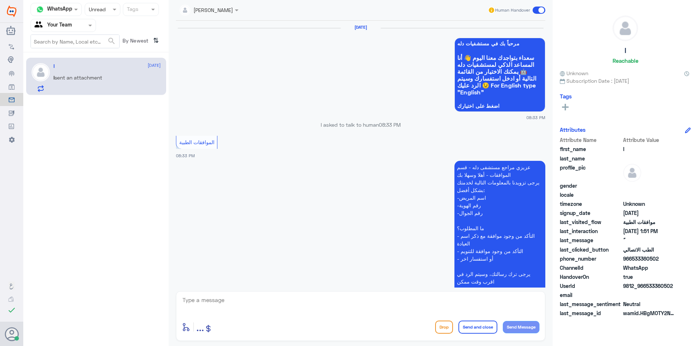
scroll to position [755, 0]
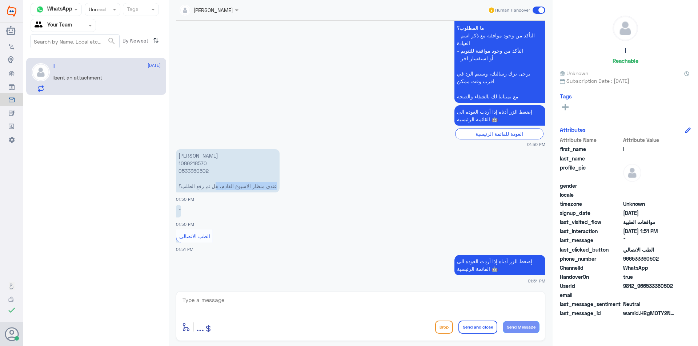
drag, startPoint x: 278, startPoint y: 186, endPoint x: 213, endPoint y: 185, distance: 64.7
click at [213, 185] on p "[PERSON_NAME] 1089218570 0533360502 عندي منظار الاسبوع القادم، هل تم رفع الطلب؟" at bounding box center [228, 170] width 104 height 43
click at [182, 162] on p "[PERSON_NAME] 1089218570 0533360502 عندي منظار الاسبوع القادم، هل تم رفع الطلب؟" at bounding box center [228, 170] width 104 height 43
click at [226, 307] on textarea at bounding box center [361, 304] width 358 height 18
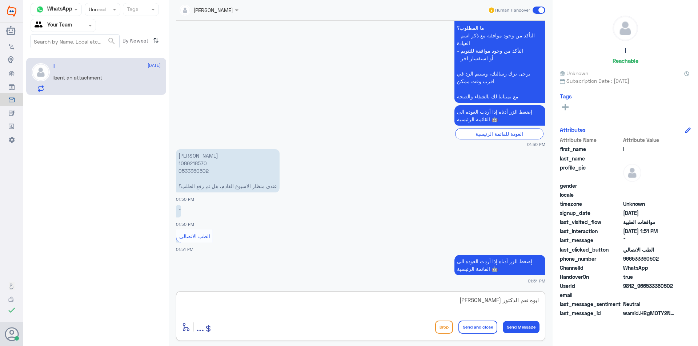
type textarea "ايوه نعم الدكتور [PERSON_NAME] ."
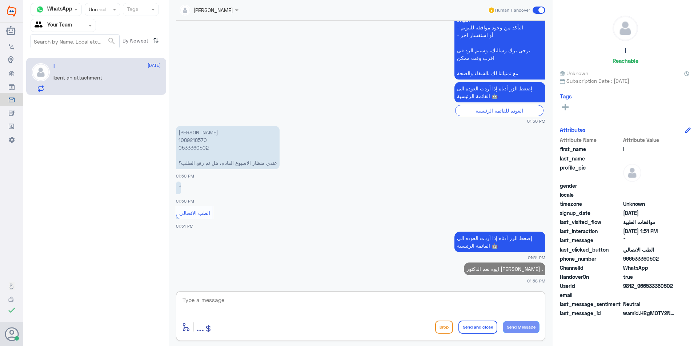
click at [102, 13] on div at bounding box center [102, 9] width 35 height 8
click at [104, 39] on span "Opened" at bounding box center [97, 40] width 19 height 6
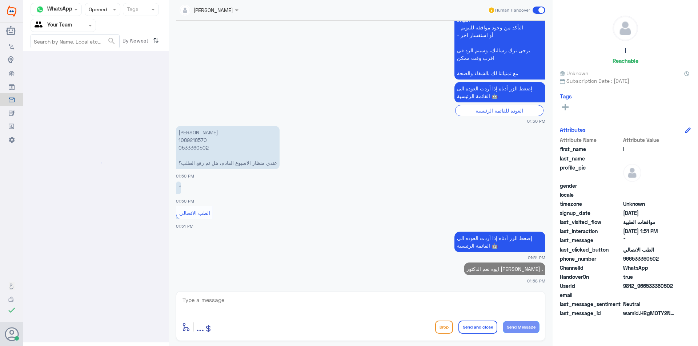
click at [104, 12] on div at bounding box center [102, 9] width 35 height 8
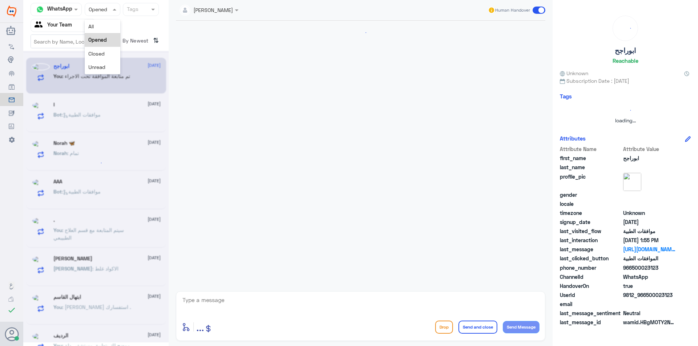
scroll to position [0, 0]
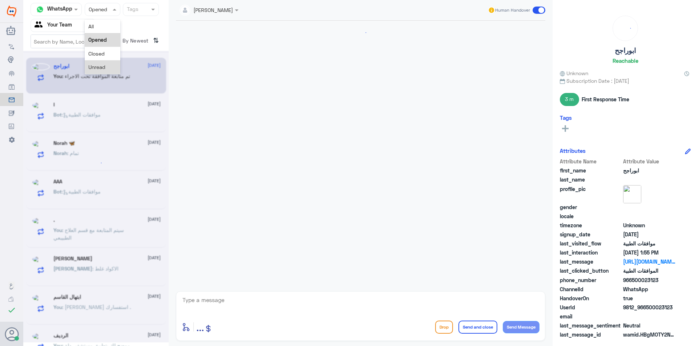
click at [106, 62] on div "Unread" at bounding box center [103, 66] width 36 height 13
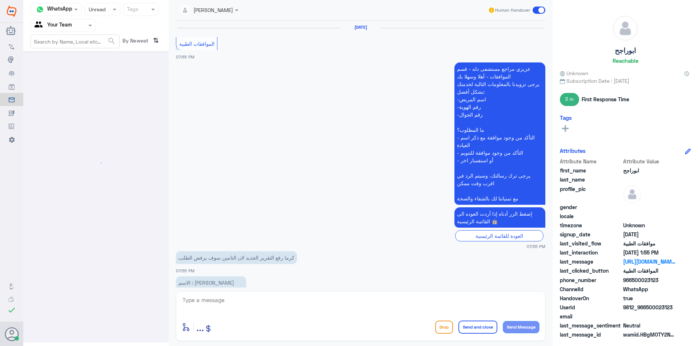
scroll to position [710, 0]
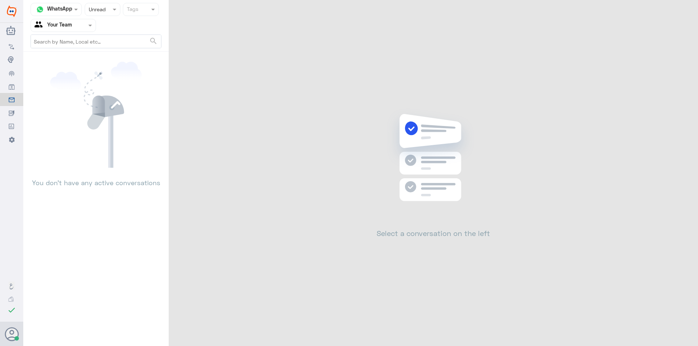
click at [107, 8] on div at bounding box center [102, 9] width 35 height 8
click at [104, 41] on span "Opened" at bounding box center [97, 40] width 19 height 6
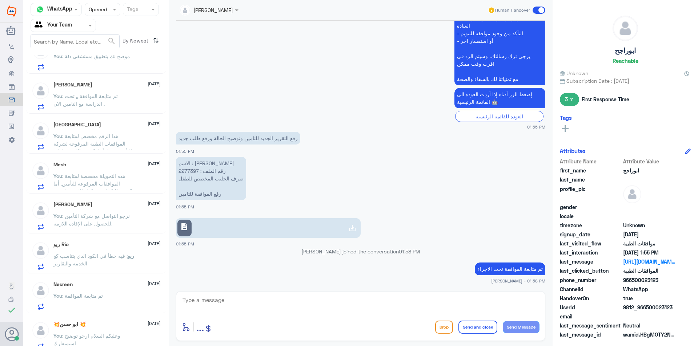
scroll to position [367, 0]
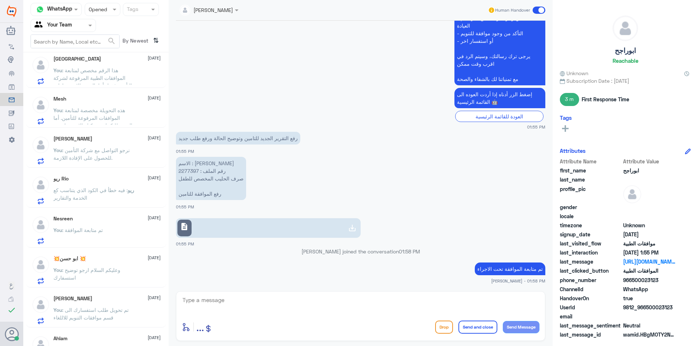
drag, startPoint x: 166, startPoint y: 177, endPoint x: 169, endPoint y: 208, distance: 31.4
click at [169, 208] on div "Channel WhatsApp Status × Opened Tags Agent Filter Your Team search By Newest ⇅…" at bounding box center [360, 174] width 674 height 348
click at [155, 194] on div "ريو : فيه خطأ في الكود الذي يتناسب كع الخدمة والتقارير" at bounding box center [106, 196] width 107 height 16
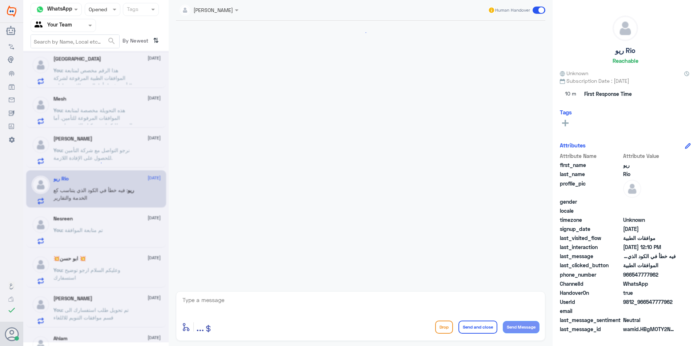
scroll to position [606, 0]
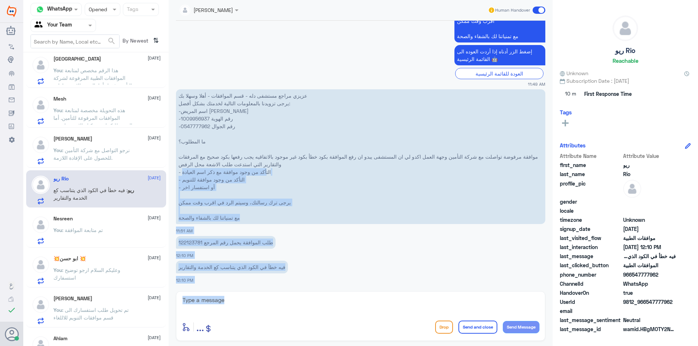
drag, startPoint x: 169, startPoint y: 174, endPoint x: 182, endPoint y: 346, distance: 172.3
click at [182, 346] on html "Dallah Hospitals Flow Builder Conversational Skills Broadcast Audience Inbox Gr…" at bounding box center [349, 173] width 698 height 346
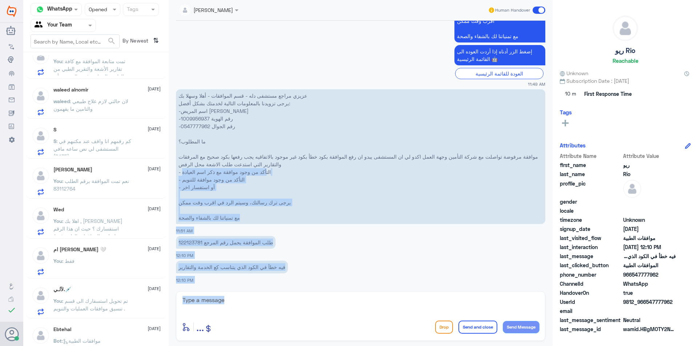
scroll to position [0, 0]
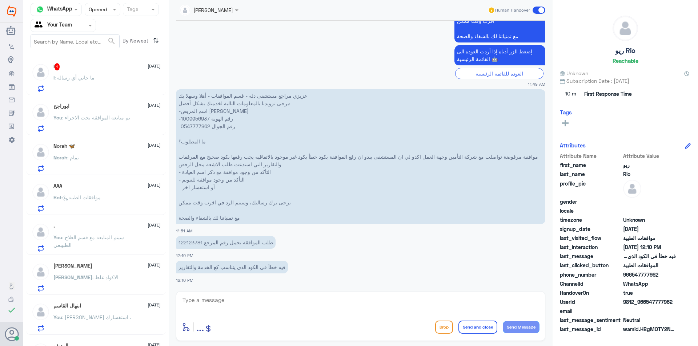
click at [122, 72] on div "I 1 [DATE] I : ما جاني أي رسالة" at bounding box center [106, 77] width 107 height 29
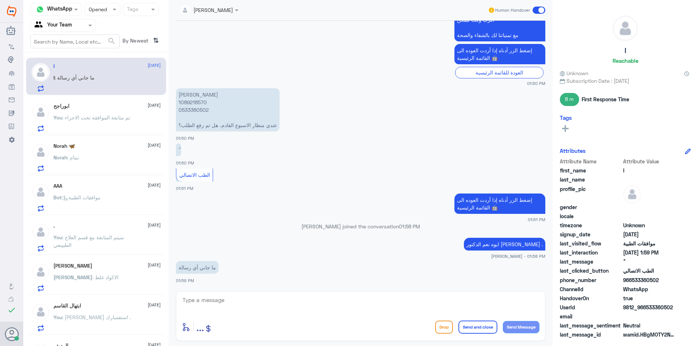
scroll to position [742, 0]
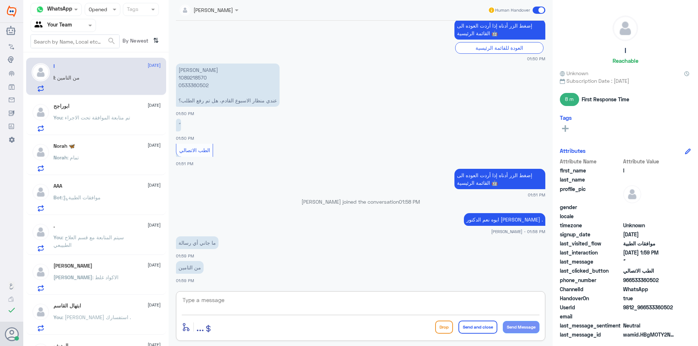
click at [223, 302] on textarea at bounding box center [361, 304] width 358 height 18
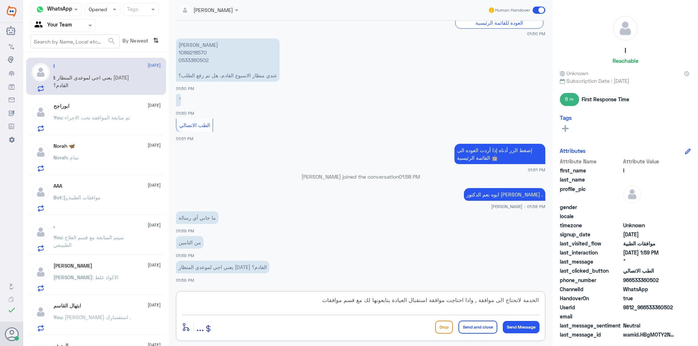
type textarea "الخدمة لاتحتاج الى موافقة , واذا احتاجت موافقة استقبال العيادة يتابعونها لك مع …"
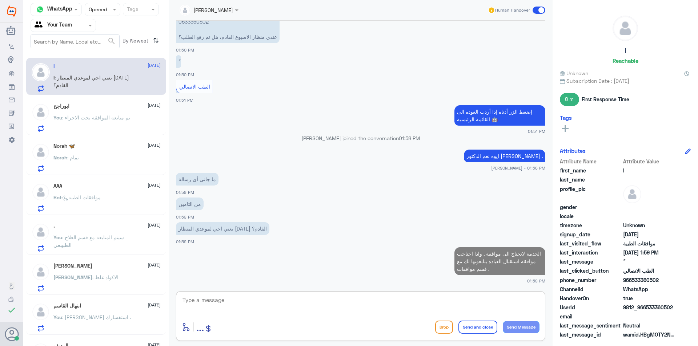
click at [108, 10] on div at bounding box center [102, 9] width 35 height 8
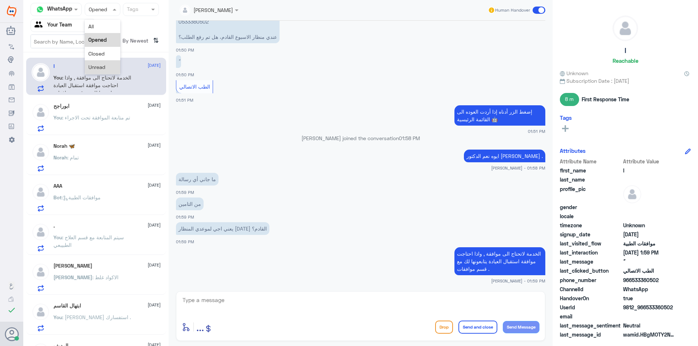
click at [105, 64] on span "Unread" at bounding box center [96, 67] width 17 height 6
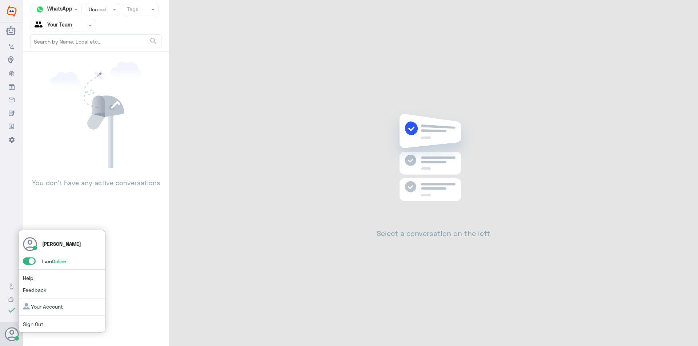
click at [30, 261] on span at bounding box center [29, 261] width 13 height 7
click at [0, 0] on input "checkbox" at bounding box center [0, 0] width 0 height 0
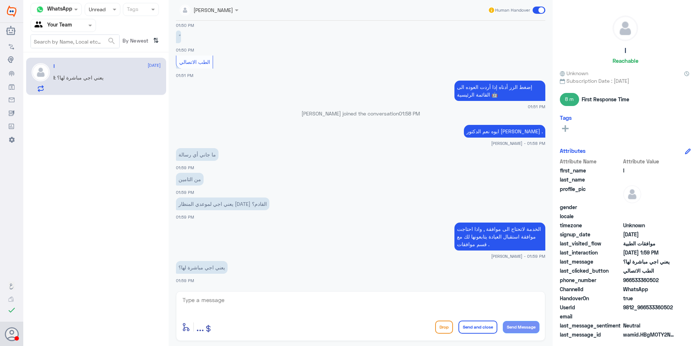
scroll to position [550, 0]
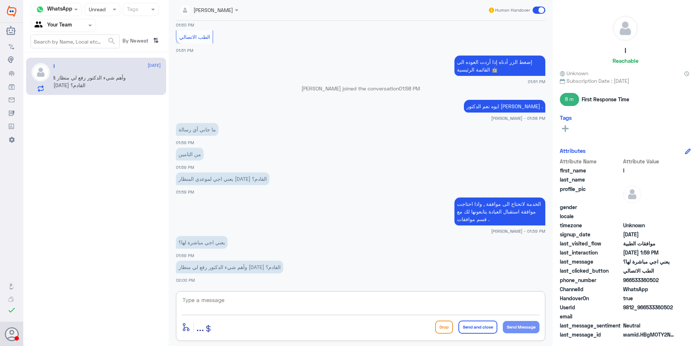
click at [234, 311] on textarea at bounding box center [361, 304] width 358 height 18
click at [233, 307] on textarea at bounding box center [361, 304] width 358 height 18
click at [103, 13] on div at bounding box center [102, 9] width 35 height 8
click at [106, 44] on div "Opened" at bounding box center [103, 39] width 36 height 13
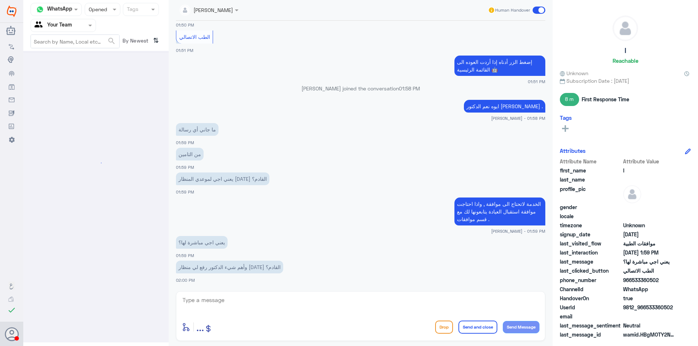
scroll to position [0, 0]
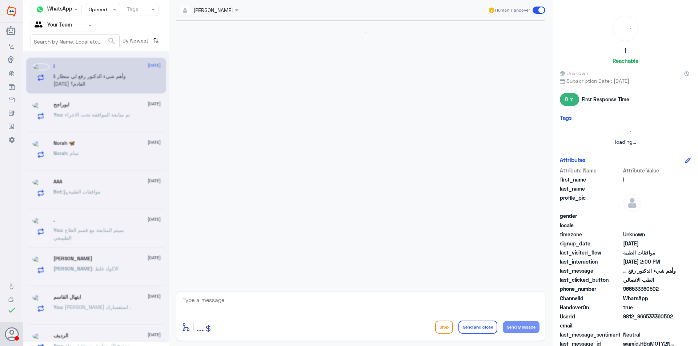
click at [98, 10] on input "text" at bounding box center [95, 9] width 13 height 8
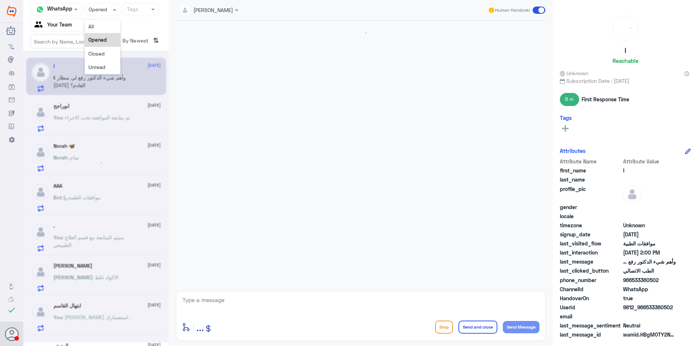
scroll to position [535, 0]
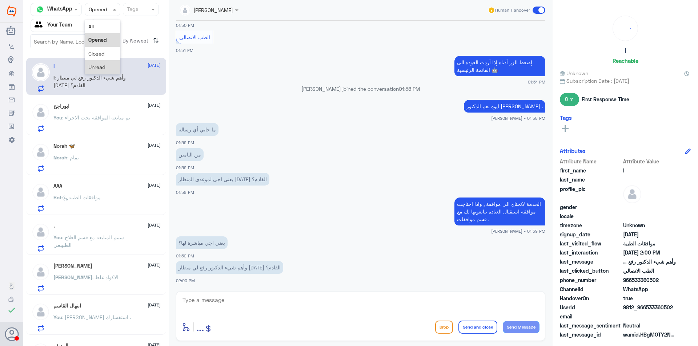
click at [96, 68] on span "Unread" at bounding box center [96, 67] width 17 height 6
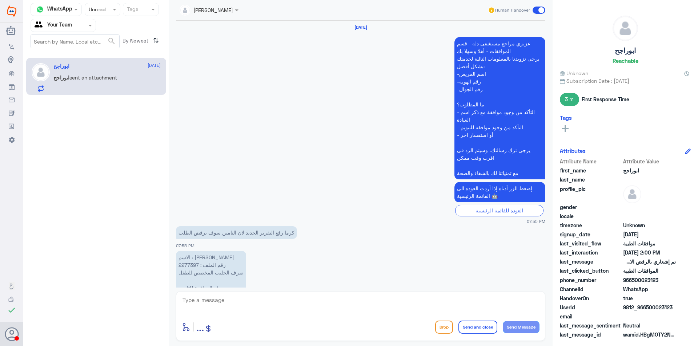
scroll to position [780, 0]
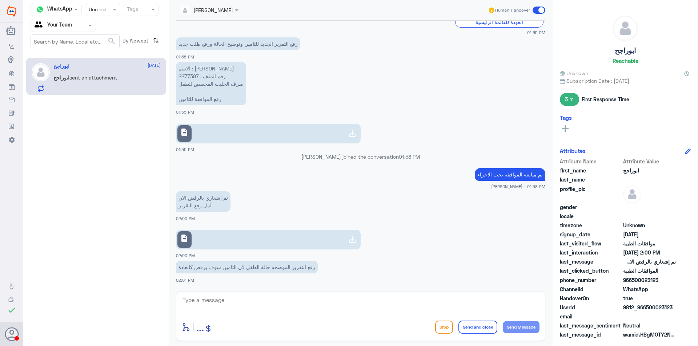
click at [188, 78] on p "الاسم : [PERSON_NAME] رقم الملف : 2277397 صرف الحليب المخصص للطفل رفع الموافقة …" at bounding box center [211, 83] width 70 height 43
click at [343, 243] on link "description" at bounding box center [268, 240] width 185 height 20
click at [498, 179] on p "تم متابعة الموافقة تحت الاجراء" at bounding box center [510, 174] width 70 height 13
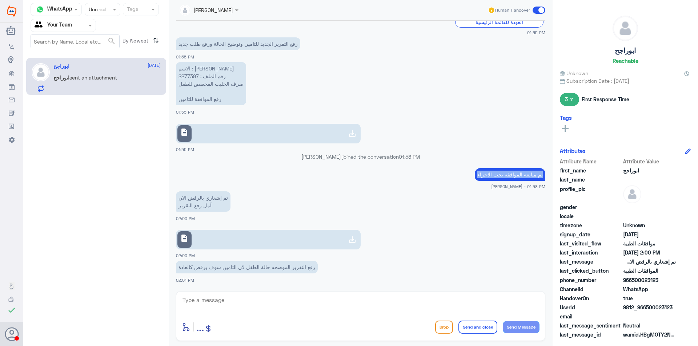
click at [498, 179] on p "تم متابعة الموافقة تحت الاجراء" at bounding box center [510, 174] width 70 height 13
click at [291, 304] on textarea at bounding box center [361, 304] width 358 height 18
paste textarea "تم متابعة الموافقة تحت الاجراء"
type textarea "تم متابعة الموافقة تحت الاجراء"
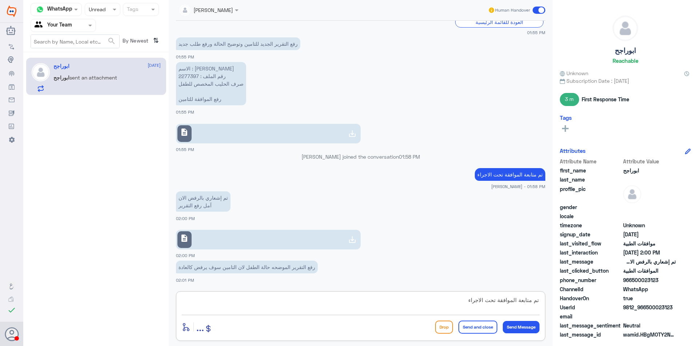
drag, startPoint x: 463, startPoint y: 301, endPoint x: 563, endPoint y: 295, distance: 100.5
click at [563, 295] on div "Channel WhatsApp Status × Unread Tags Agent Filter Your Team search By Newest ⇅…" at bounding box center [360, 174] width 674 height 348
click at [356, 300] on textarea at bounding box center [361, 304] width 358 height 18
click at [467, 300] on textarea "تم متابعة الموافقة مع كافة لتقارير" at bounding box center [361, 304] width 358 height 18
type textarea "تم متابعة الموافقة مع كافة التقارير"
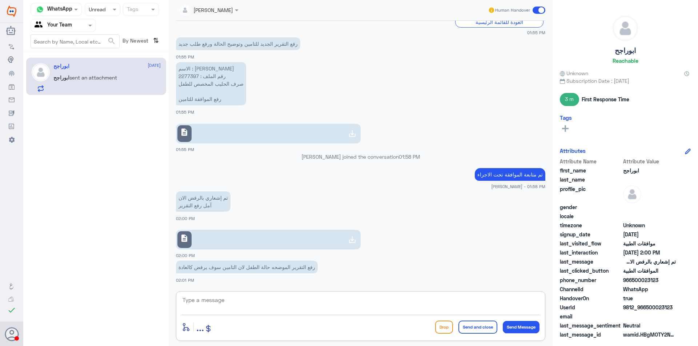
scroll to position [803, 0]
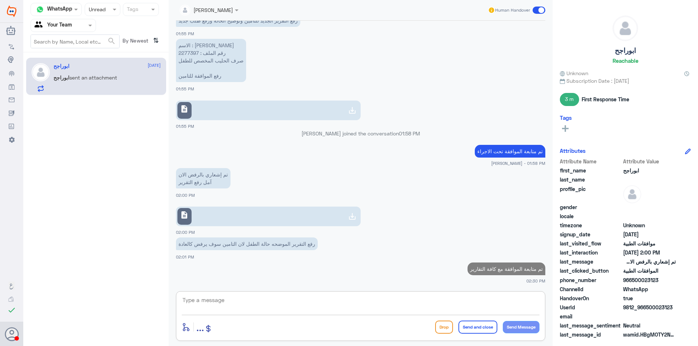
click at [112, 11] on span at bounding box center [115, 9] width 9 height 8
click at [117, 30] on div "All" at bounding box center [103, 26] width 36 height 13
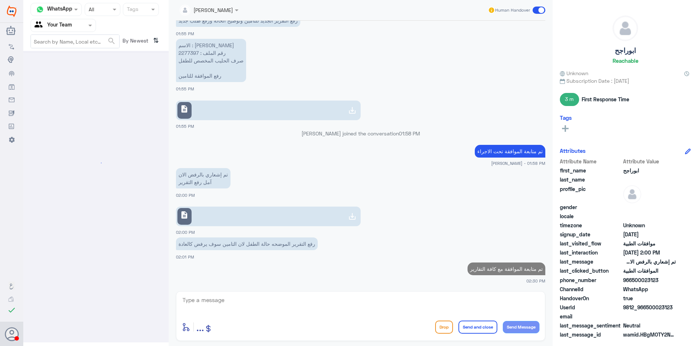
click at [108, 13] on div at bounding box center [102, 9] width 35 height 8
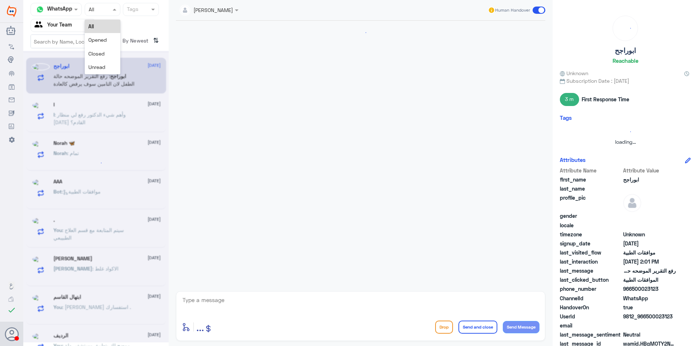
scroll to position [0, 0]
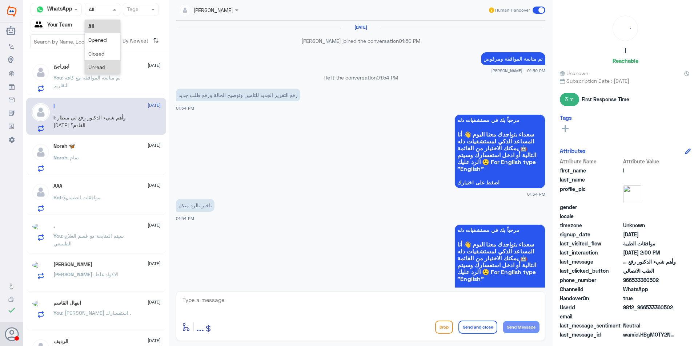
click at [104, 68] on span "Unread" at bounding box center [96, 67] width 17 height 6
